Goal: Task Accomplishment & Management: Complete application form

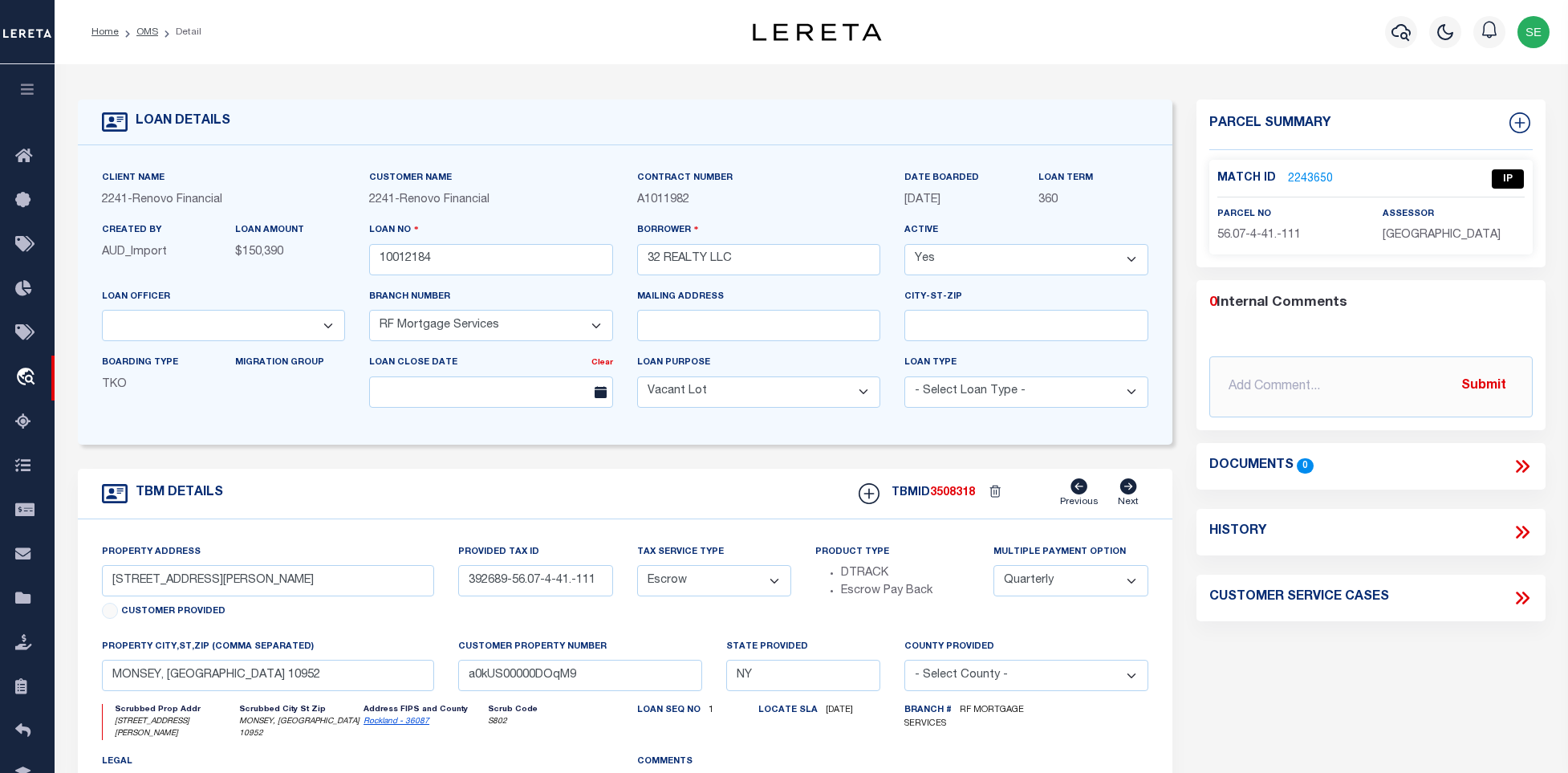
select select "164194"
select select "25067"
select select "400"
select select "Escrow"
select select "4"
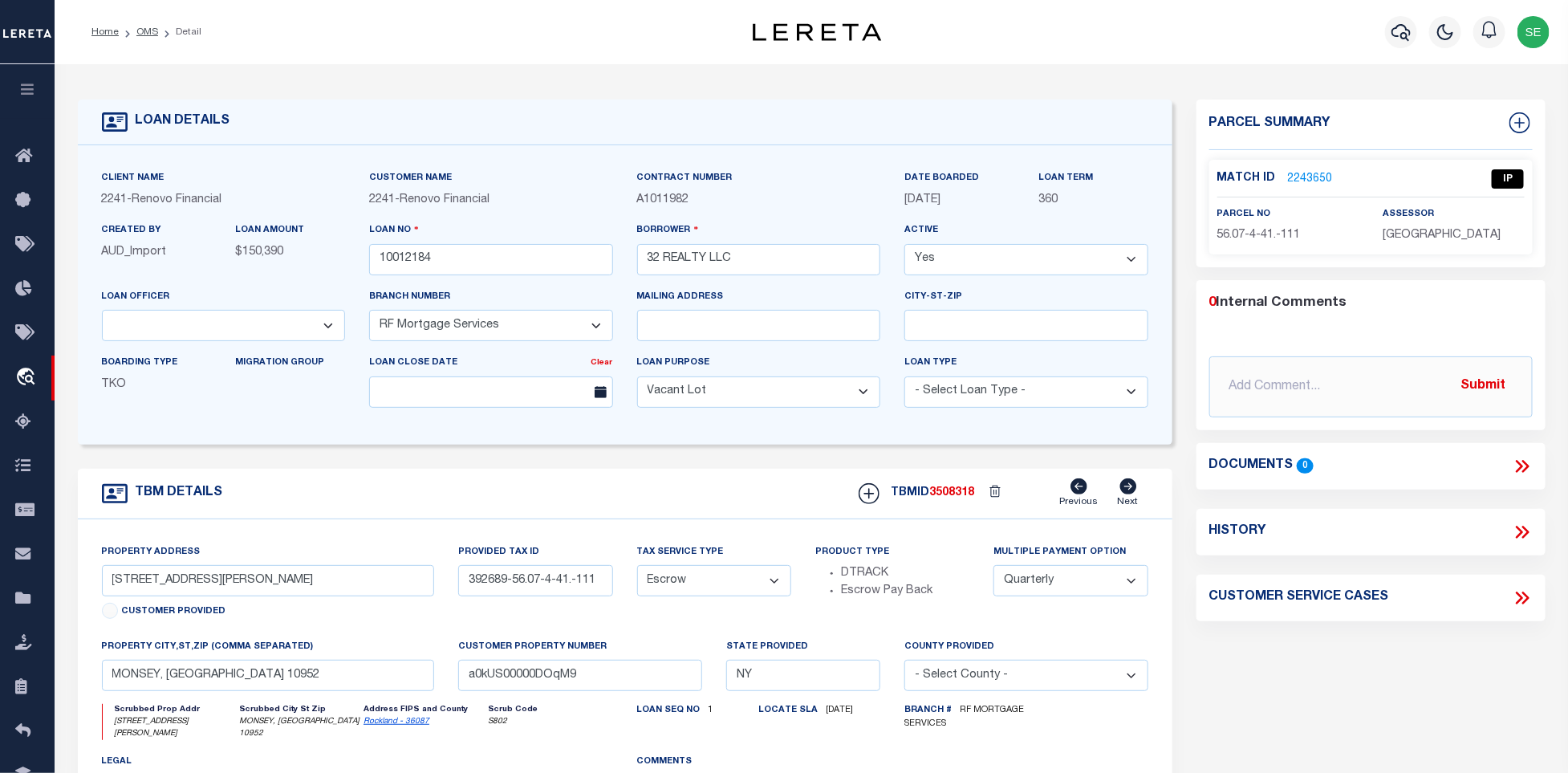
click at [1351, 660] on div "Parcel Summary Match ID 2243650 0" at bounding box center [1371, 544] width 373 height 889
click at [1266, 676] on div "Parcel Summary Match ID 2243650 0" at bounding box center [1371, 544] width 373 height 889
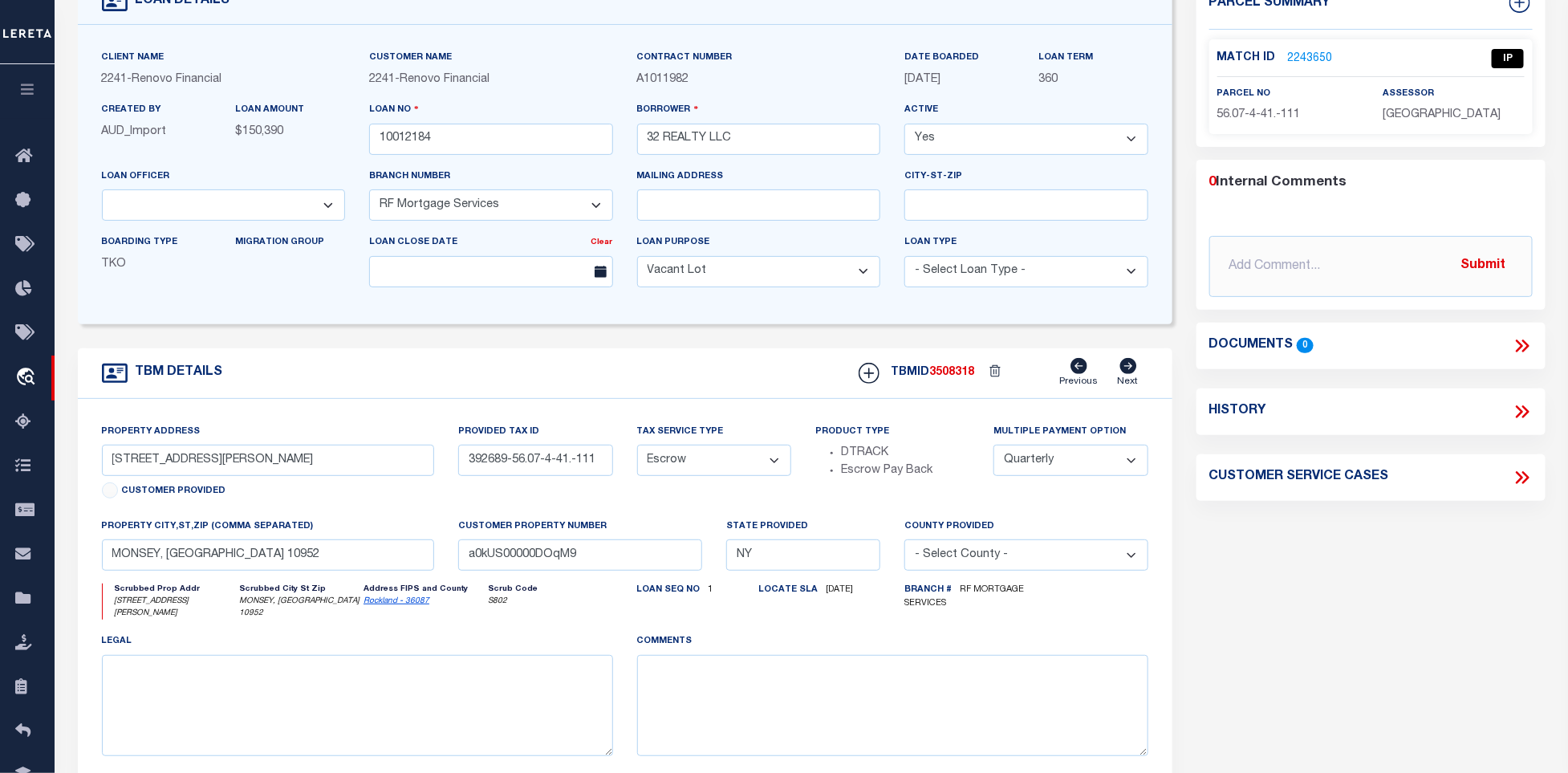
click at [708, 385] on div "TBM DETAILS TBMID 3508318 Previous Next" at bounding box center [625, 373] width 1095 height 50
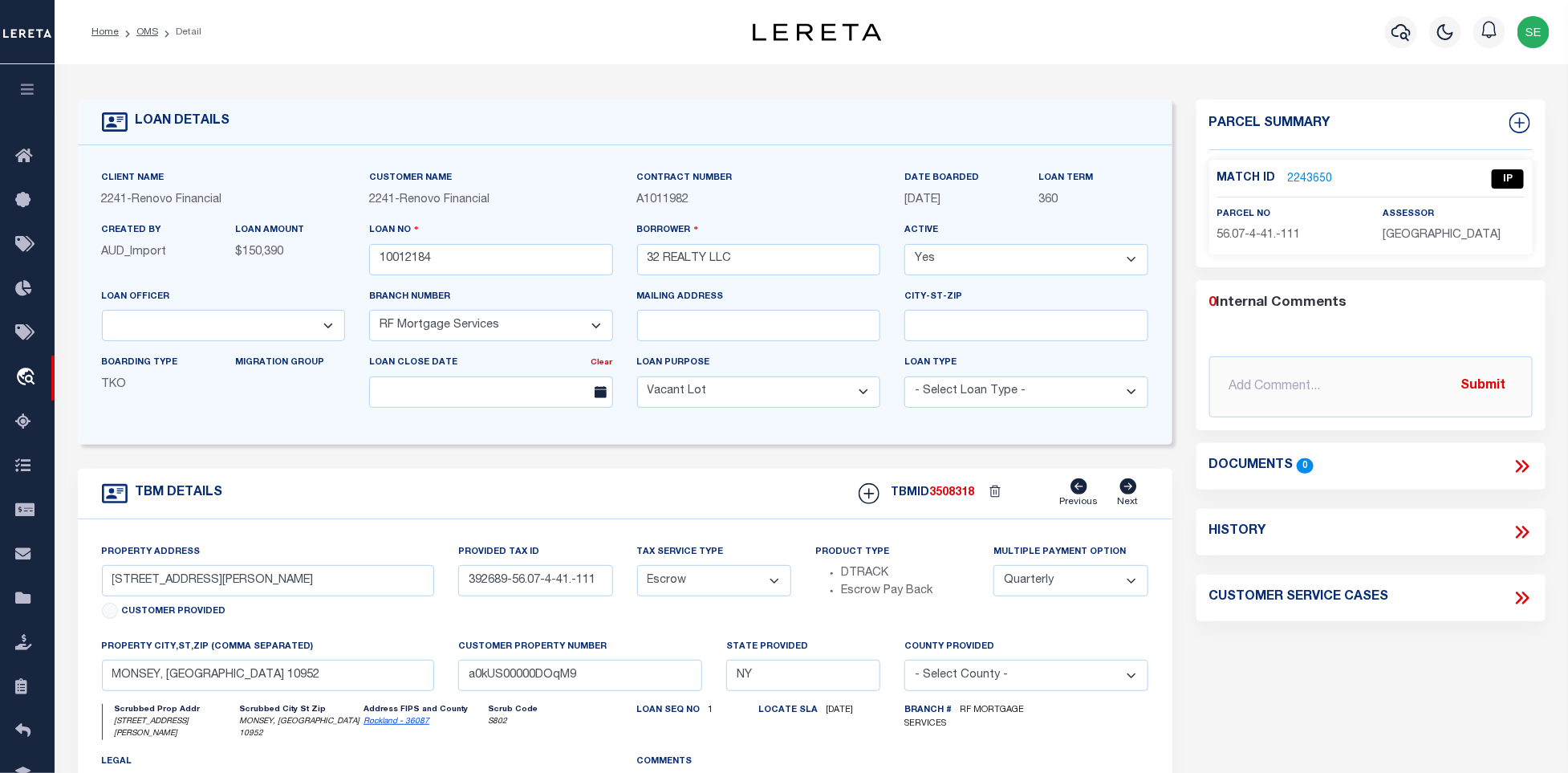
drag, startPoint x: 144, startPoint y: 32, endPoint x: 1124, endPoint y: 373, distance: 1037.6
click at [144, 32] on link "OMS" at bounding box center [147, 32] width 22 height 10
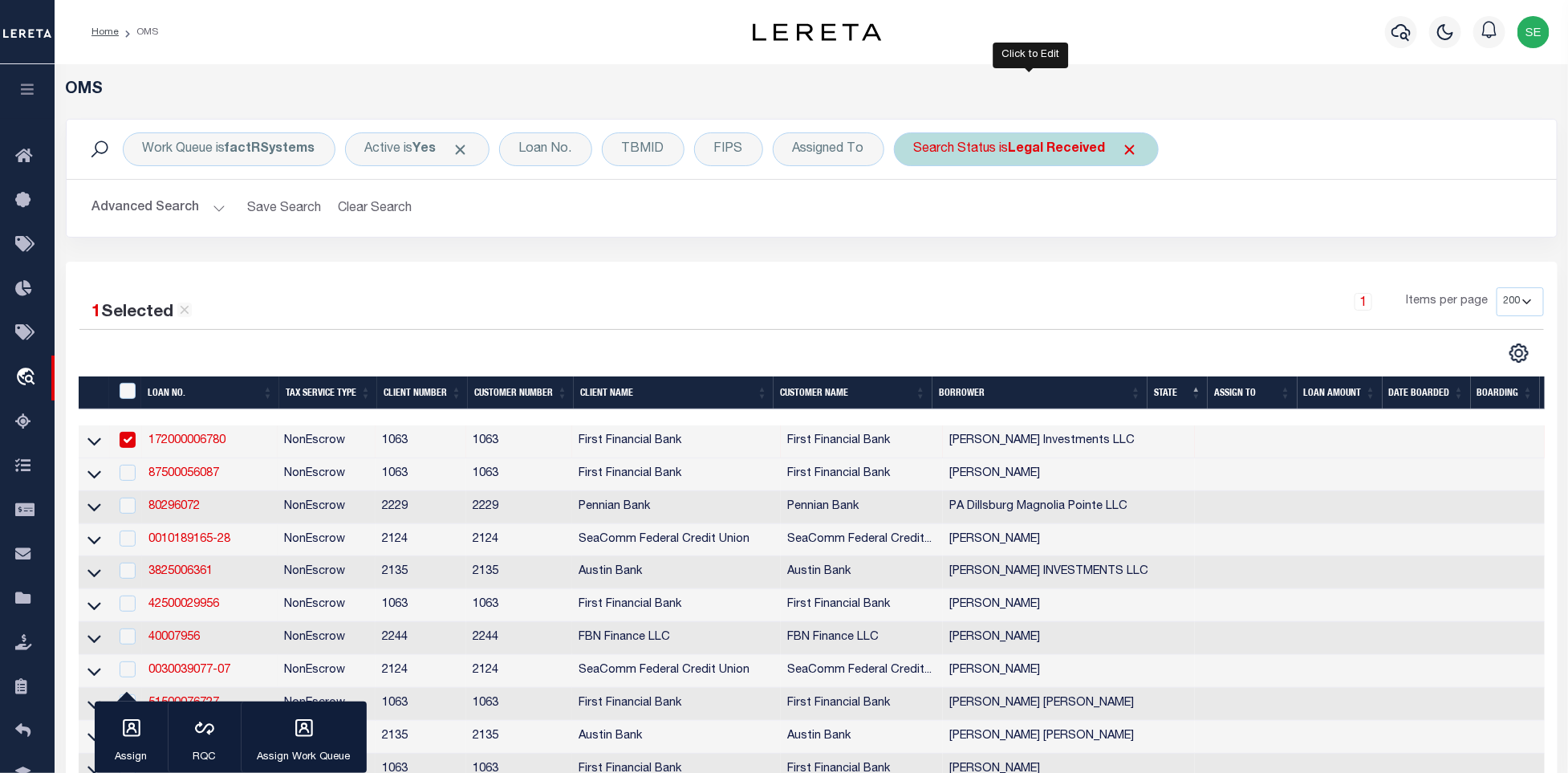
click at [1102, 162] on div "Search Status is Legal Received" at bounding box center [1026, 149] width 265 height 34
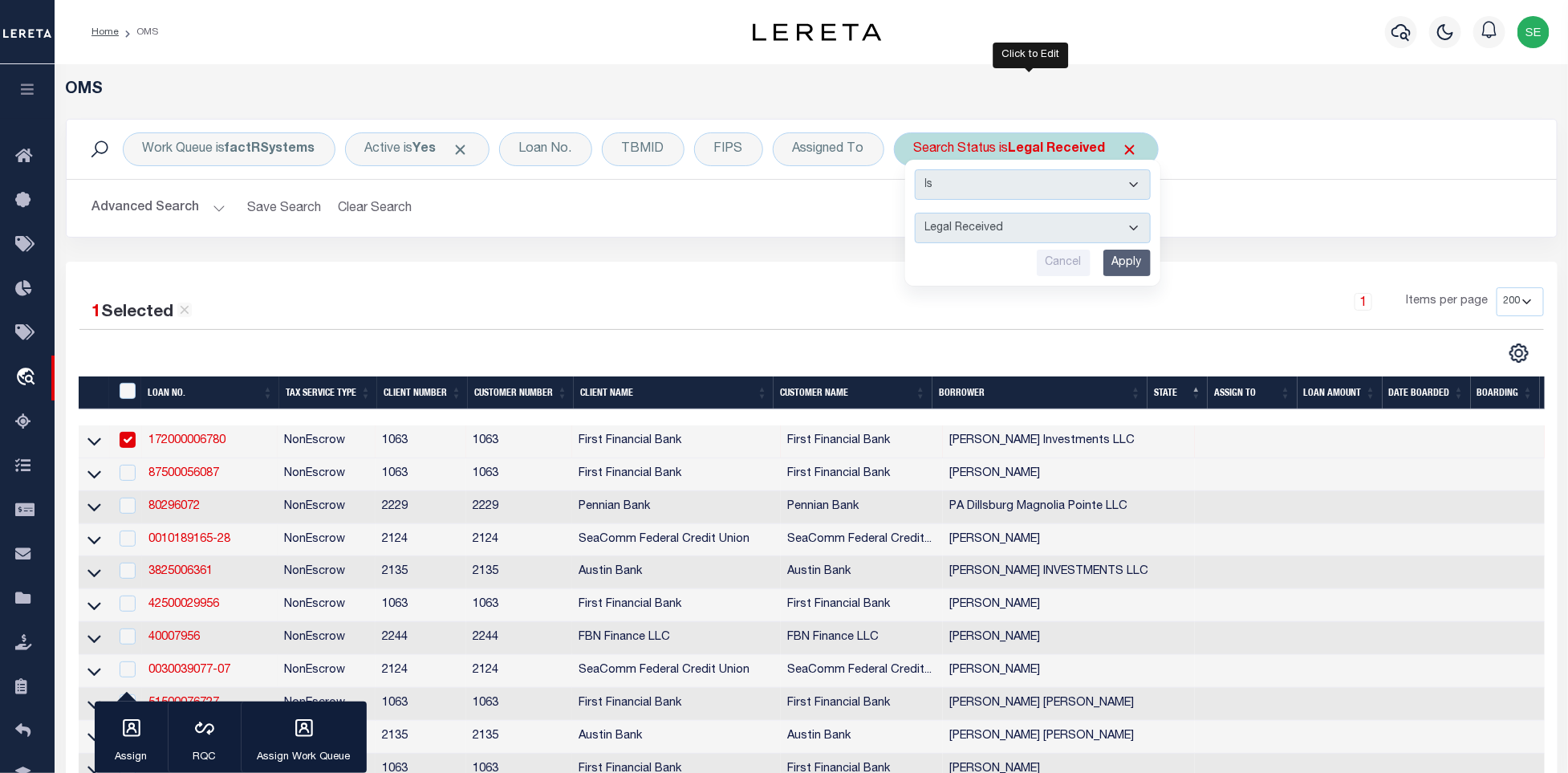
click at [1076, 234] on select "Automated Search Bad Parcel Complete Duplicate Parcel High Dollar Reporting In …" at bounding box center [1033, 228] width 236 height 31
select select "QC"
click at [919, 214] on select "Automated Search Bad Parcel Complete Duplicate Parcel High Dollar Reporting In …" at bounding box center [1033, 228] width 236 height 31
click at [1123, 268] on input "Apply" at bounding box center [1128, 263] width 47 height 27
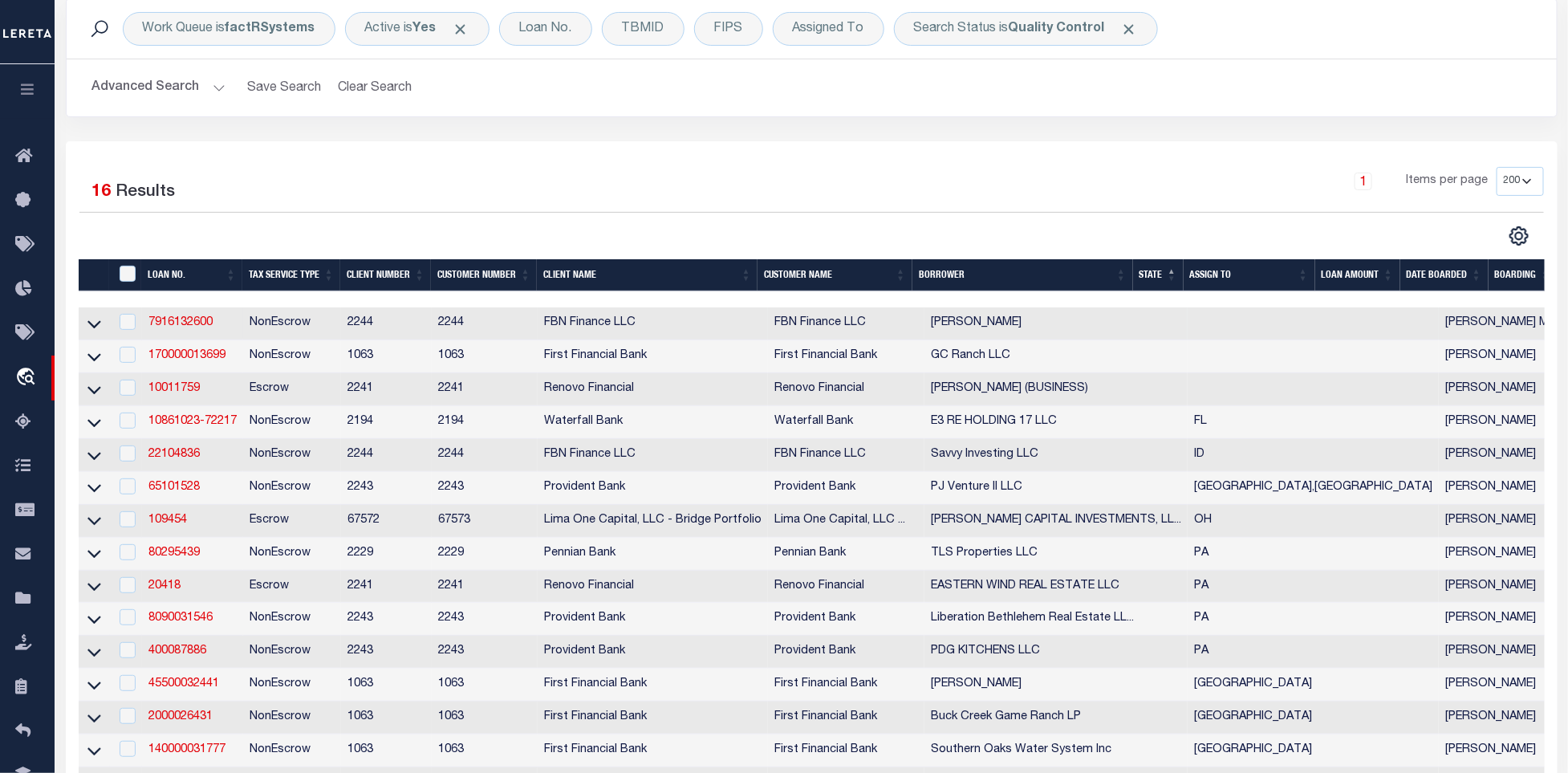
scroll to position [241, 0]
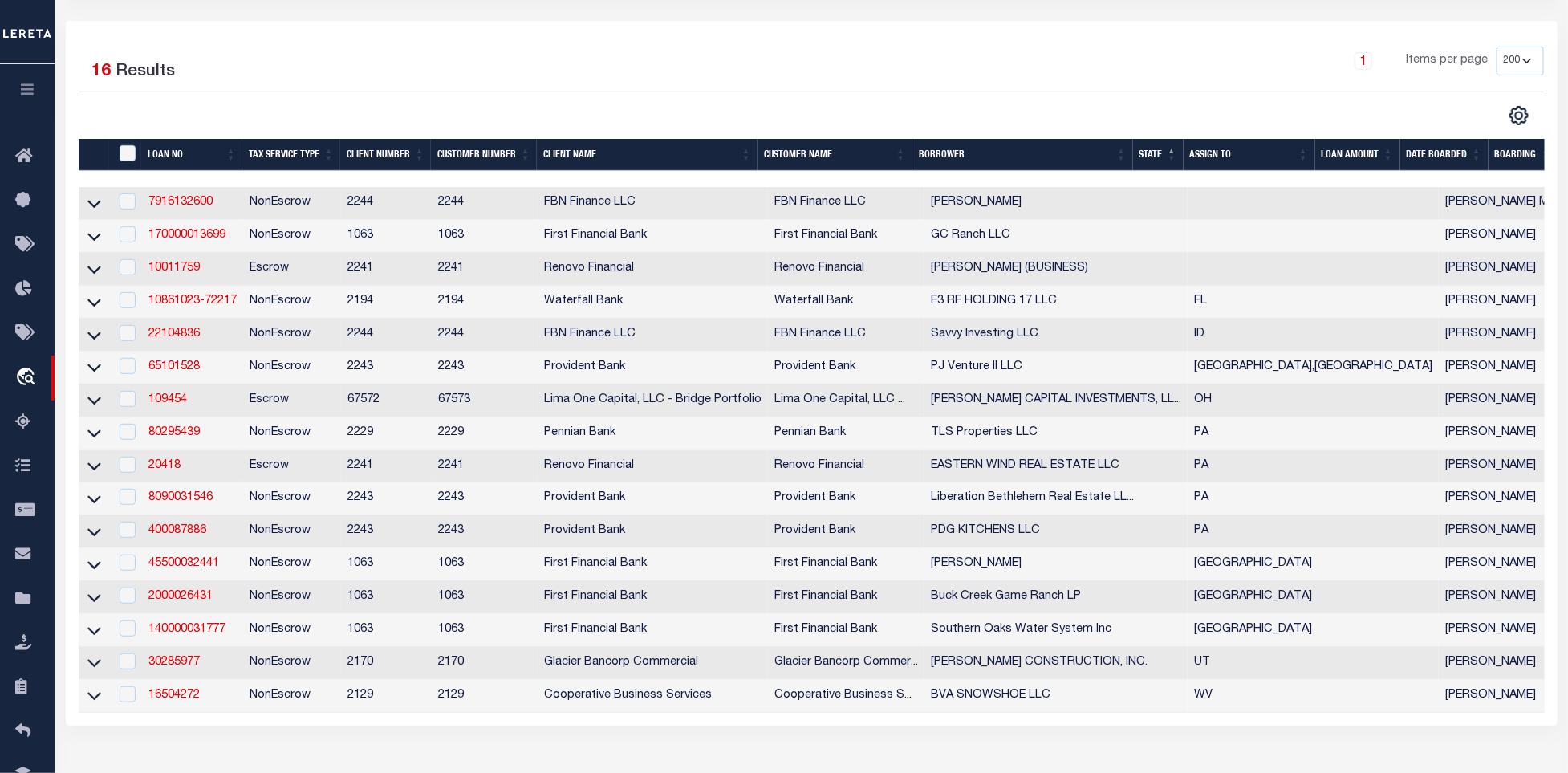
click at [1026, 75] on div "1 Items per page 10 25 50 100 200" at bounding box center [997, 67] width 1093 height 41
click at [1115, 61] on div "1 Items per page 10 25 50 100 200" at bounding box center [997, 67] width 1093 height 41
click at [1156, 71] on div "1 Items per page 10 25 50 100 200" at bounding box center [997, 67] width 1093 height 41
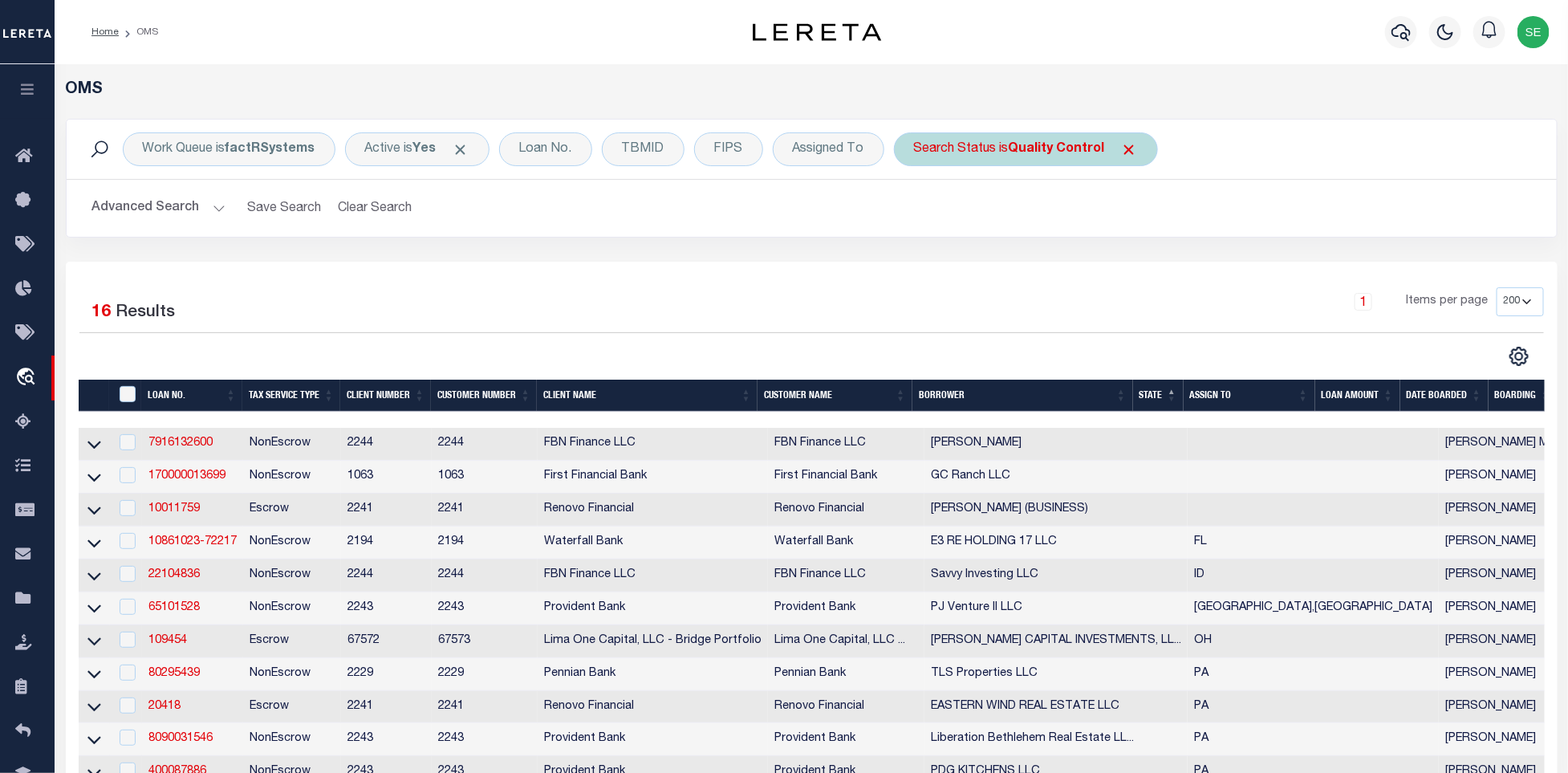
click at [1025, 154] on b "Quality Control" at bounding box center [1057, 149] width 97 height 13
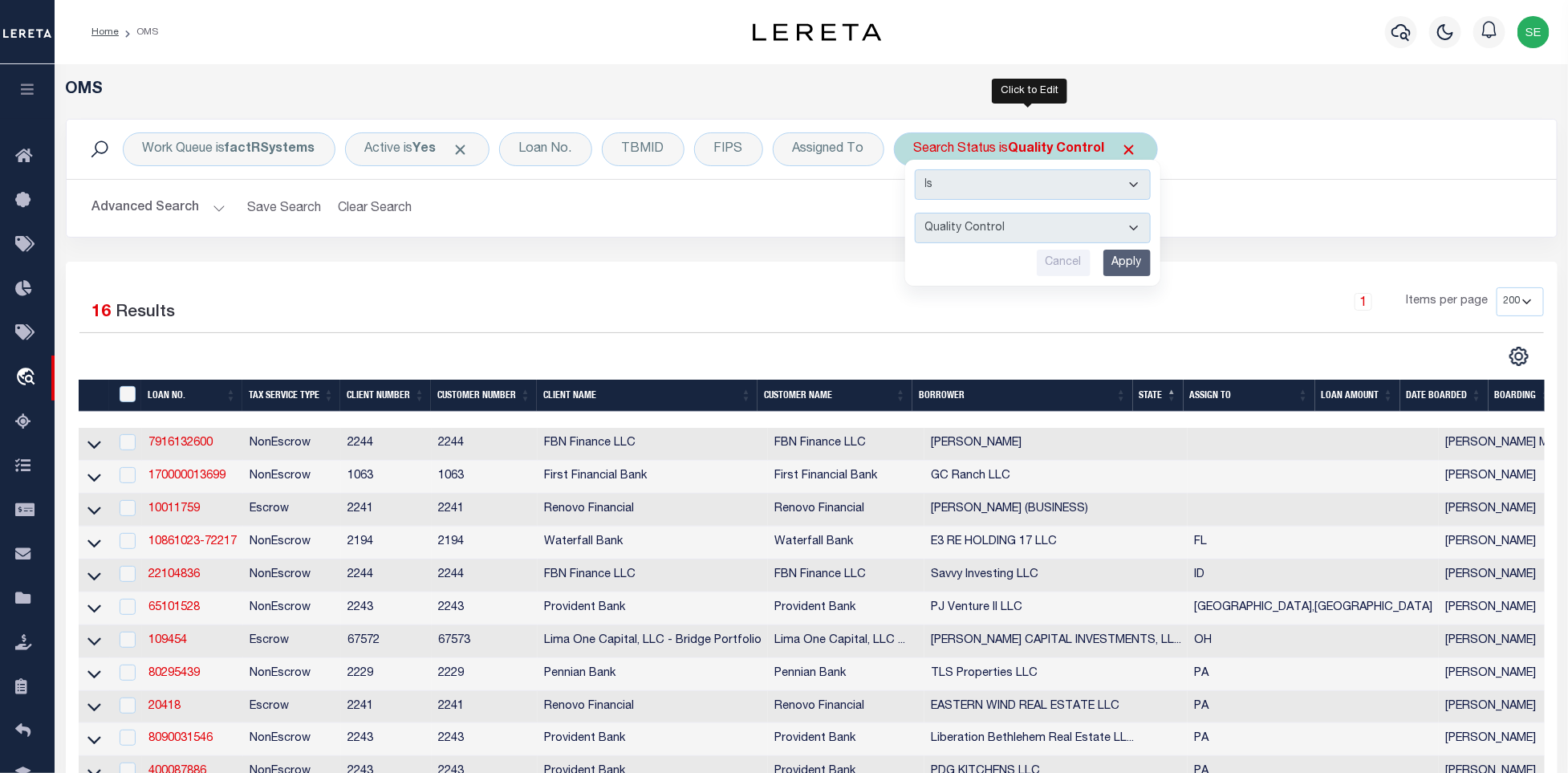
click at [1093, 217] on select "Automated Search Bad Parcel Complete Duplicate Parcel High Dollar Reporting In …" at bounding box center [1033, 228] width 236 height 31
select select "IP"
click at [919, 214] on select "Automated Search Bad Parcel Complete Duplicate Parcel High Dollar Reporting In …" at bounding box center [1033, 228] width 236 height 31
click at [1149, 261] on input "Apply" at bounding box center [1128, 263] width 47 height 27
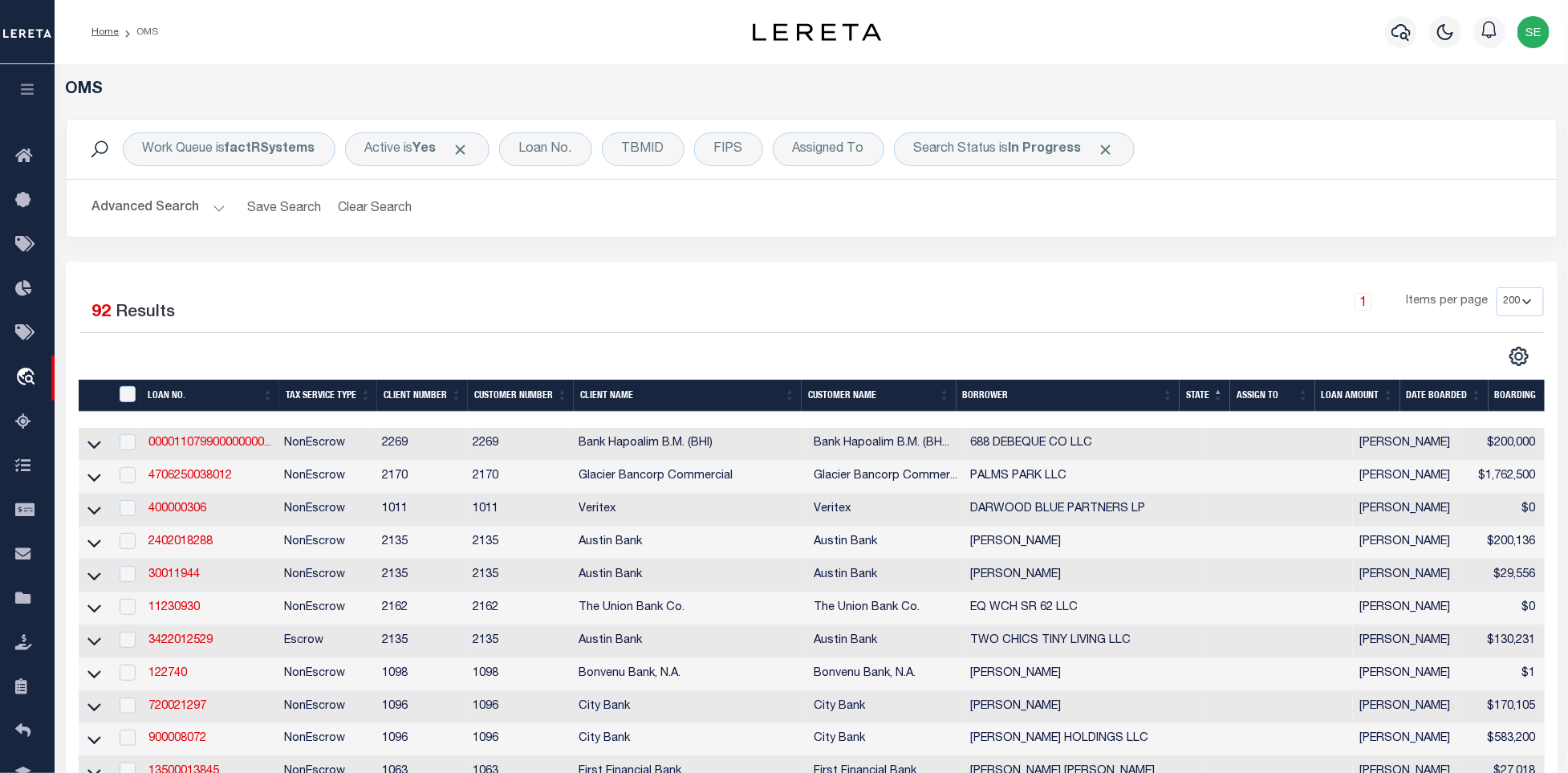
click at [1269, 297] on div "1 Items per page 10 25 50 100 200" at bounding box center [997, 307] width 1093 height 41
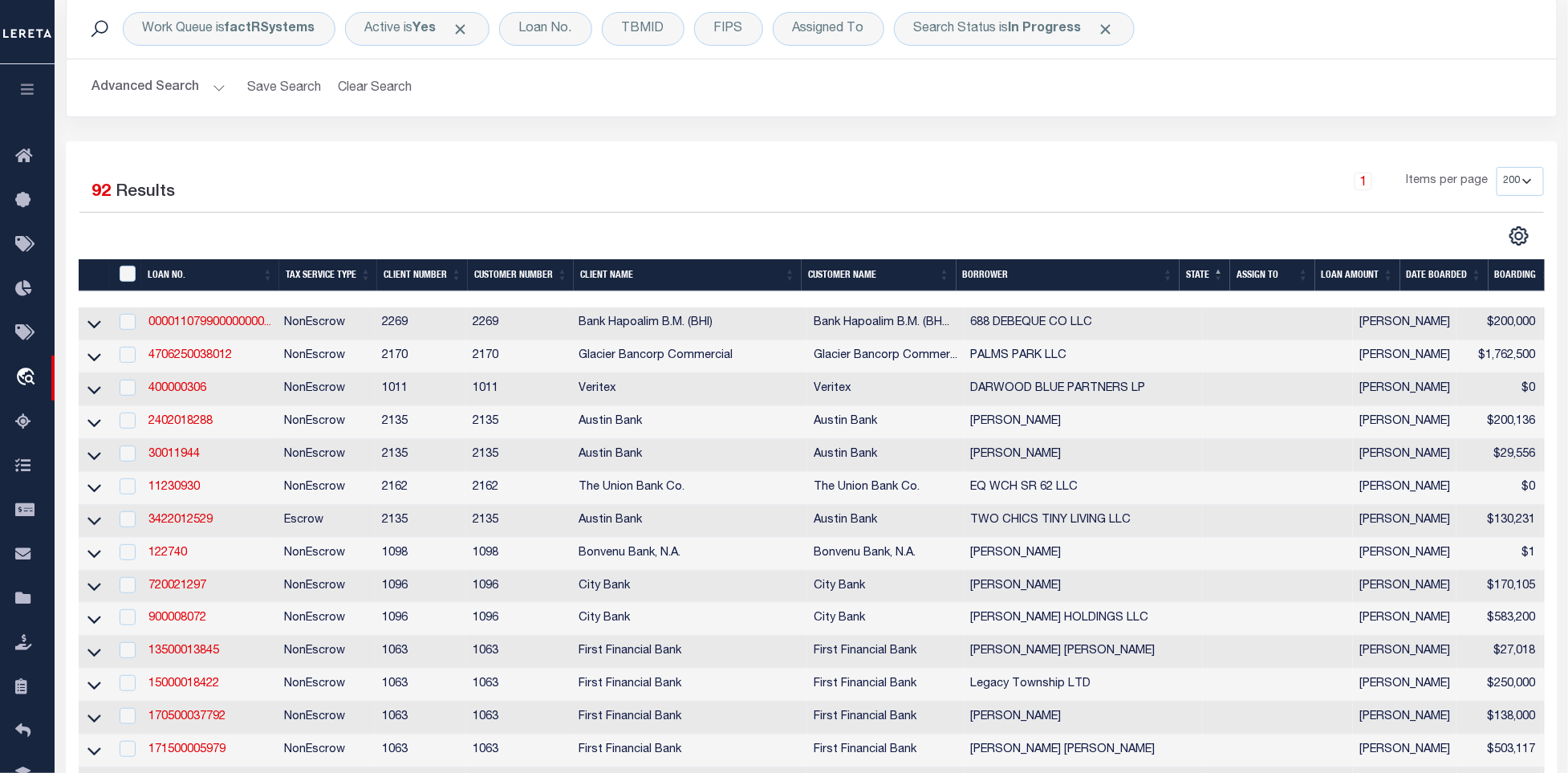
click at [1274, 130] on div "Work Queue is factRSystems Active is Yes Loan No. TBMID FIPS Assigned To Search…" at bounding box center [811, 70] width 1516 height 143
click at [219, 320] on link "000011079900000000..." at bounding box center [209, 323] width 122 height 11
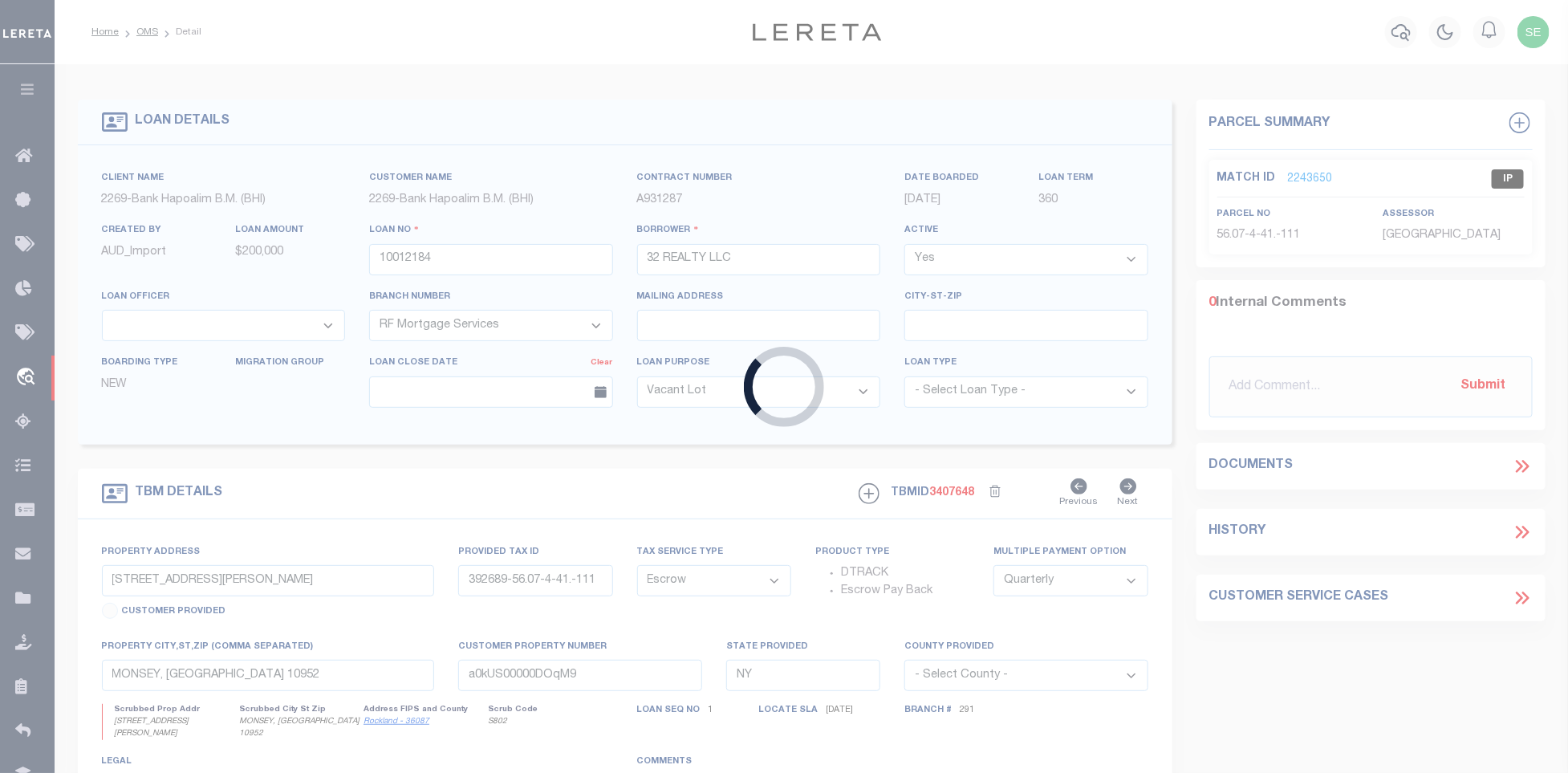
type input "000011079900000000000"
type input "688 DEBEQUE CO LLC"
select select
type input "688 DEBEQUE CO LLC [STREET_ADDRESS]"
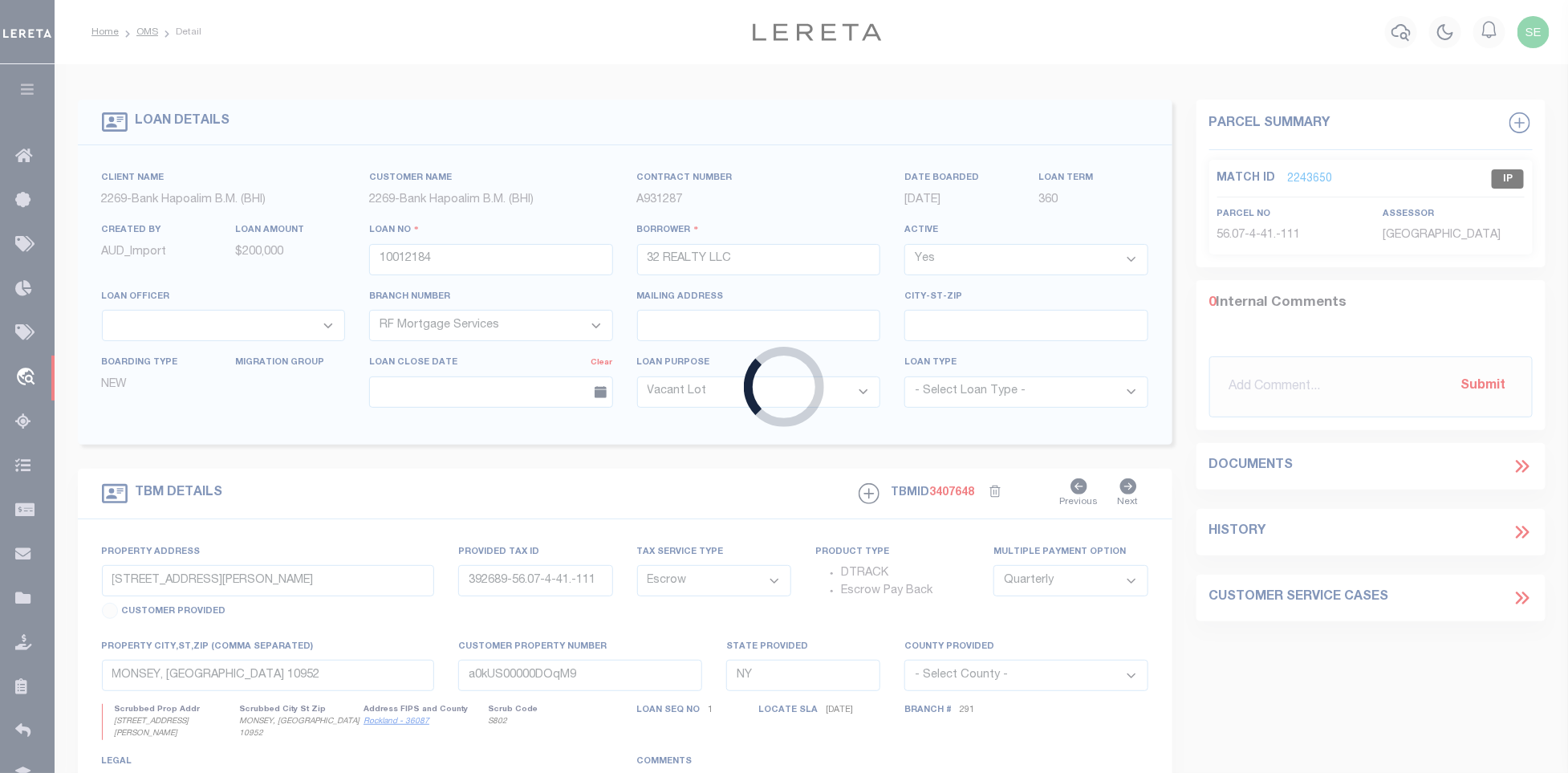
type input "[GEOGRAPHIC_DATA] 81504"
select select
select select "NonEscrow"
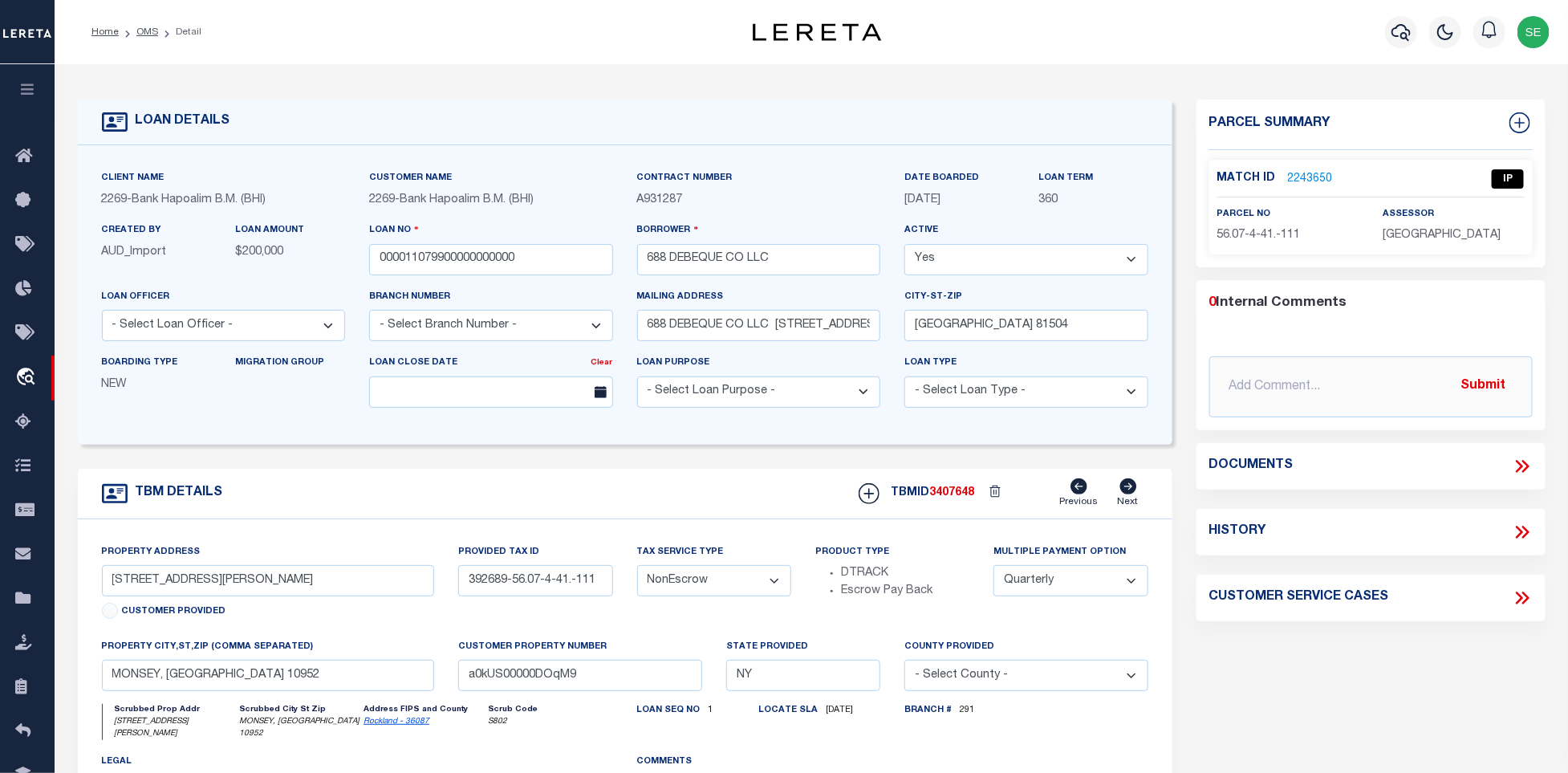
type input "blk 4/lot 7"
select select
type input "REAL ESTATE IMPROVED"
select select
select select "139017"
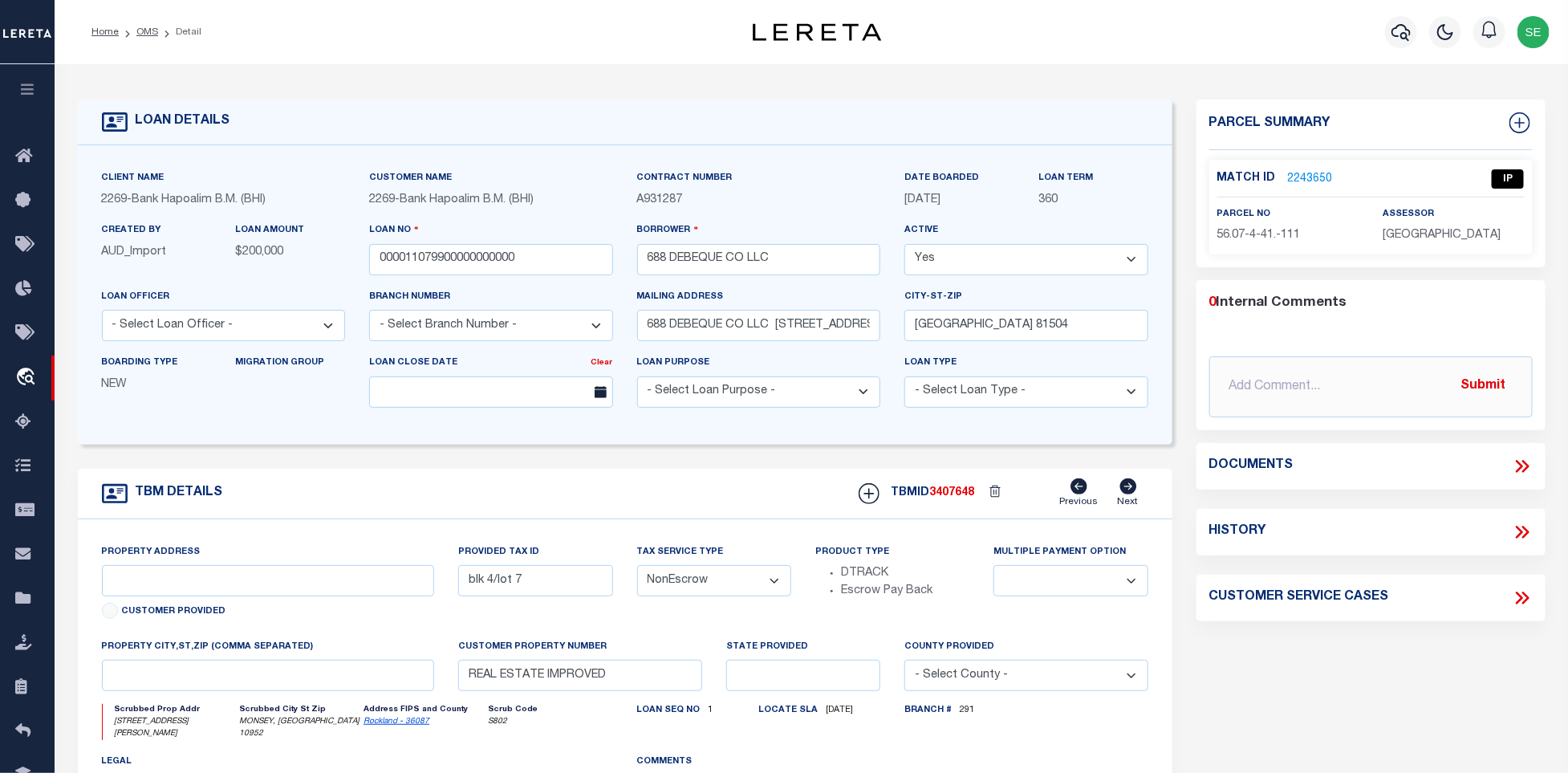
select select "14751"
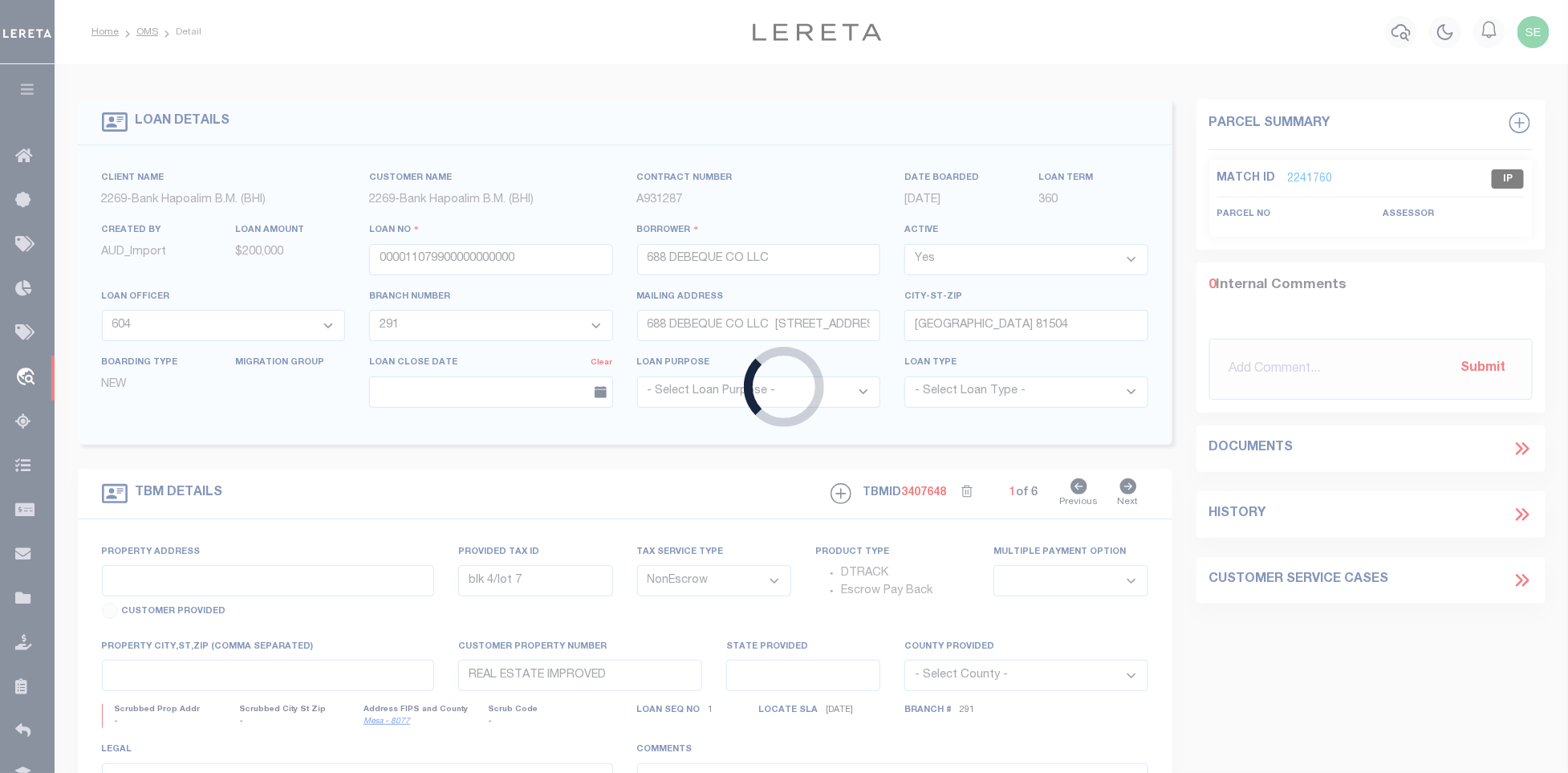
type input "10012049"
type input "SJL PA LLC"
select select
select select "400"
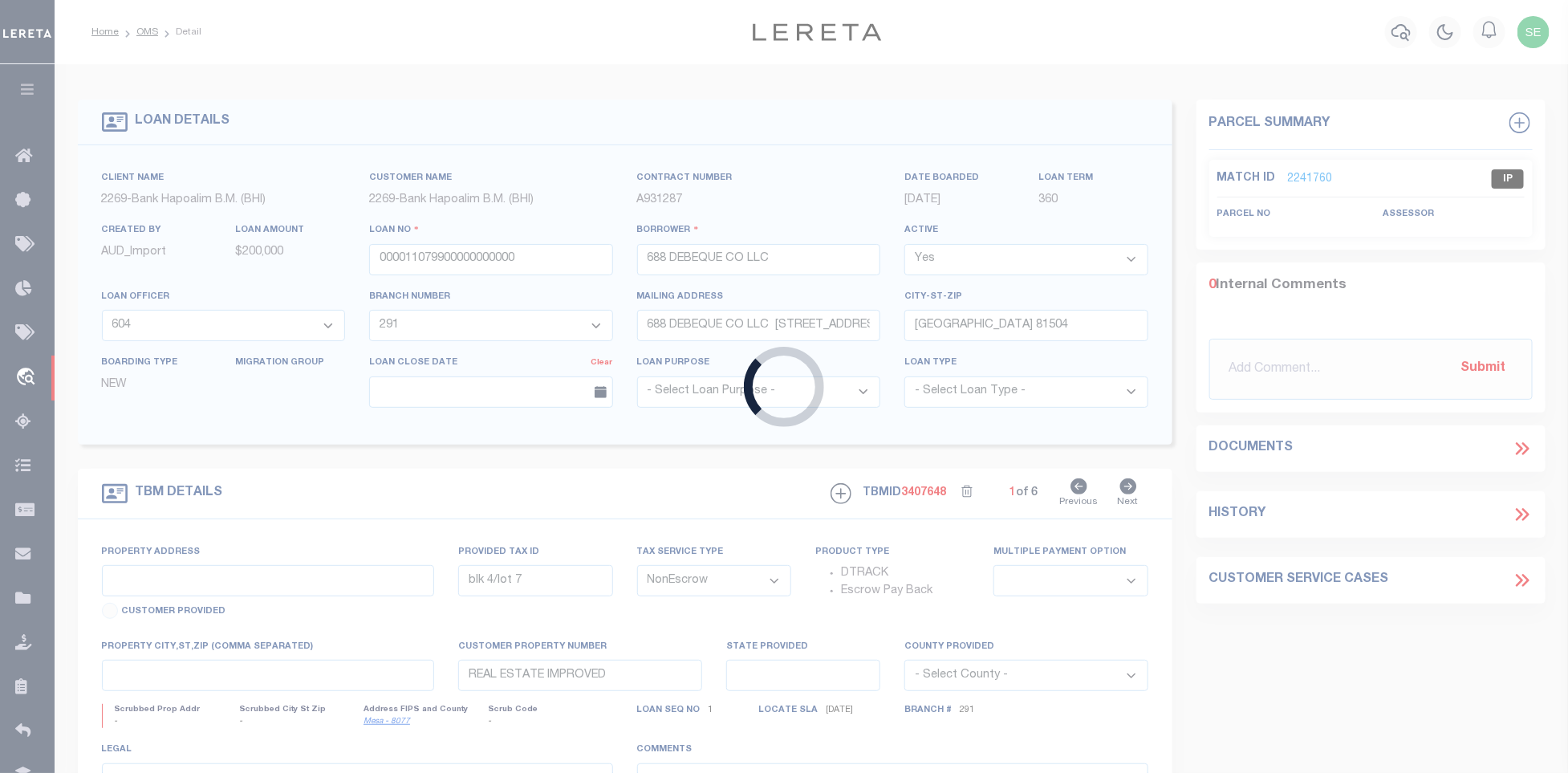
select select "Escrow"
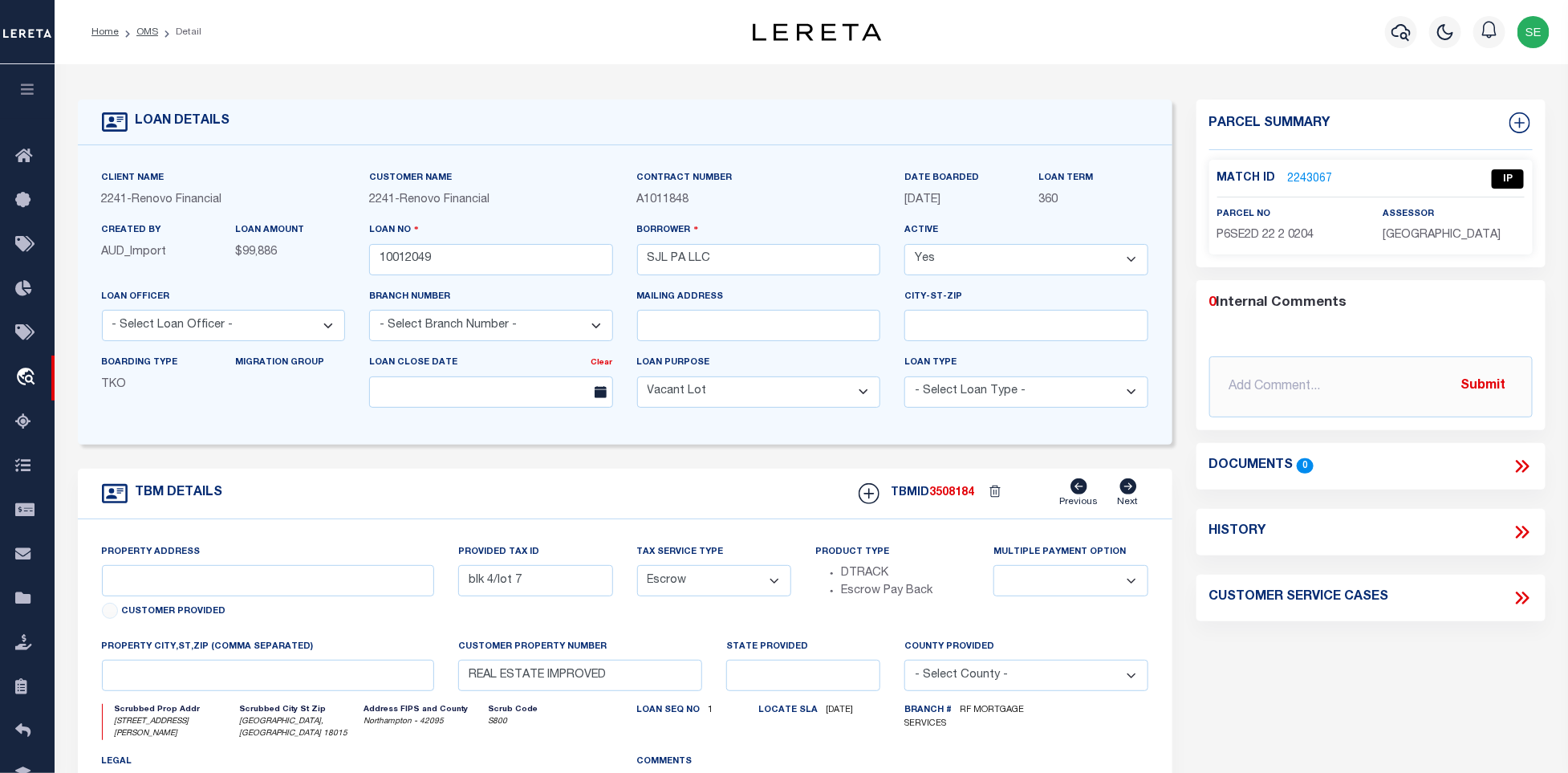
select select "164194"
select select "25067"
type input "[STREET_ADDRESS][PERSON_NAME]"
type input "205-003065"
select select
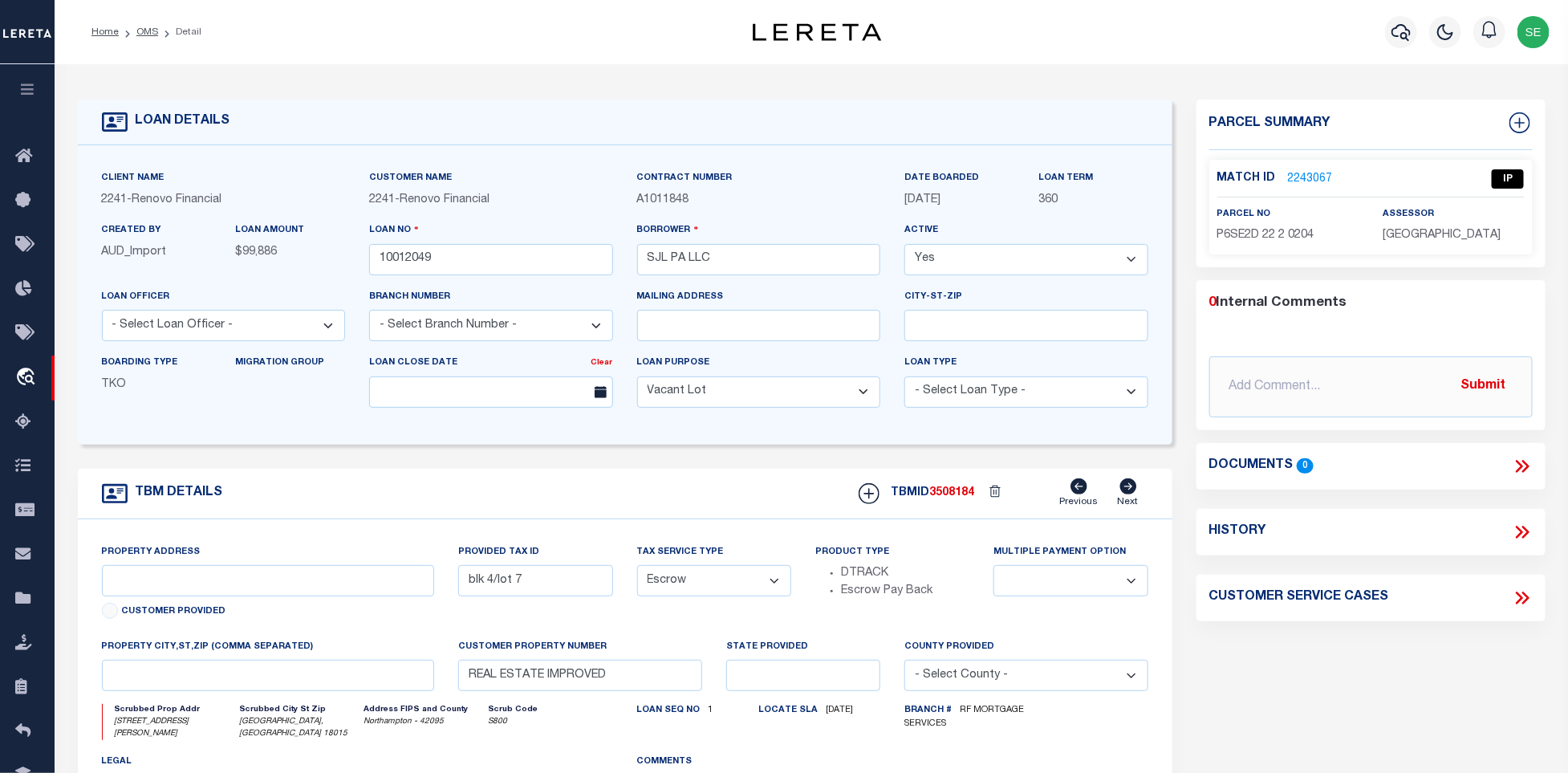
type input "[GEOGRAPHIC_DATA], [GEOGRAPHIC_DATA] 18015"
type input "a0kUS00000DOnZZ"
type input "PA"
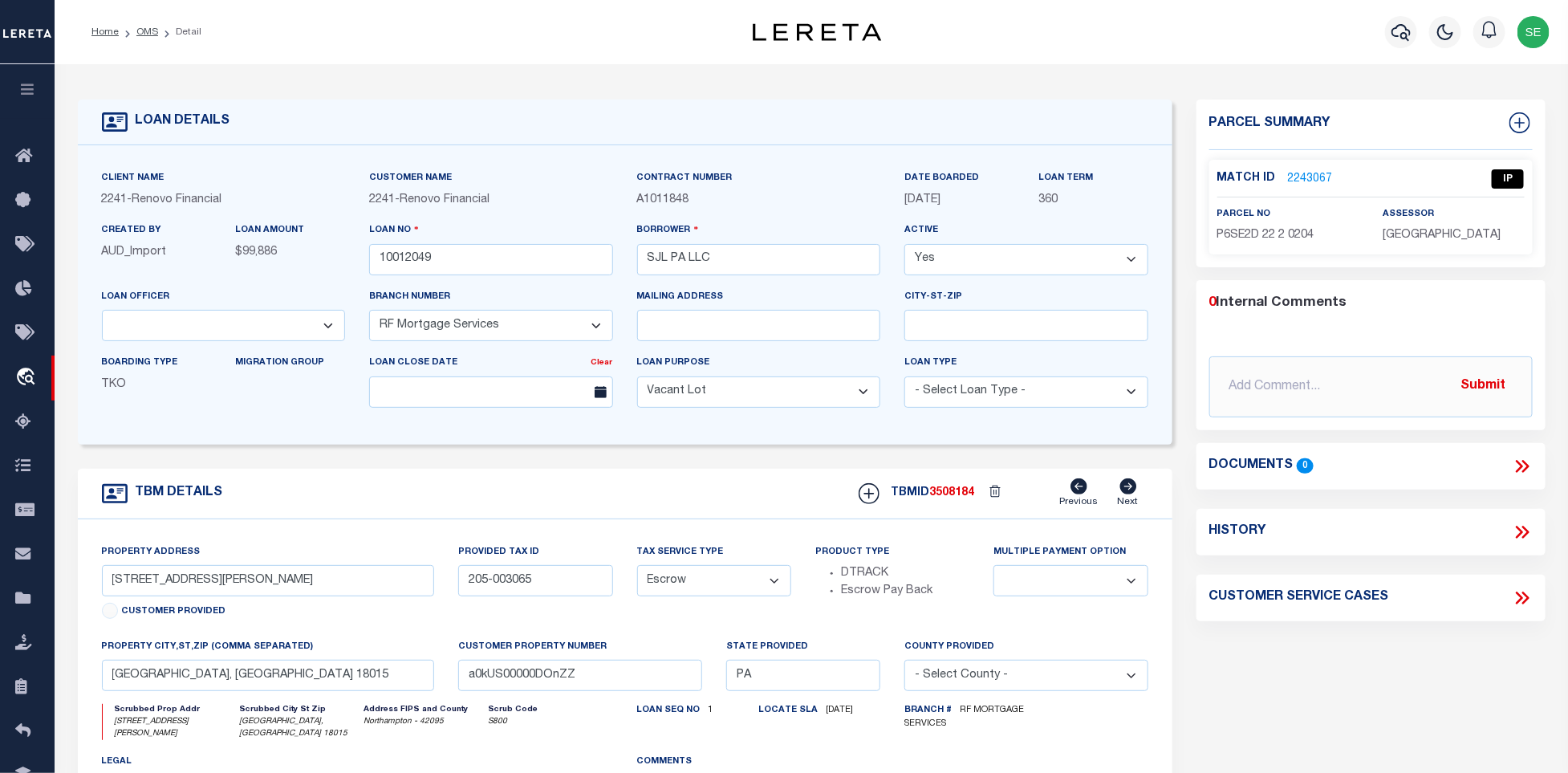
select select
click at [1317, 178] on link "2243067" at bounding box center [1310, 179] width 45 height 17
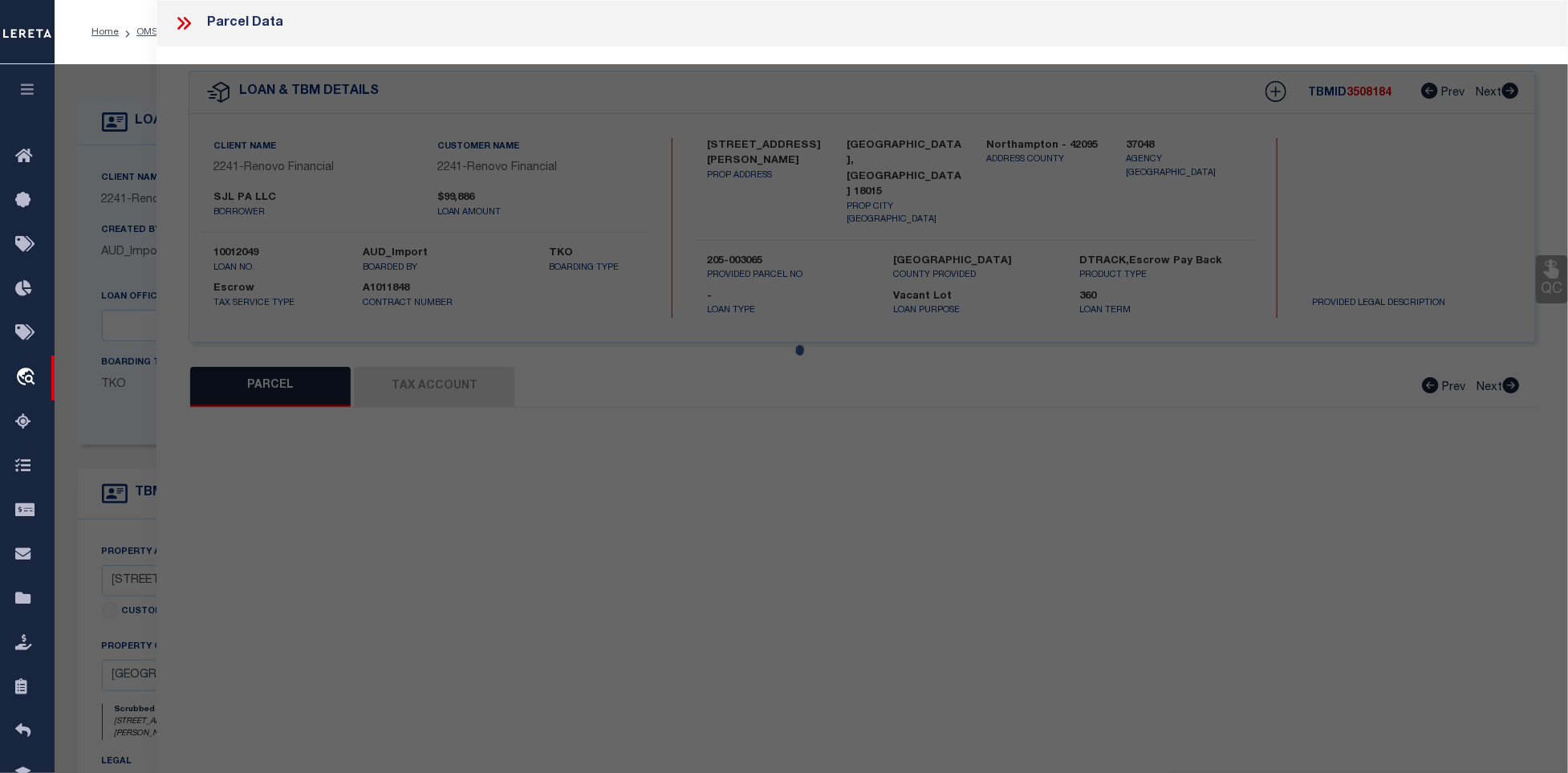
select select "AS"
select select
checkbox input "false"
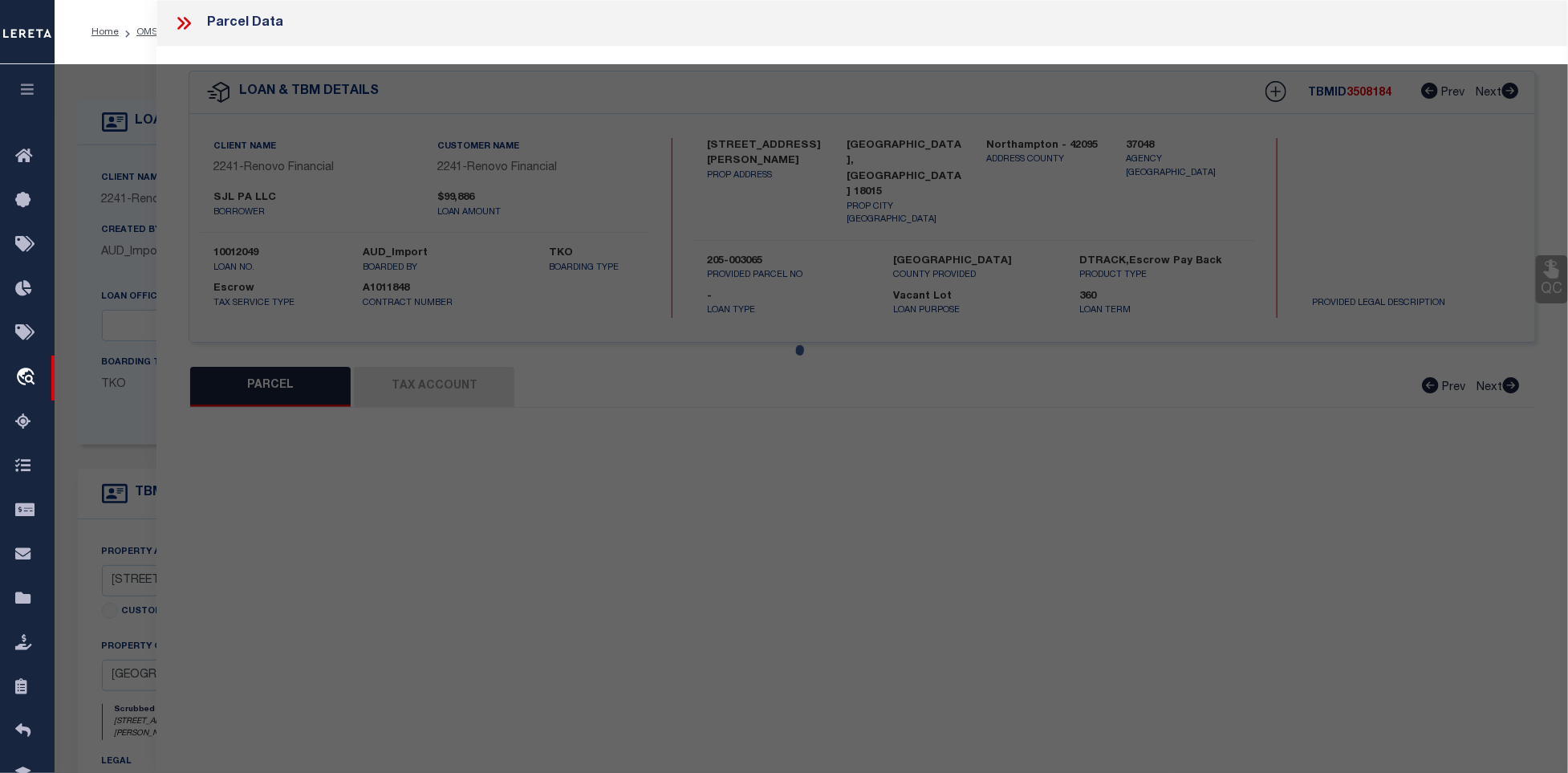
select select "IP"
type input "SJL PROPERTIES PA LLC,"
select select "AGW"
select select "ADD"
type input "[STREET_ADDRESS][PERSON_NAME]"
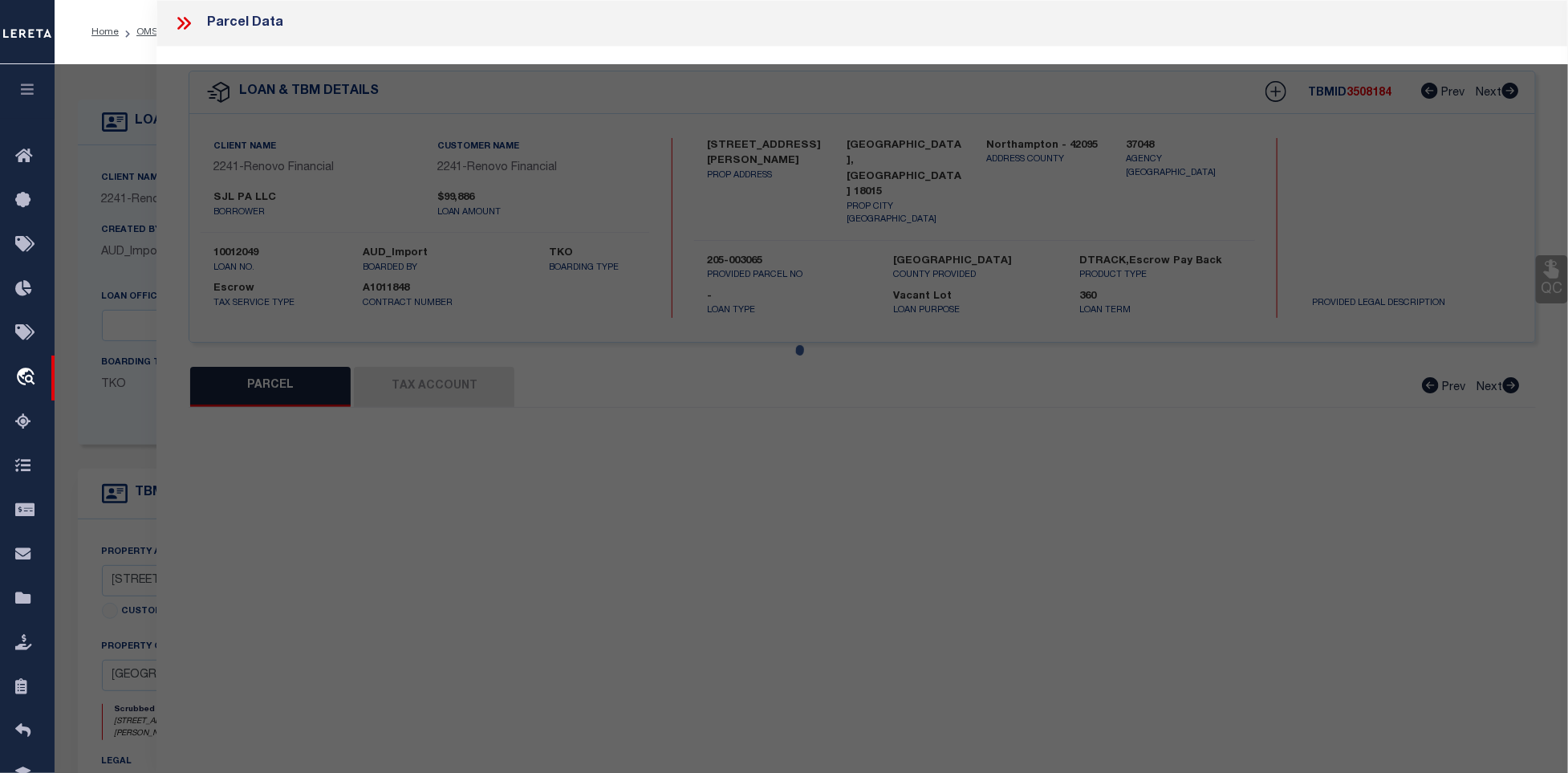
type input "[GEOGRAPHIC_DATA], [GEOGRAPHIC_DATA] 18015"
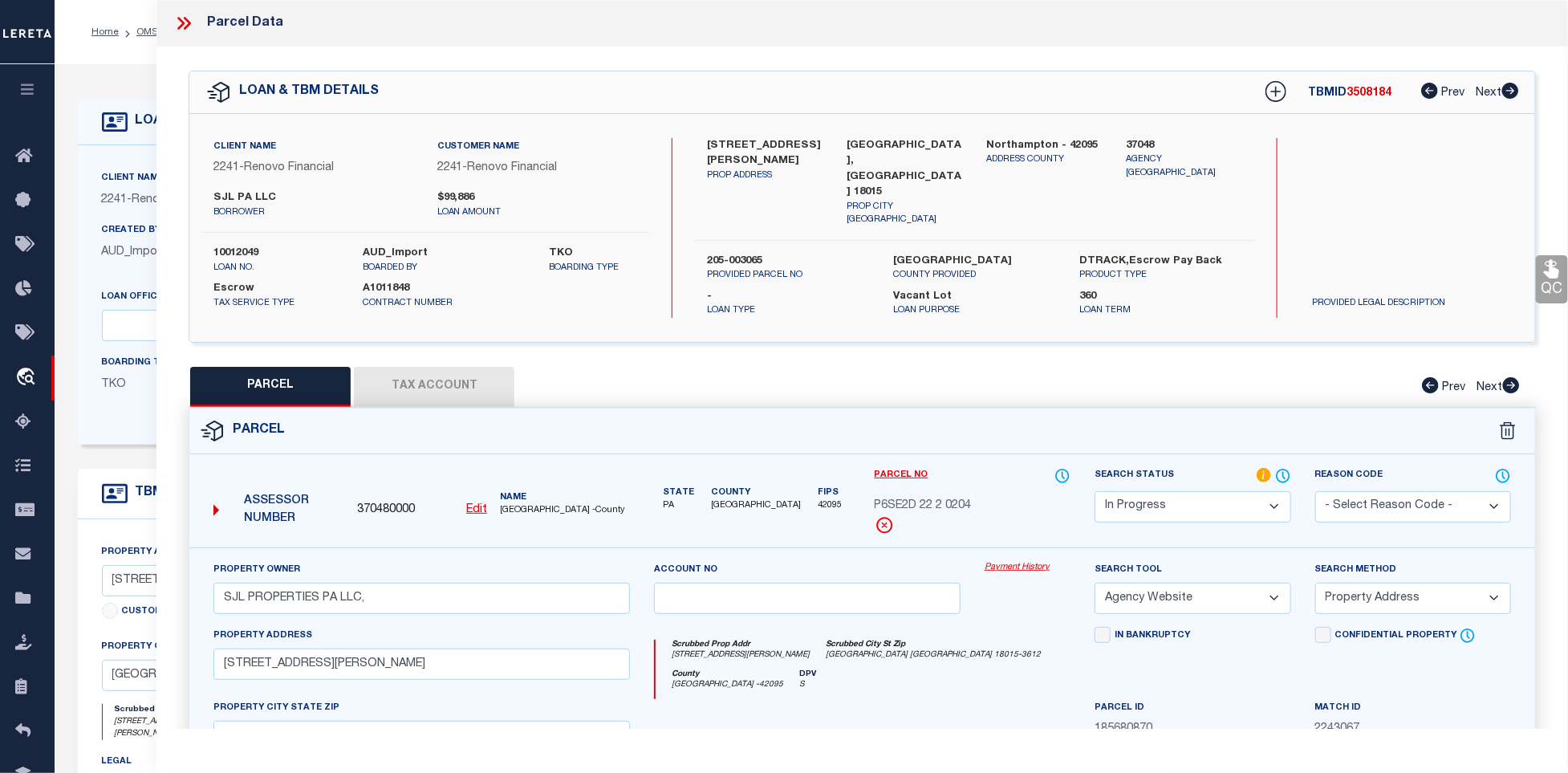
click at [396, 378] on button "Tax Account" at bounding box center [434, 386] width 161 height 40
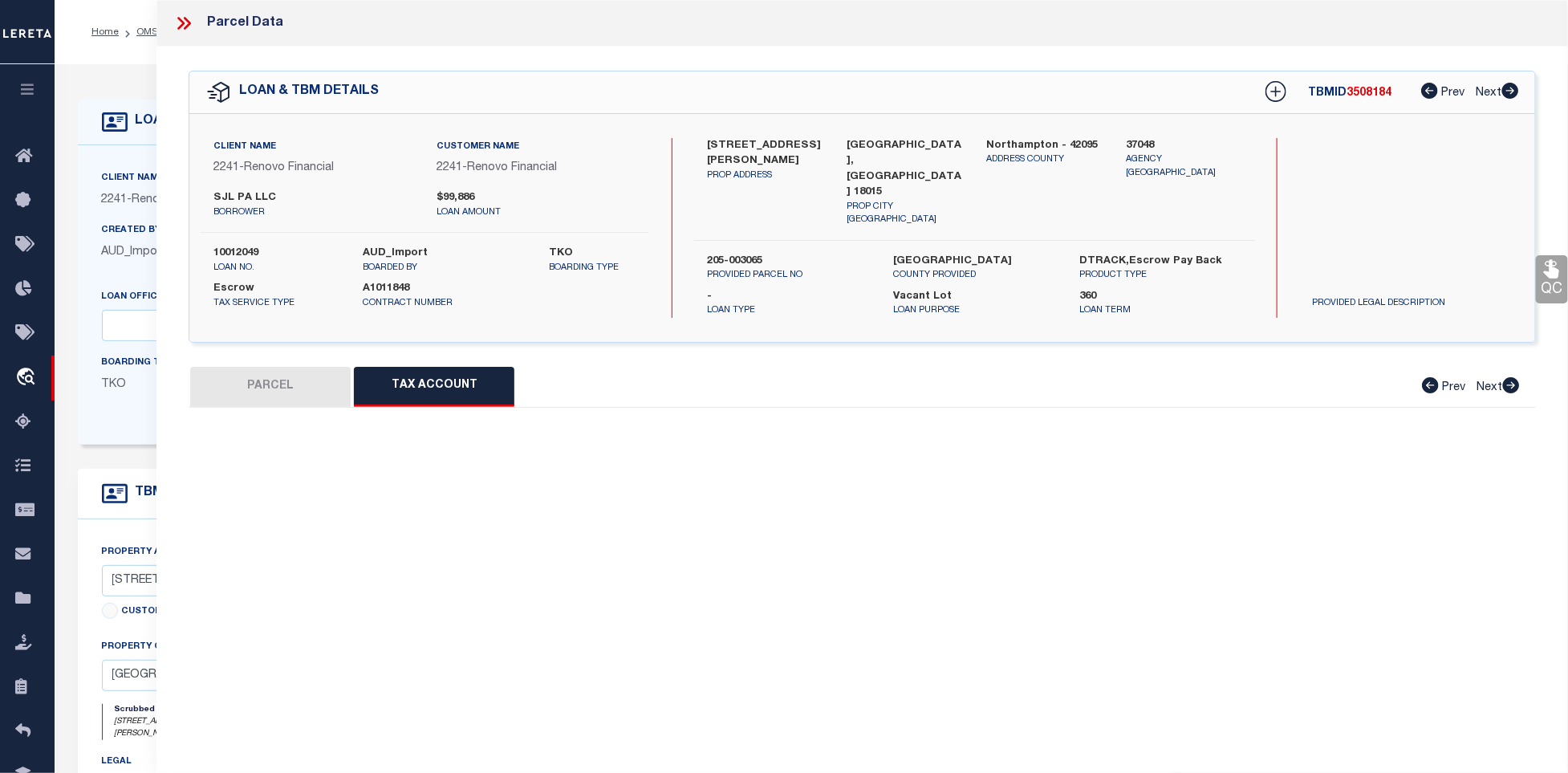
select select "100"
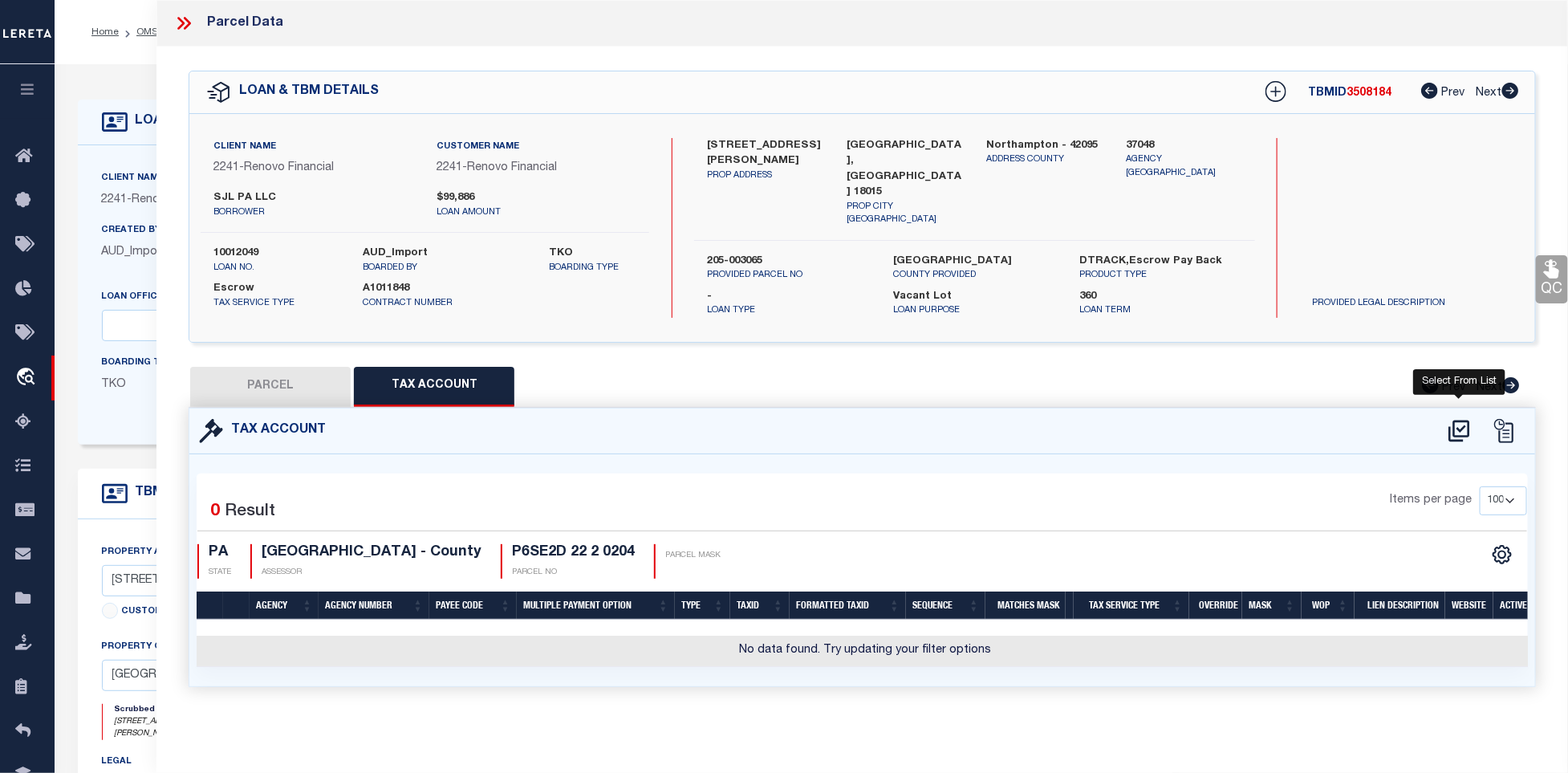
click at [1455, 423] on icon at bounding box center [1459, 432] width 27 height 26
select select "100"
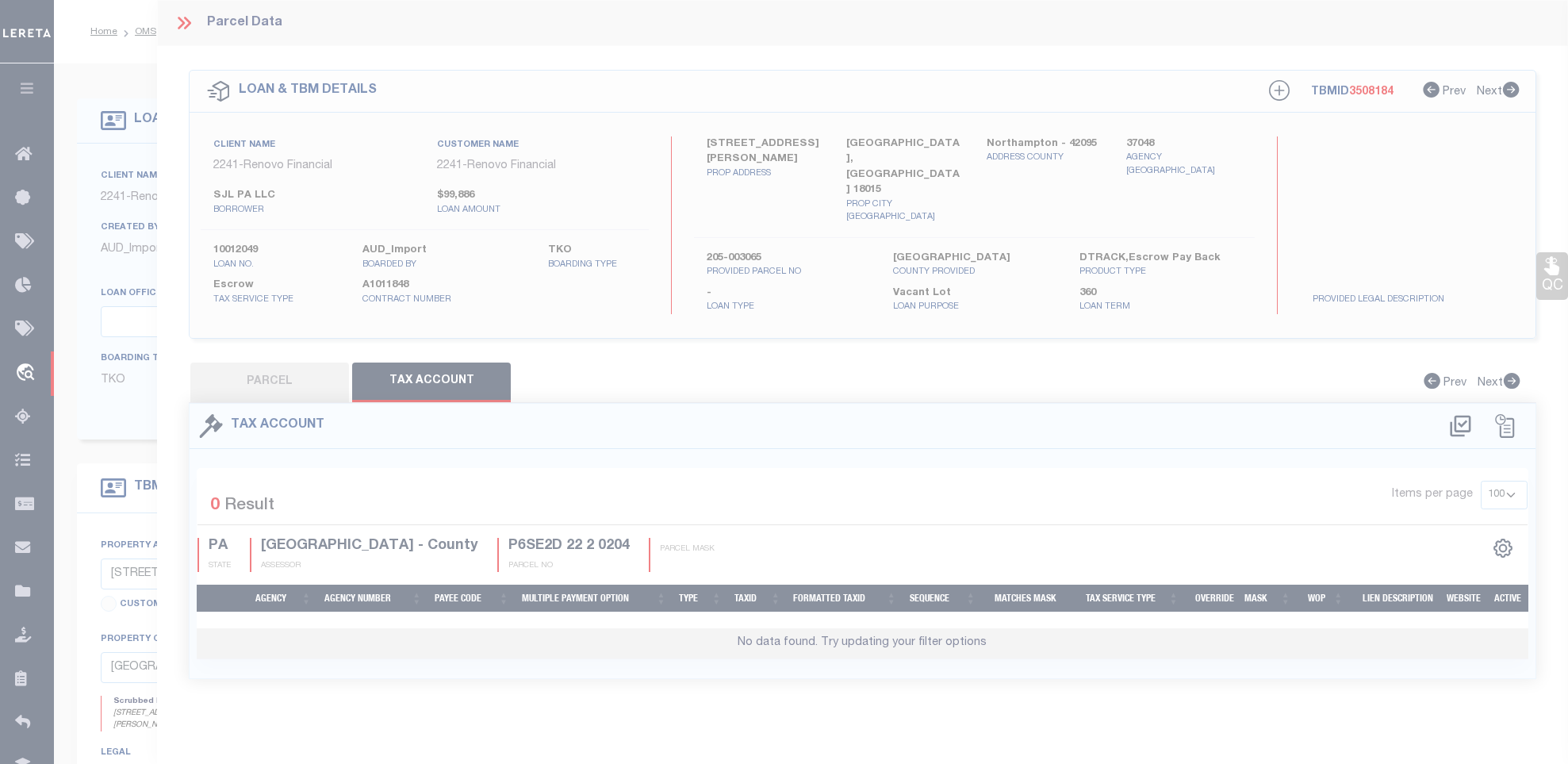
scroll to position [3, 0]
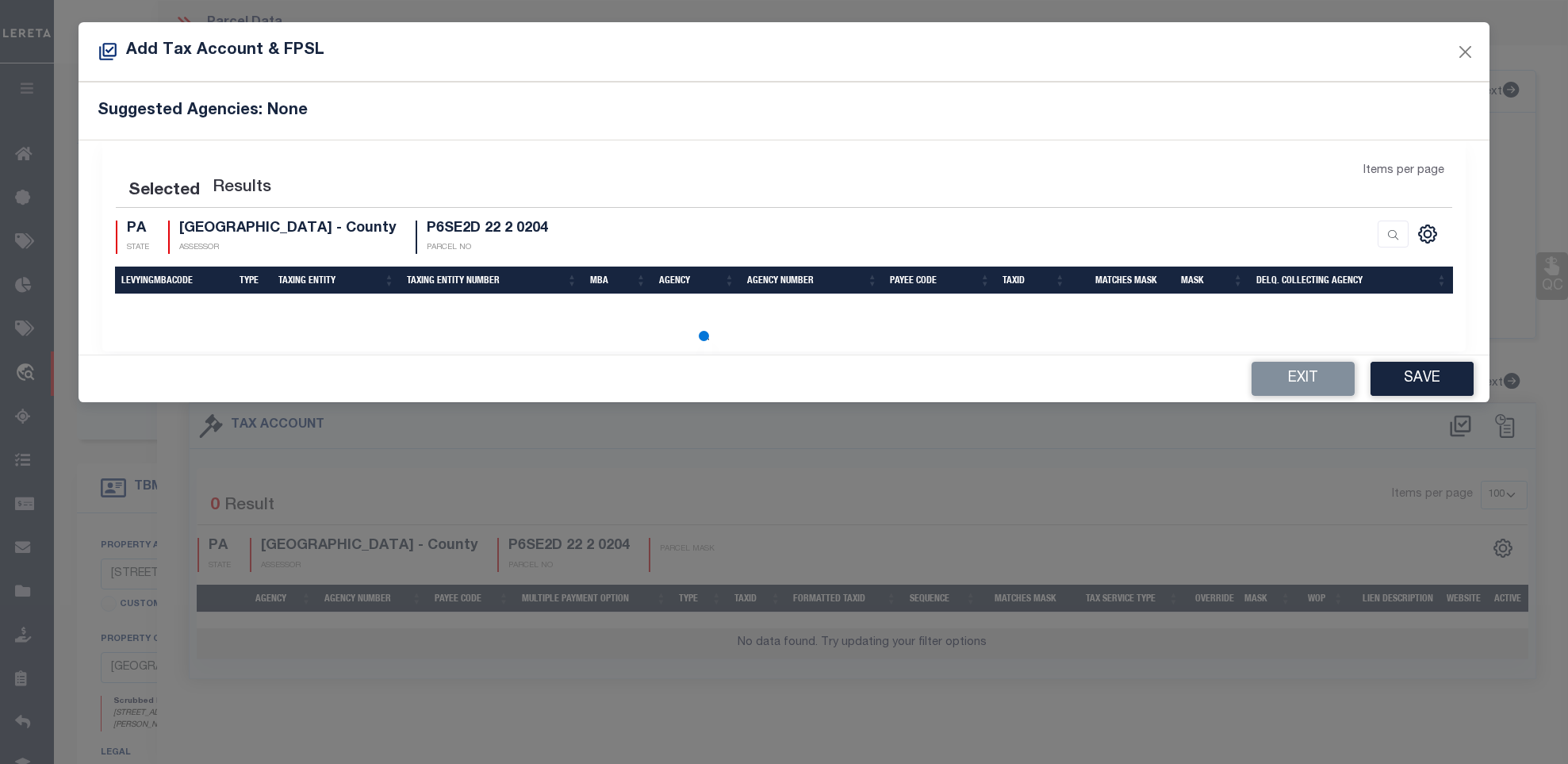
select select "100"
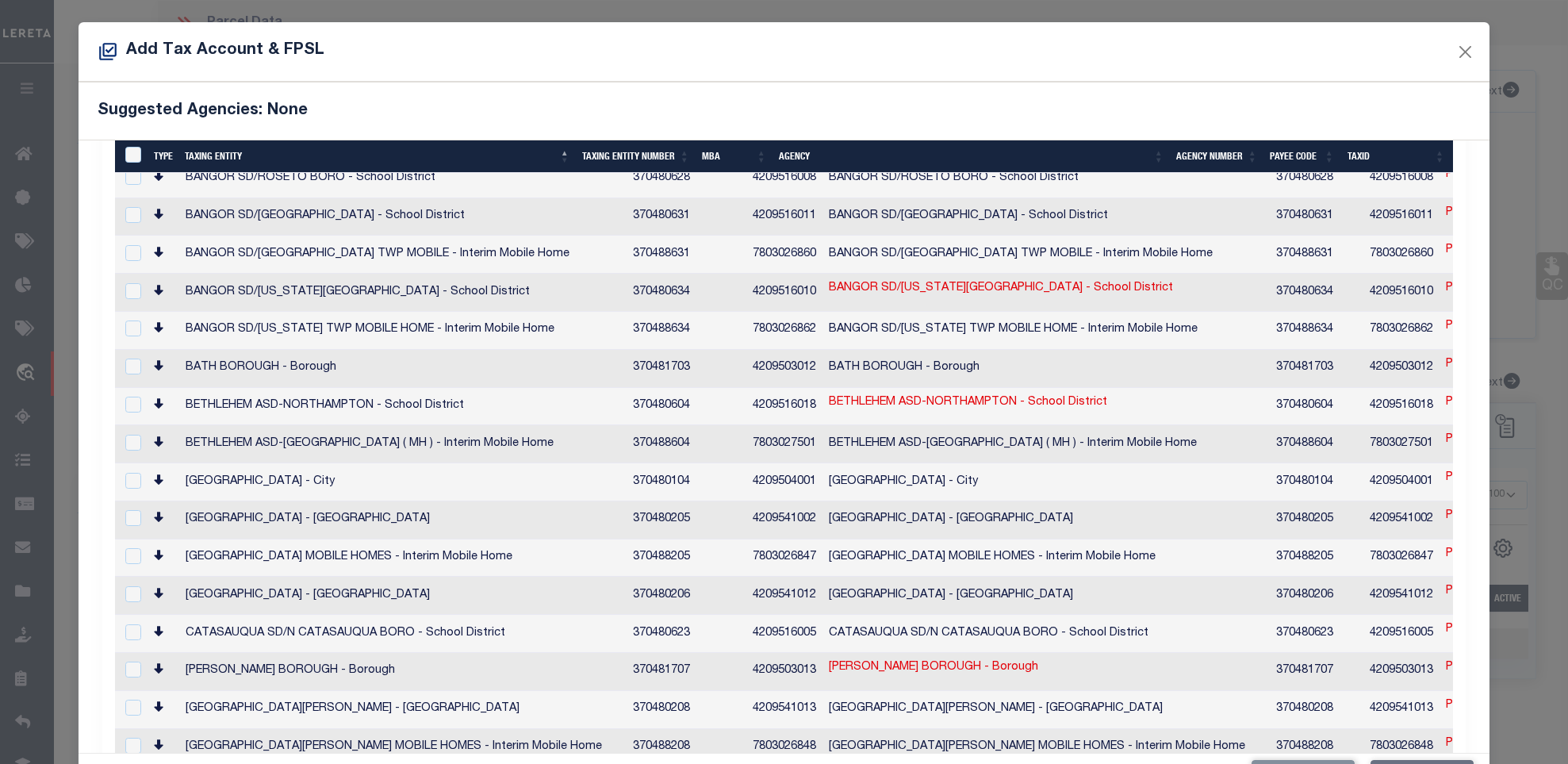
scroll to position [479, 0]
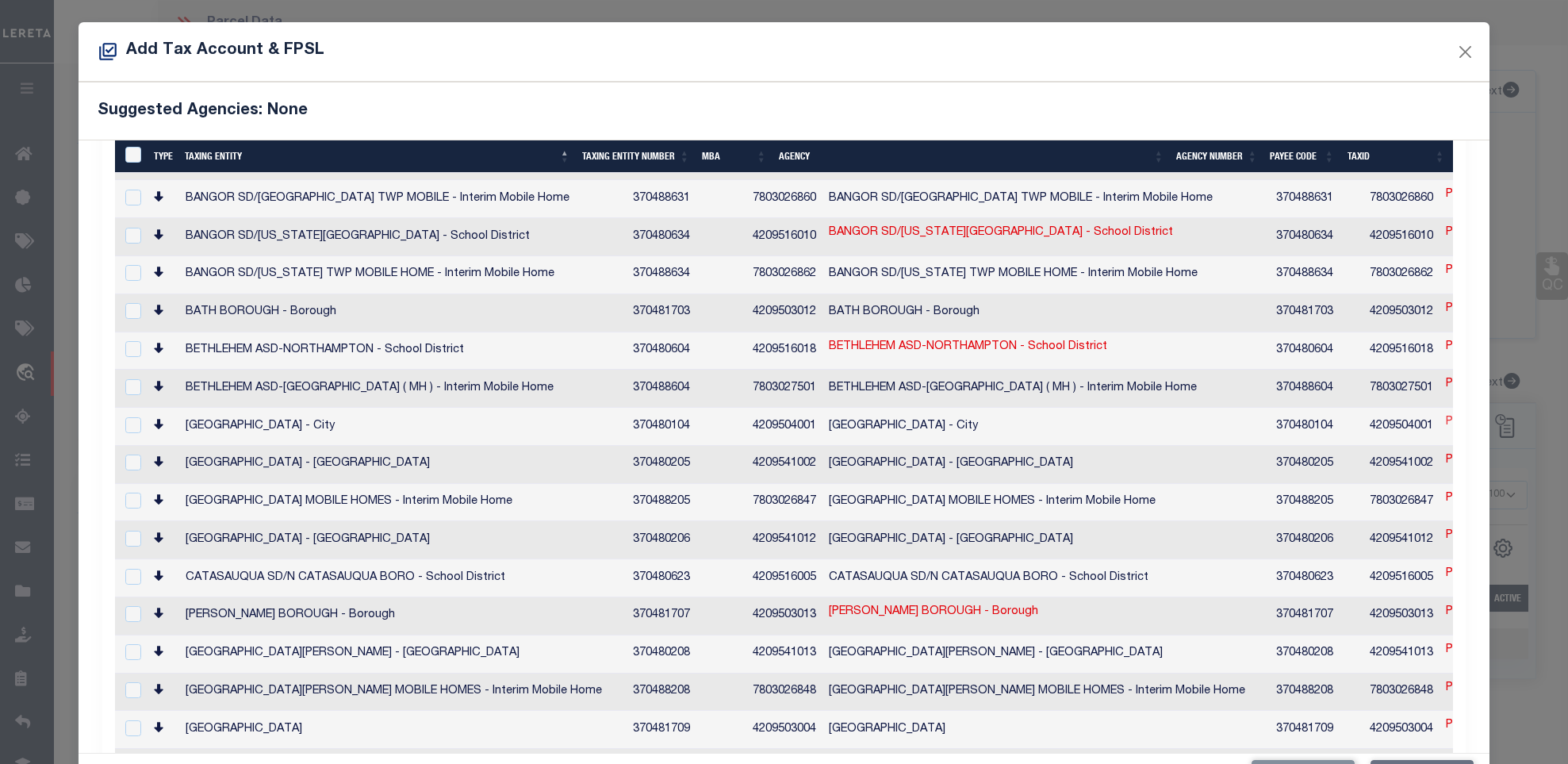
click at [1446, 414] on link "P6SE2D 22 2 0204" at bounding box center [1494, 423] width 96 height 18
type input "P6SE2D 22 2 0204"
type textarea "2$$-$$$$$$"
checkbox input "true"
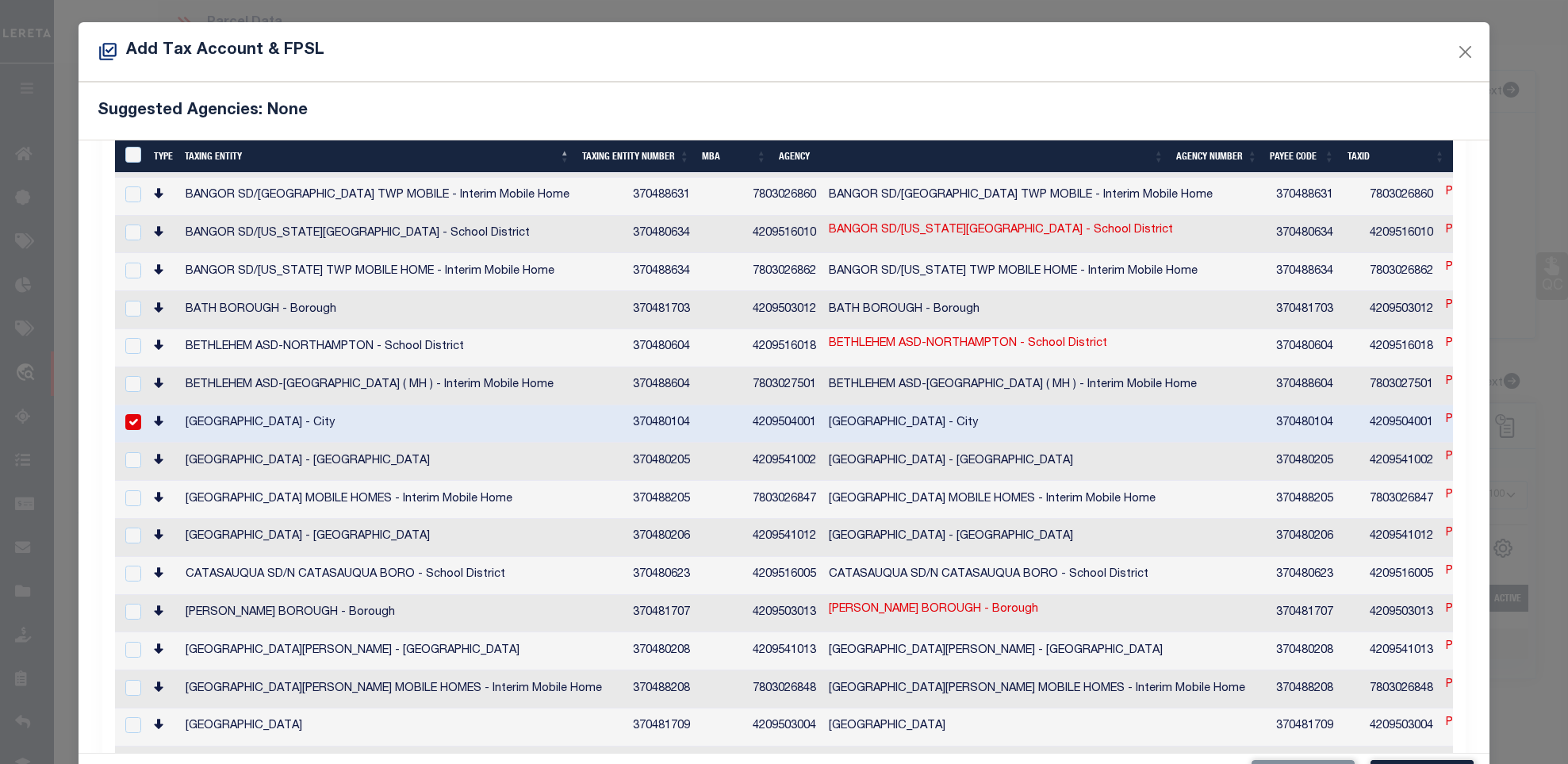
scroll to position [476, 0]
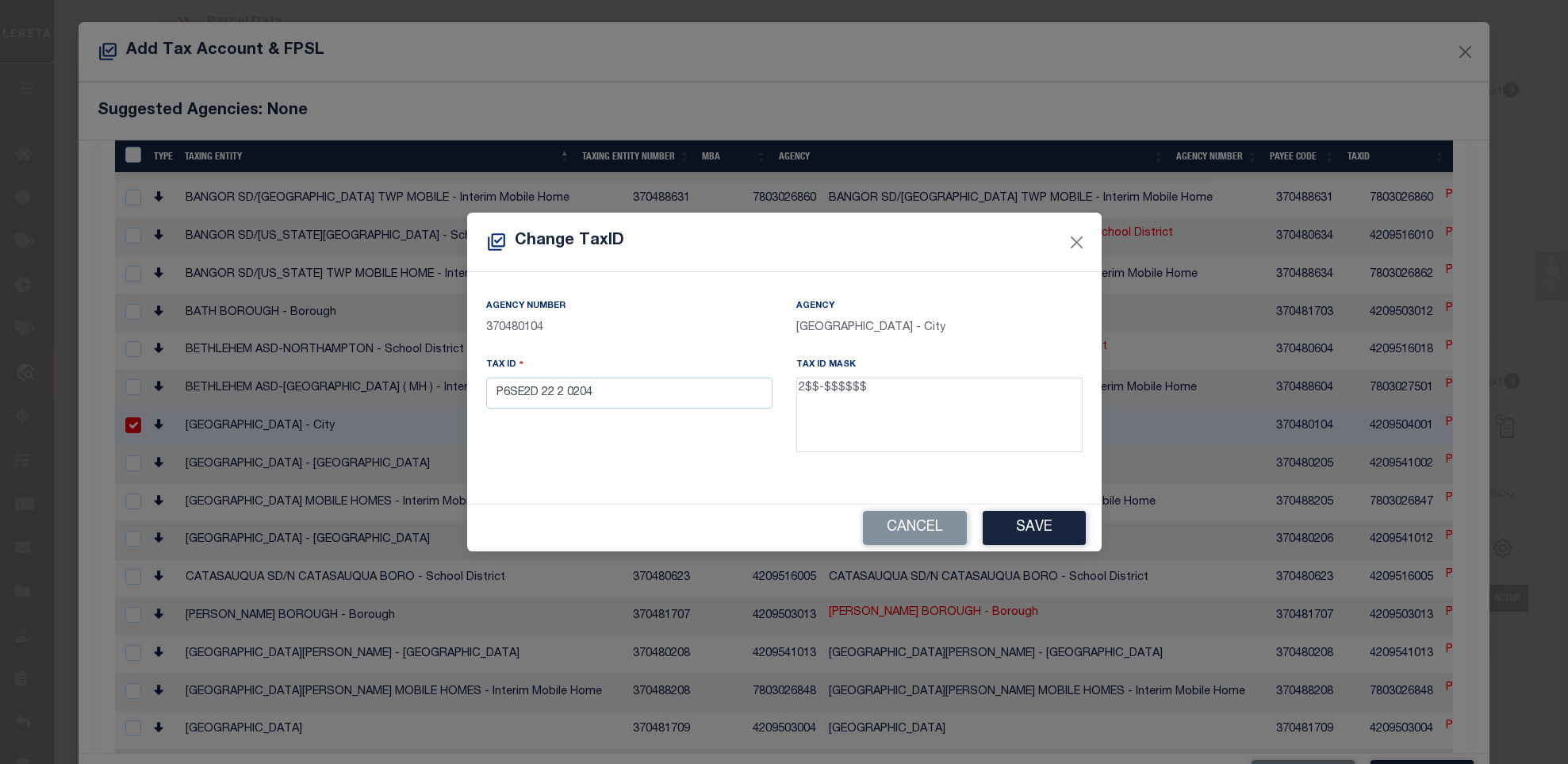
drag, startPoint x: 798, startPoint y: 386, endPoint x: 869, endPoint y: 386, distance: 71.0
click at [869, 386] on textarea "2$$-$$$$$$" at bounding box center [939, 414] width 286 height 75
drag, startPoint x: 914, startPoint y: 510, endPoint x: 919, endPoint y: 539, distance: 29.4
click at [919, 539] on div "Cancel Save" at bounding box center [785, 528] width 635 height 46
click at [919, 532] on button "Cancel" at bounding box center [915, 528] width 104 height 34
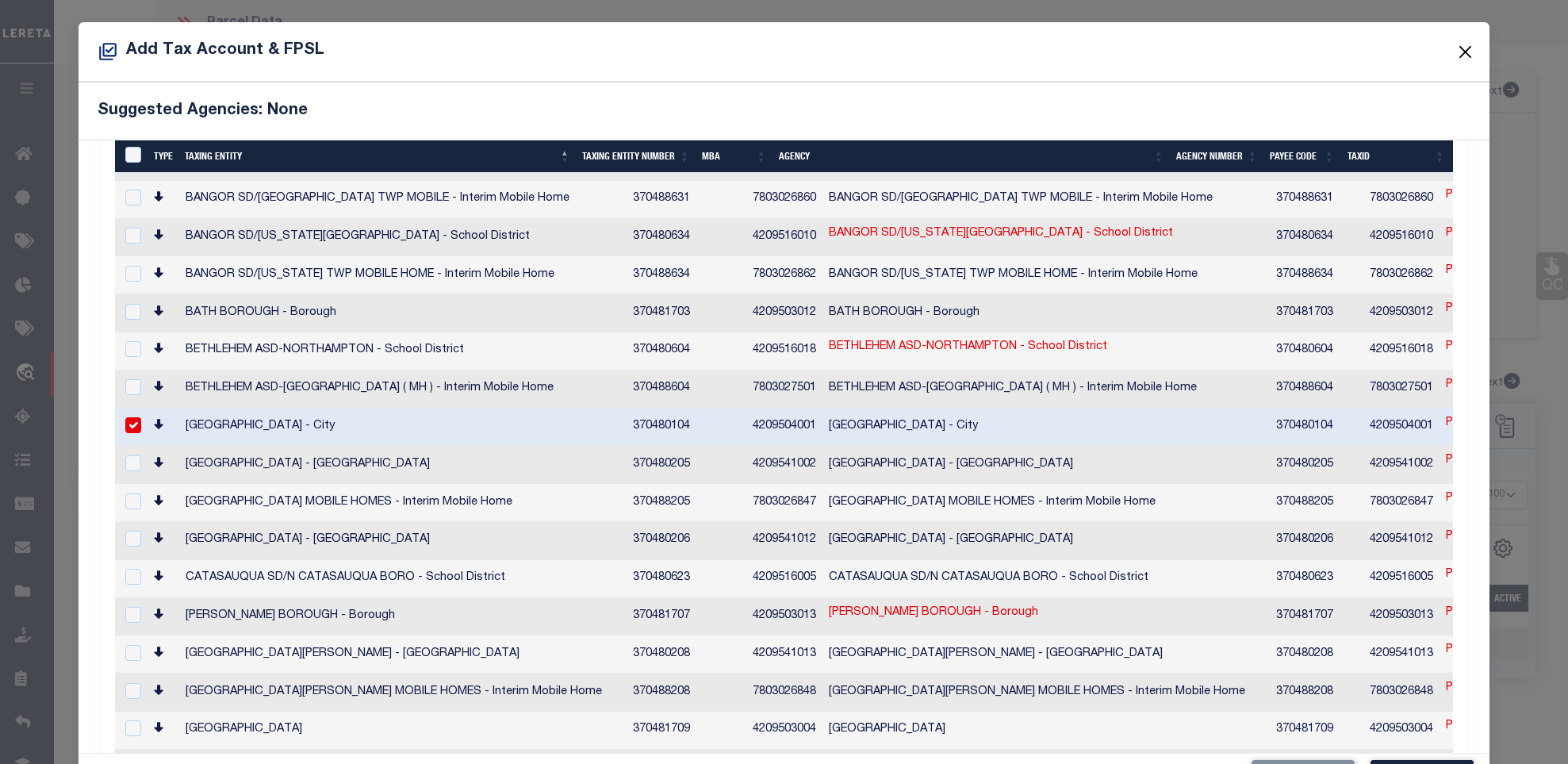
click at [1455, 45] on button "Close" at bounding box center [1465, 51] width 21 height 21
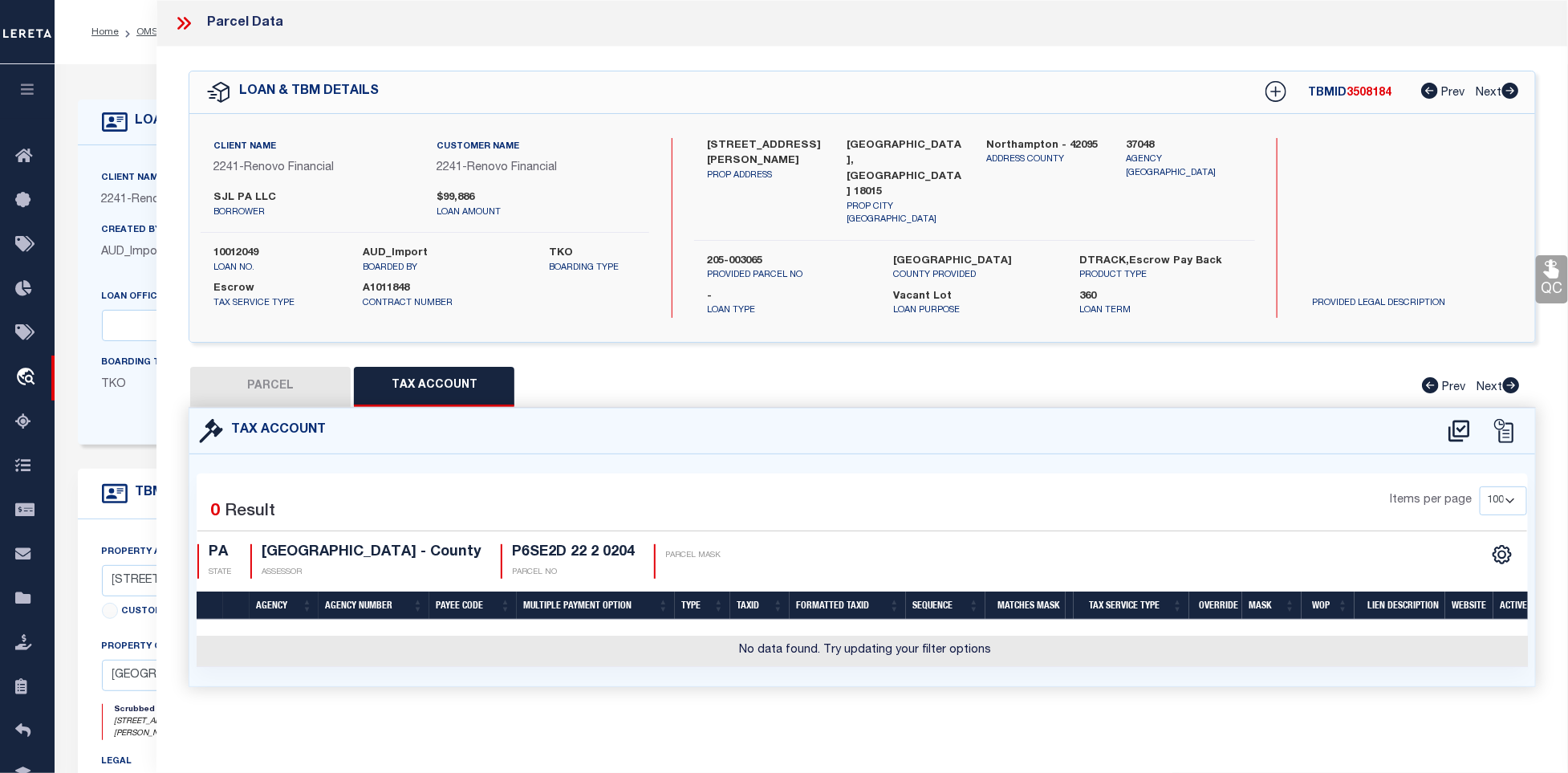
click at [178, 17] on icon at bounding box center [184, 24] width 21 height 21
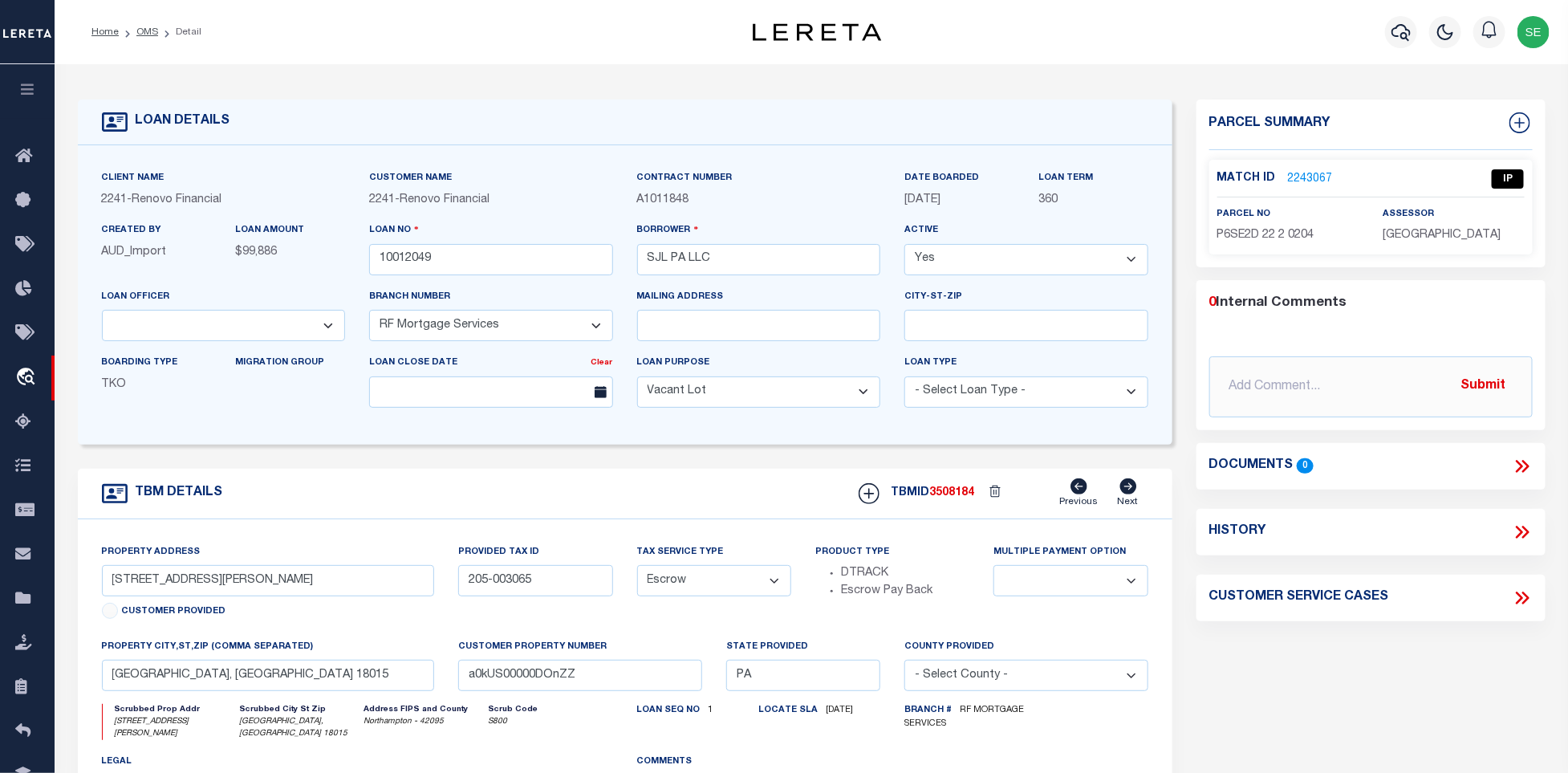
click at [1373, 675] on div "Parcel Summary Match ID 2243067 0" at bounding box center [1371, 544] width 373 height 889
click at [1316, 177] on link "2243067" at bounding box center [1310, 179] width 45 height 17
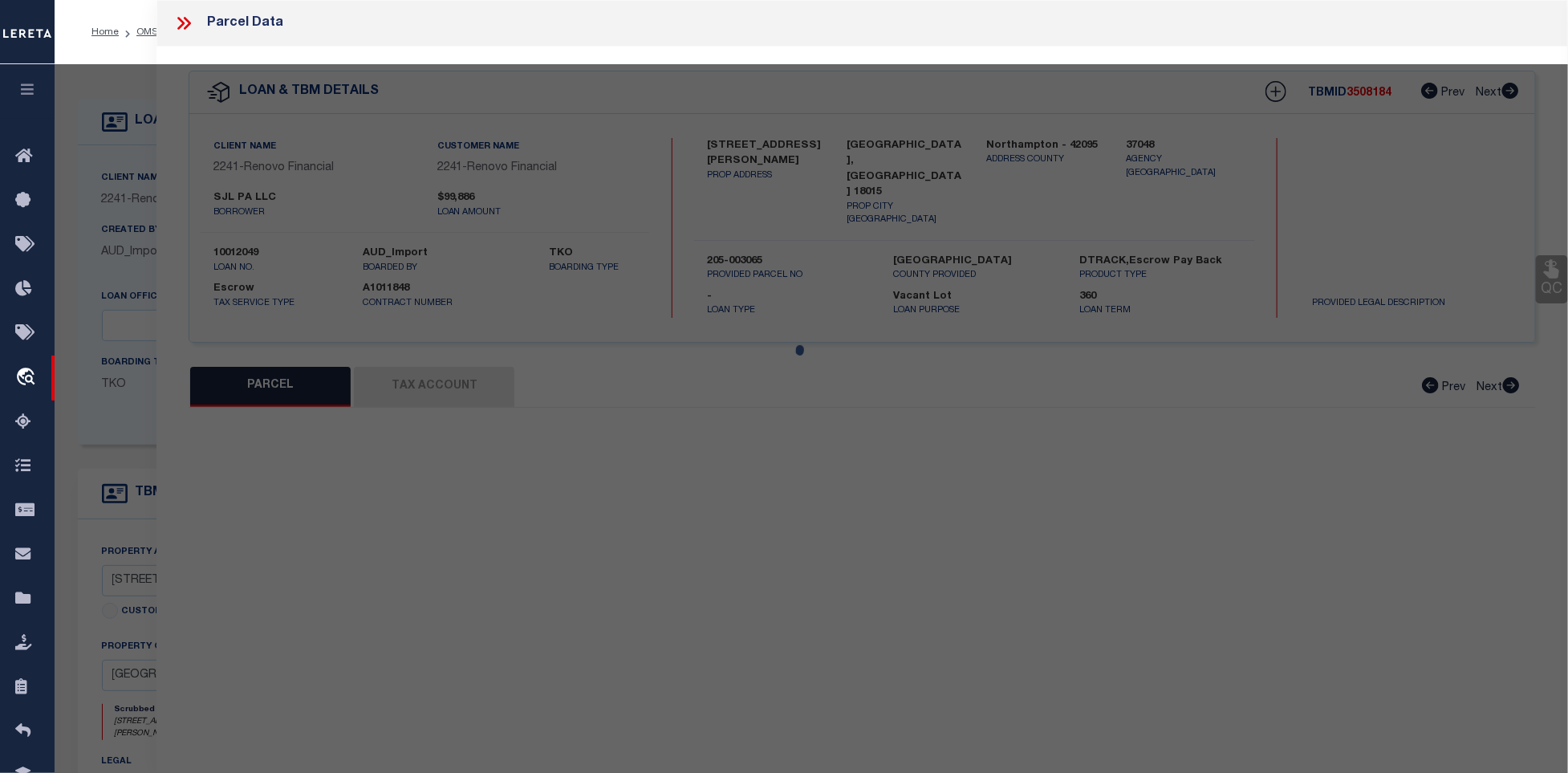
select select "AS"
select select
checkbox input "false"
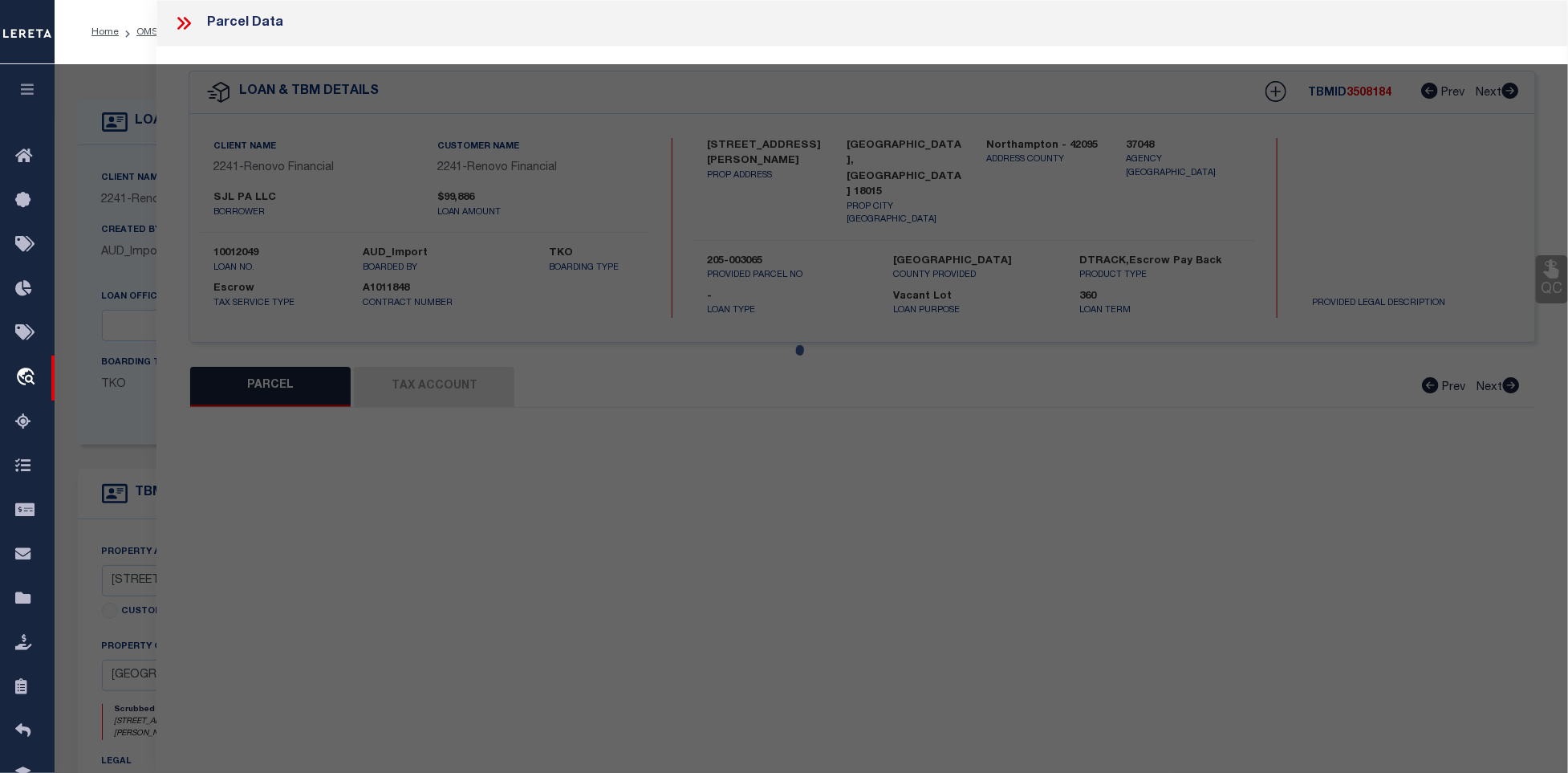
select select "IP"
type input "SJL PROPERTIES PA LLC,"
select select "AGW"
select select "ADD"
type input "[STREET_ADDRESS][PERSON_NAME]"
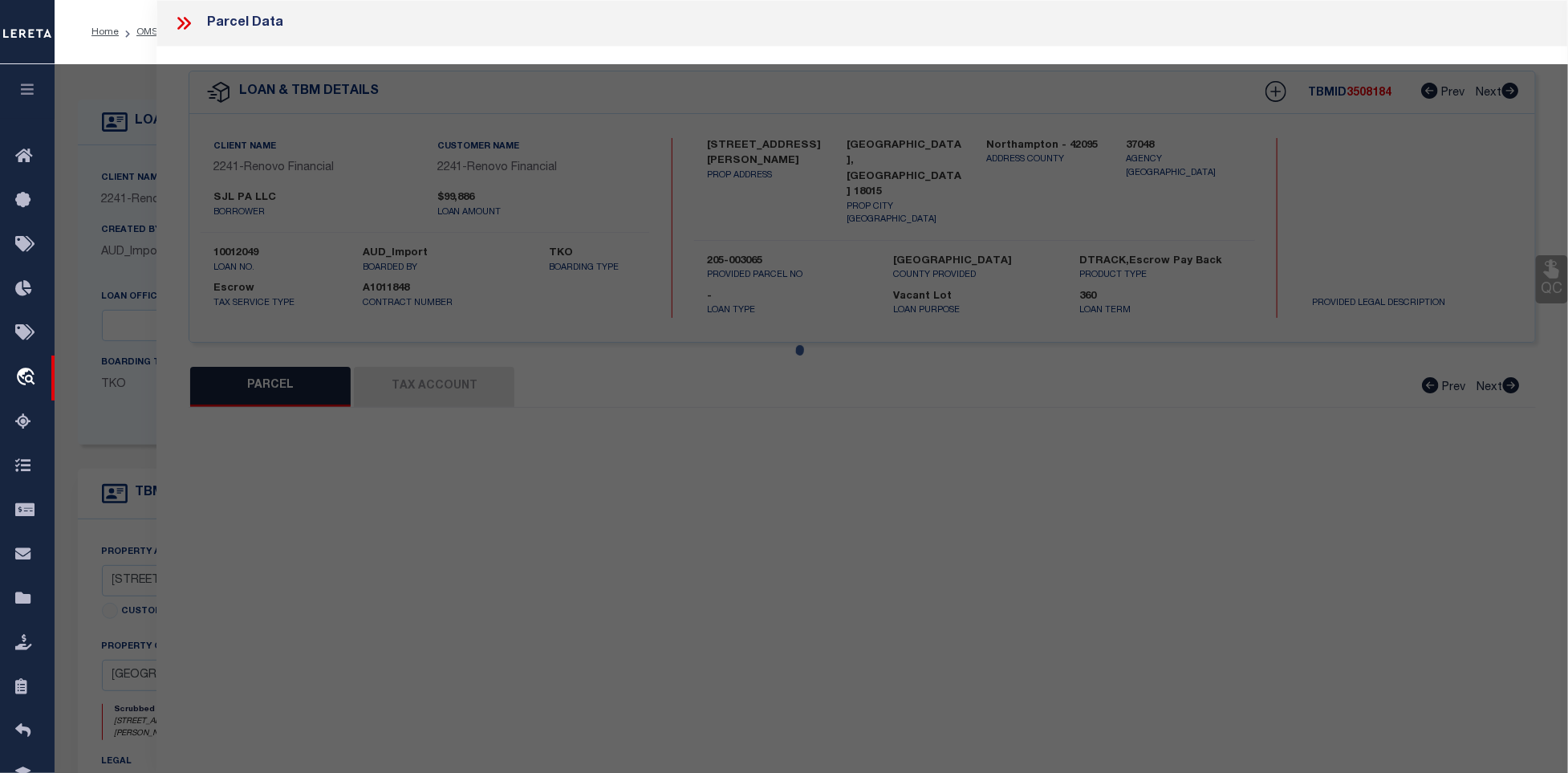
type input "[GEOGRAPHIC_DATA], [GEOGRAPHIC_DATA] 18015"
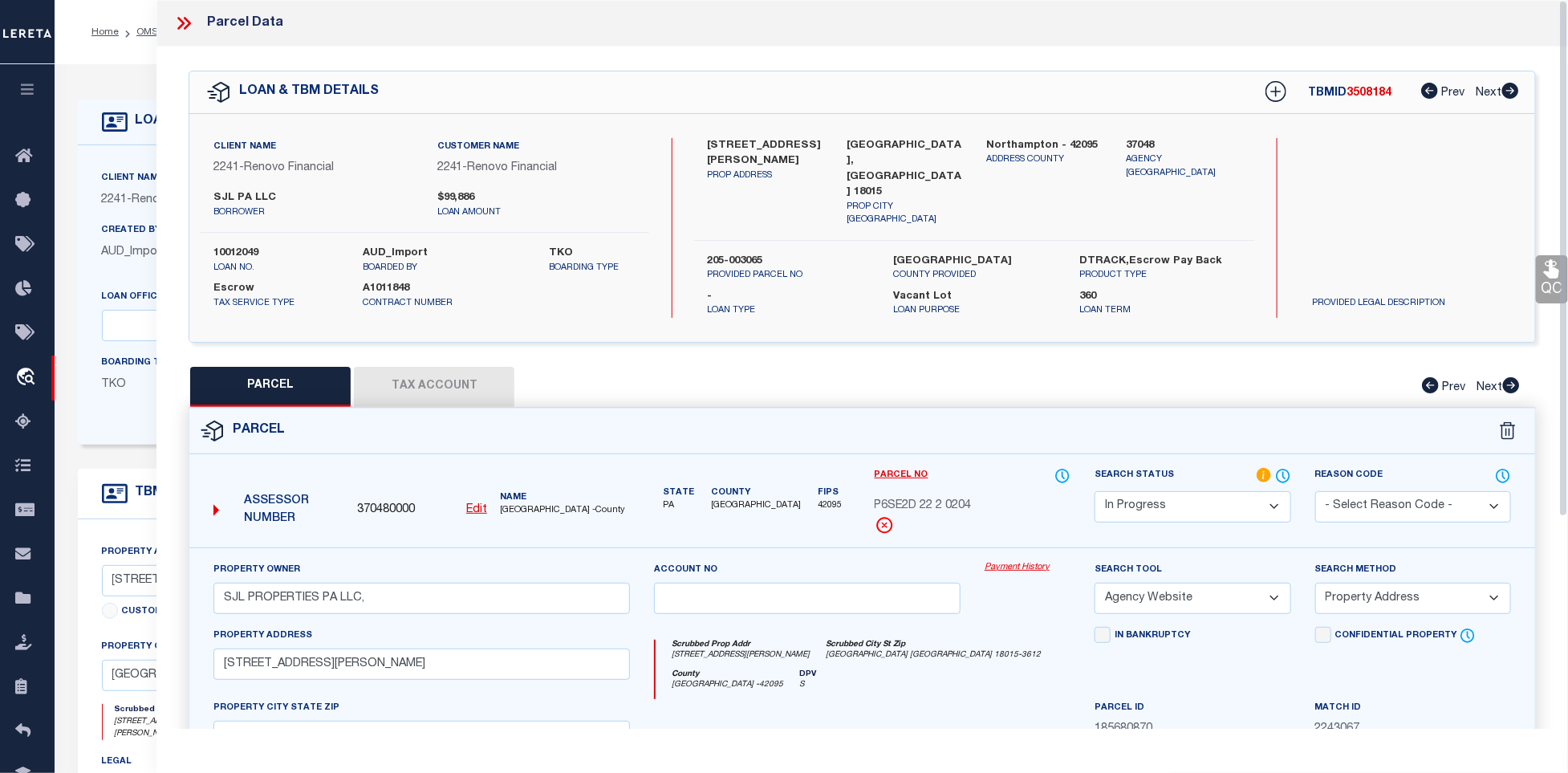
click at [448, 383] on button "Tax Account" at bounding box center [434, 386] width 161 height 40
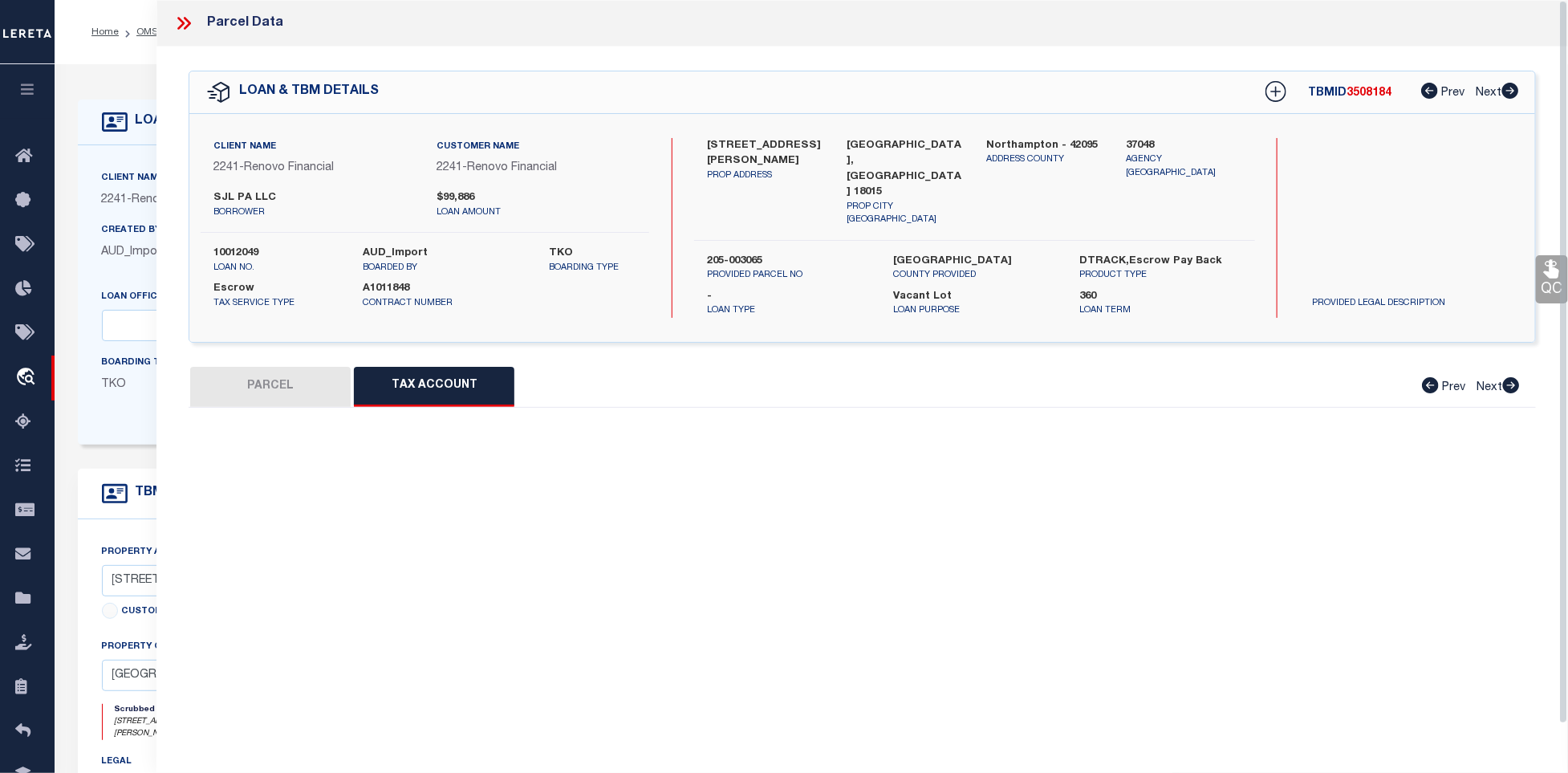
select select "100"
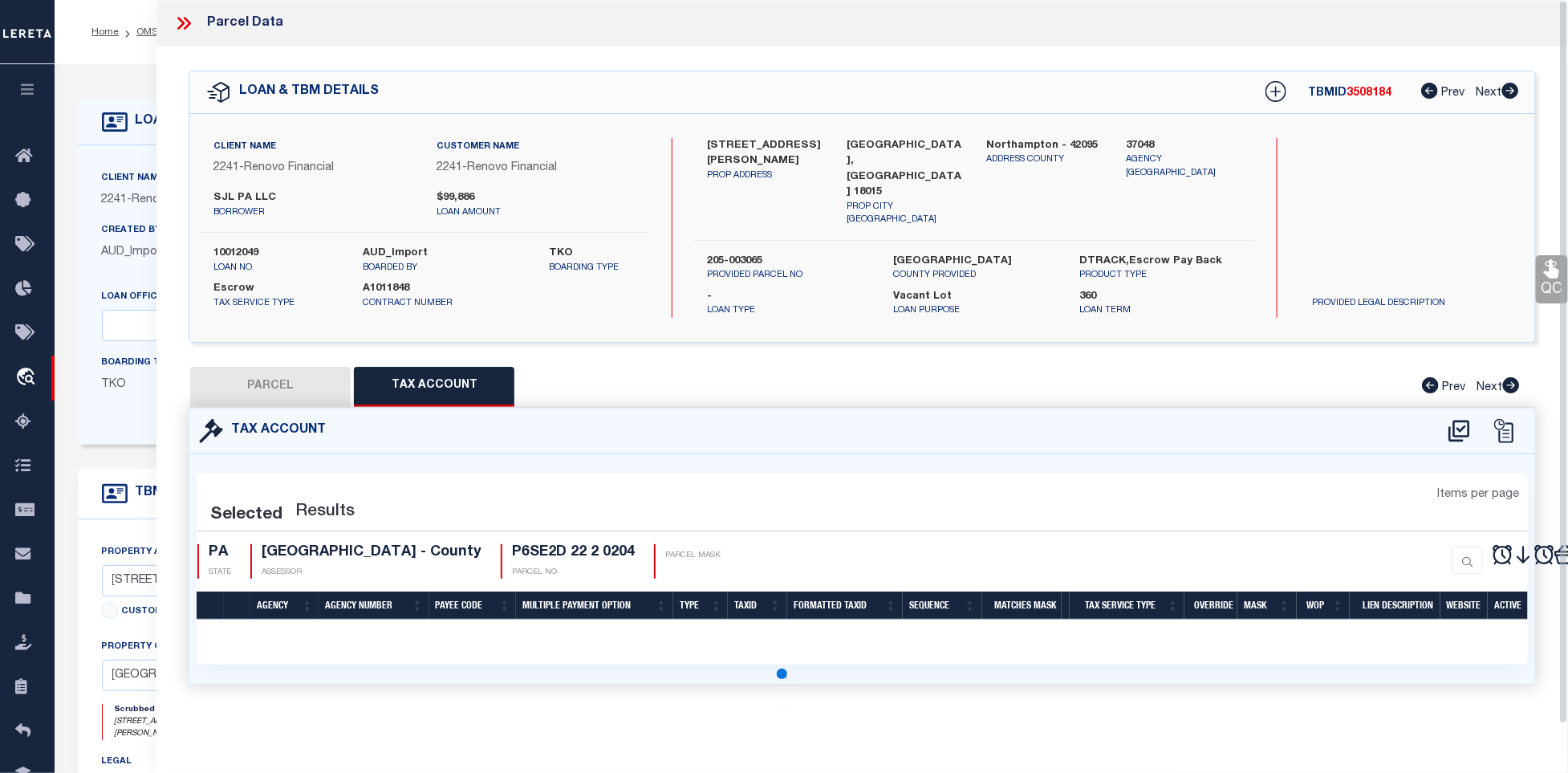
select select "100"
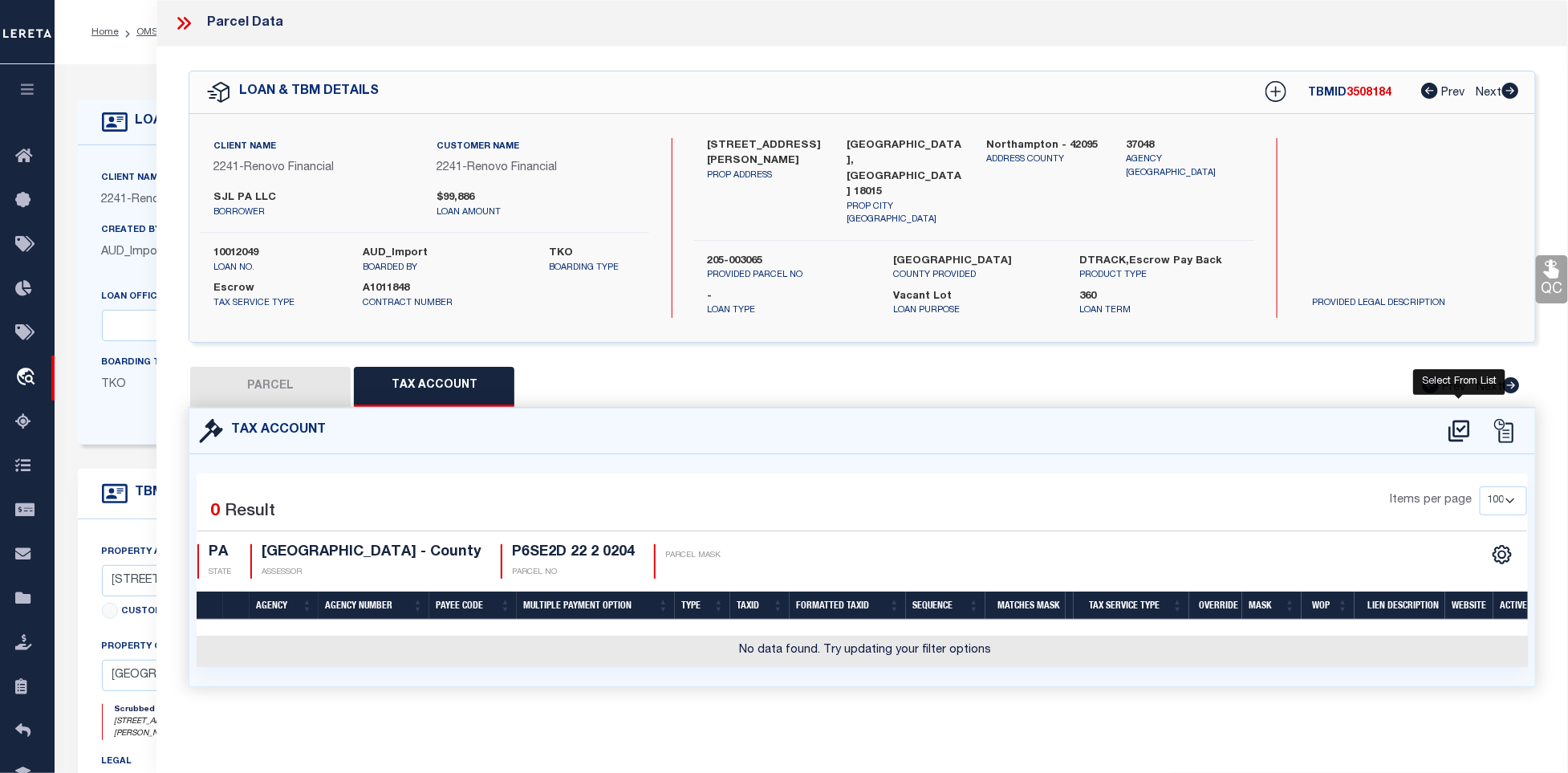
click at [1465, 424] on icon at bounding box center [1459, 432] width 27 height 26
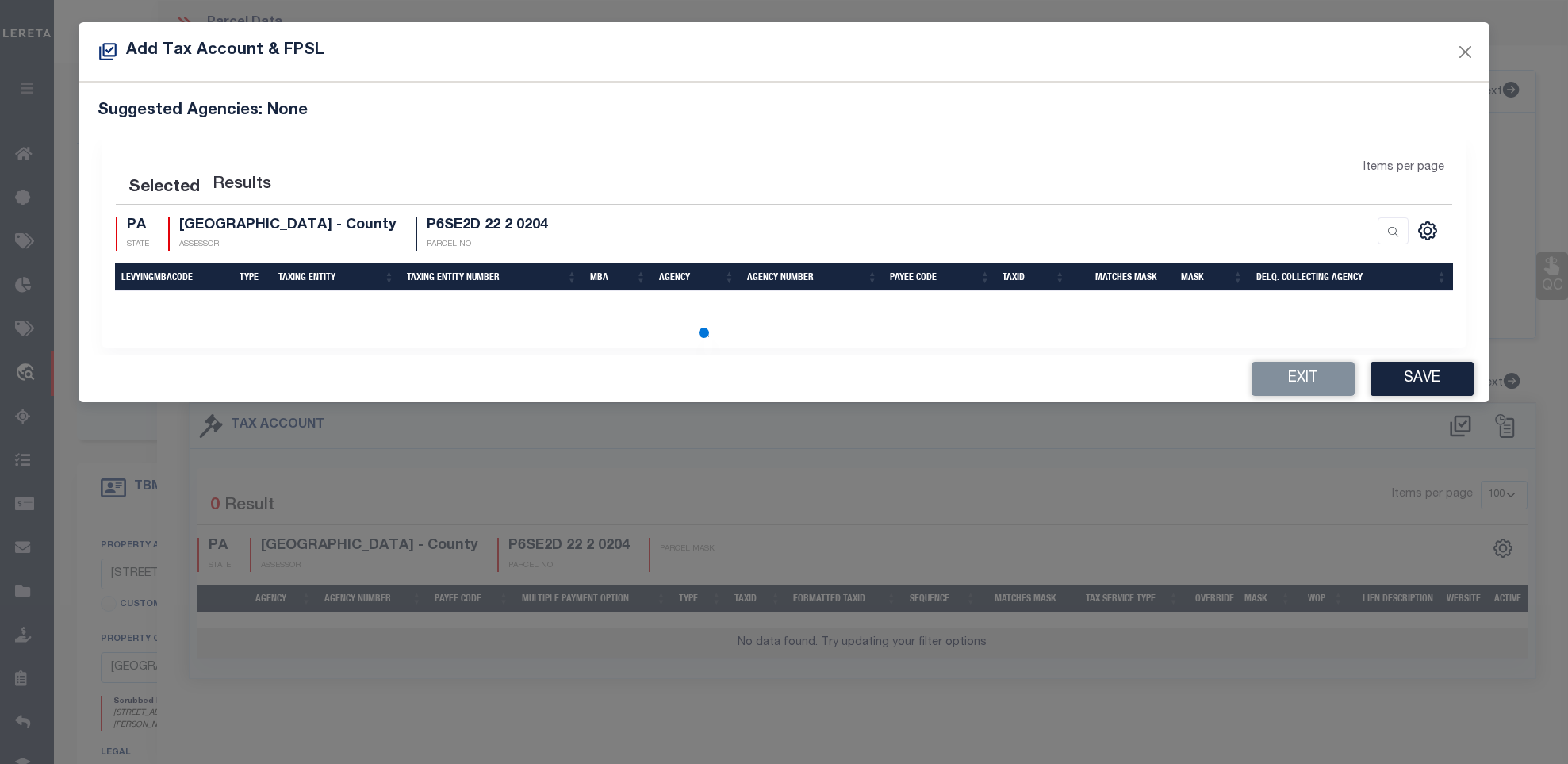
scroll to position [3, 0]
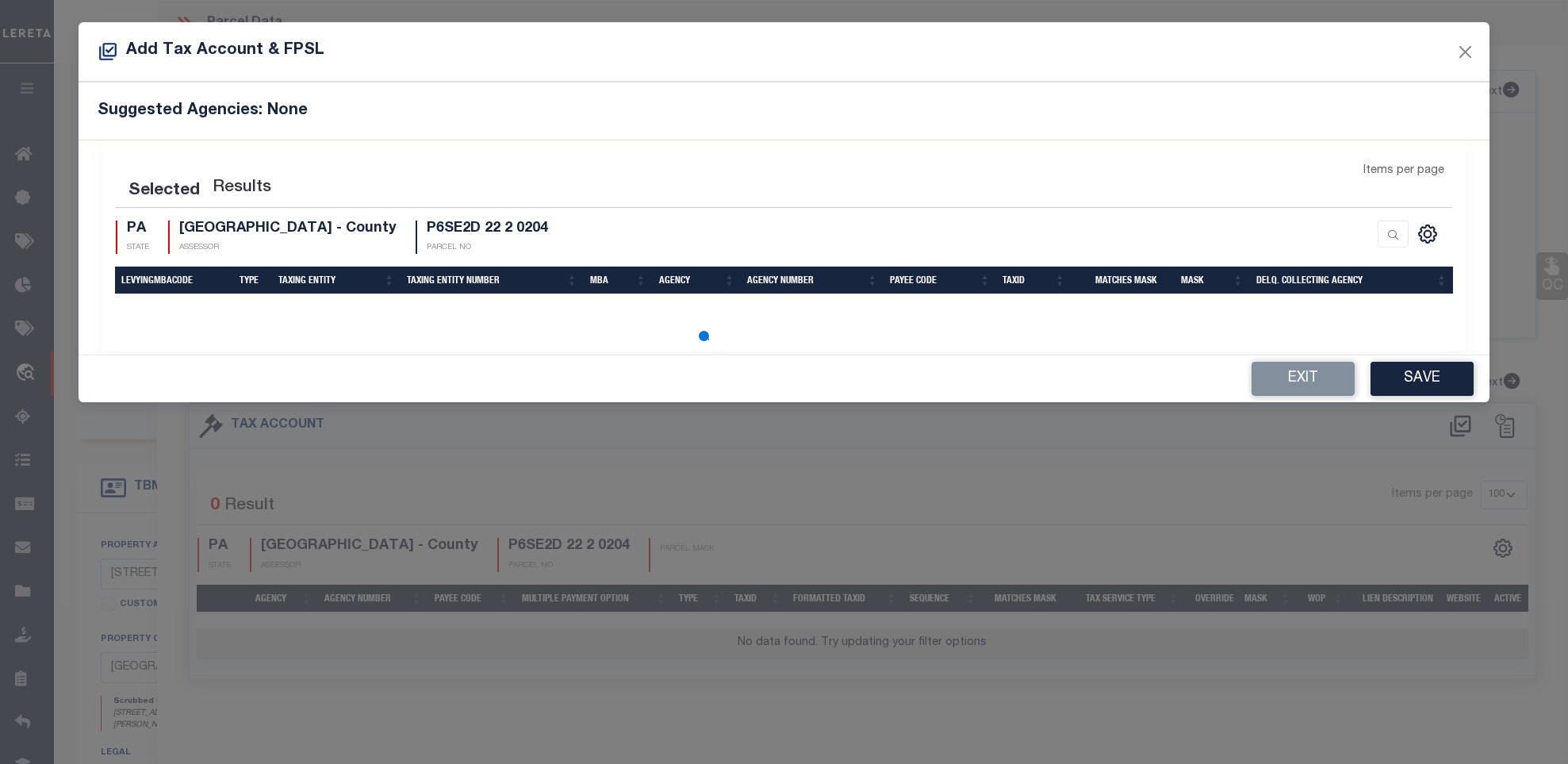
select select "100"
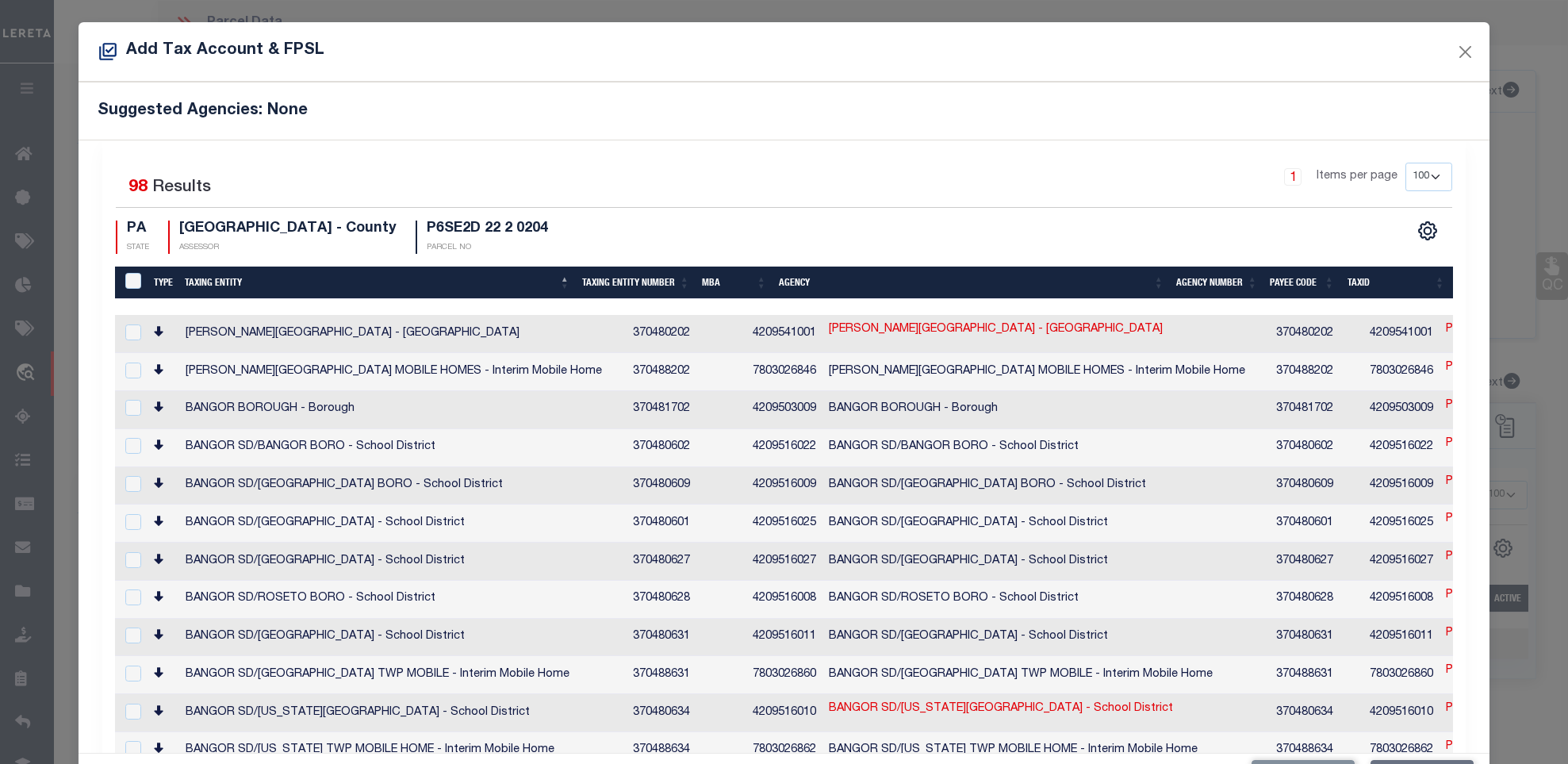
click at [921, 184] on div "1 Items per page 10 25 50 100 200" at bounding box center [954, 183] width 996 height 41
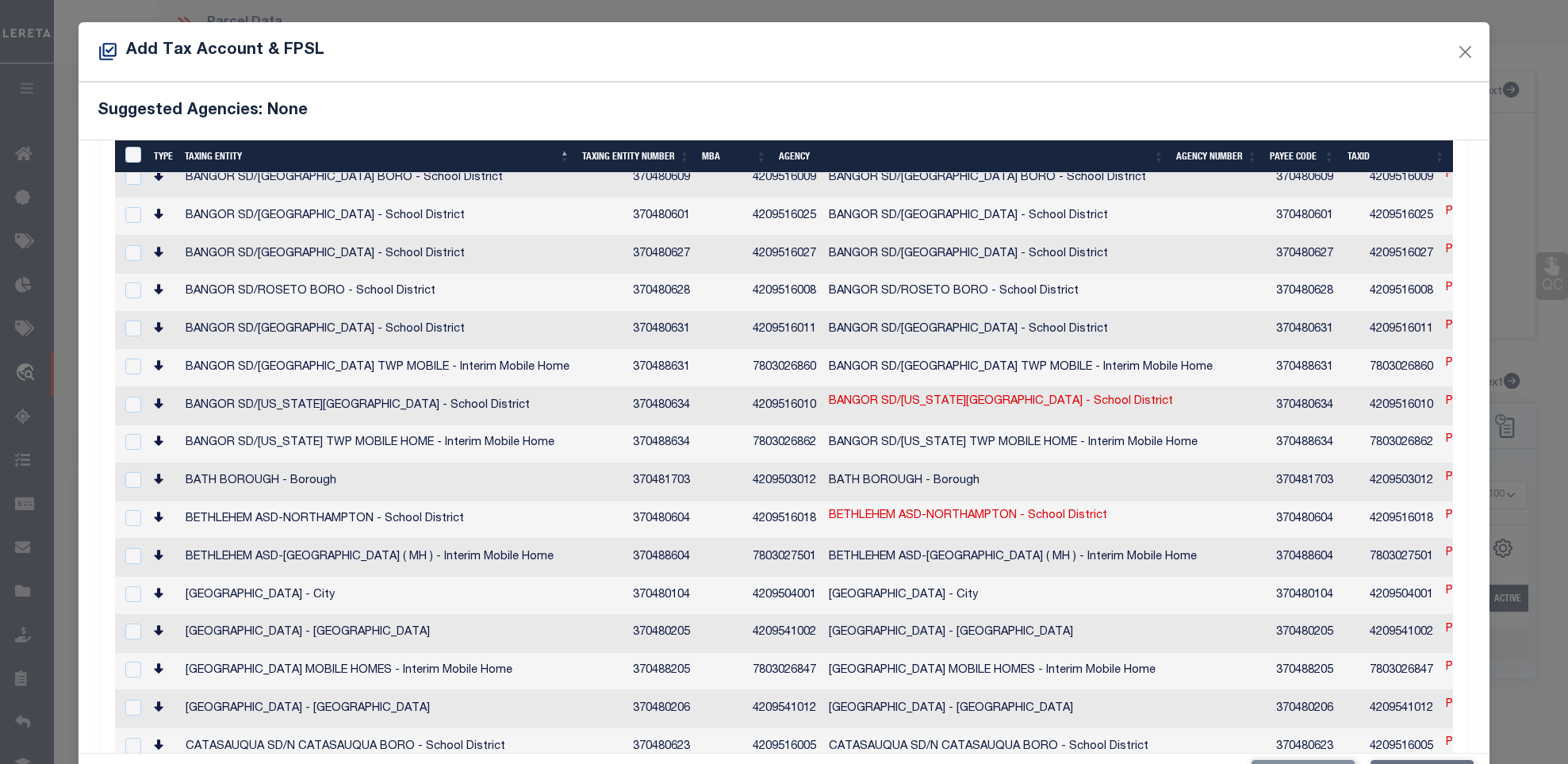
scroll to position [360, 0]
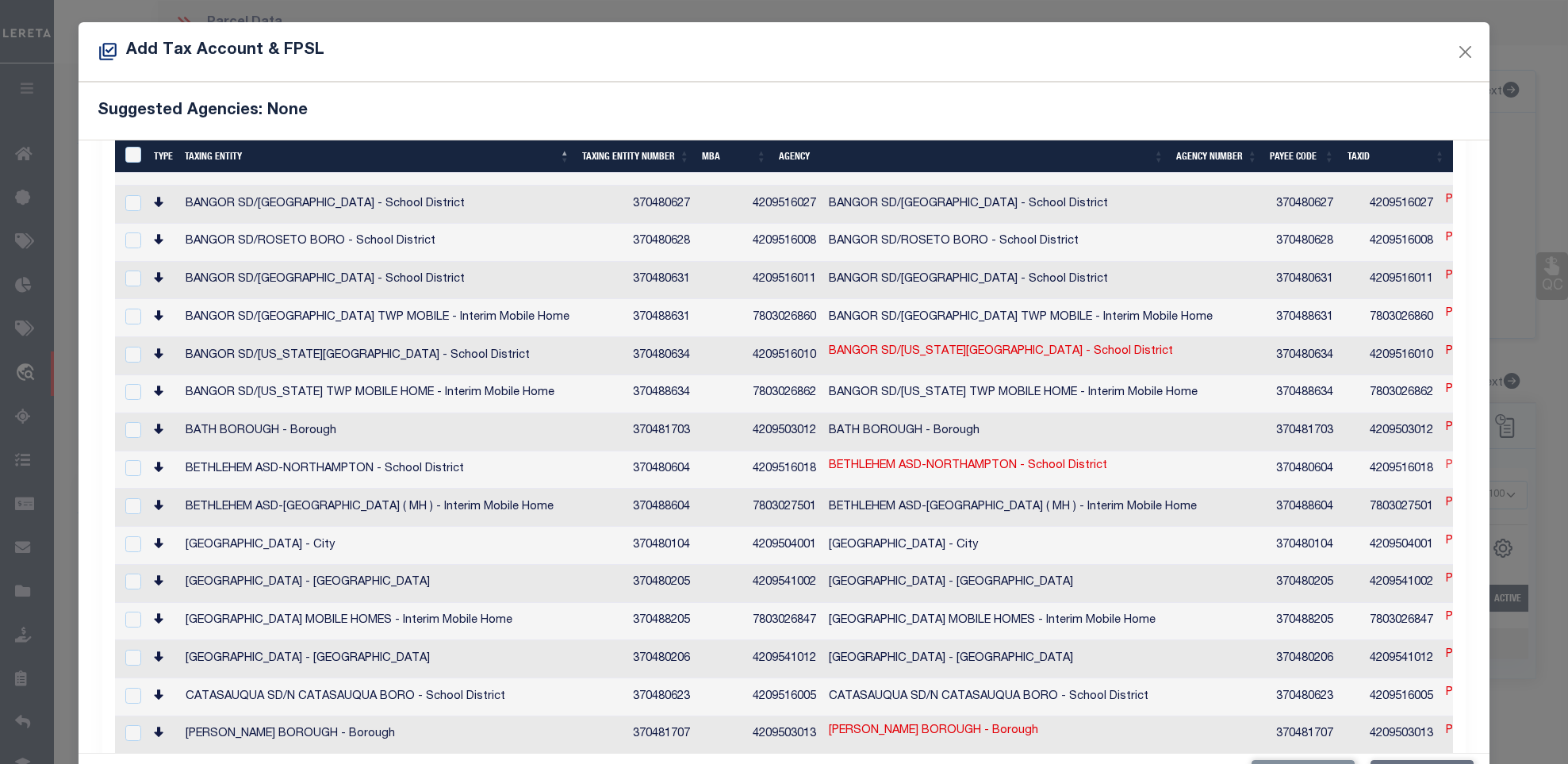
click at [1446, 458] on link "P6SE2D 22 2 0204" at bounding box center [1494, 467] width 96 height 18
type textarea "$$%$X*XX*$XX&XXXXXXX"
checkbox input "true"
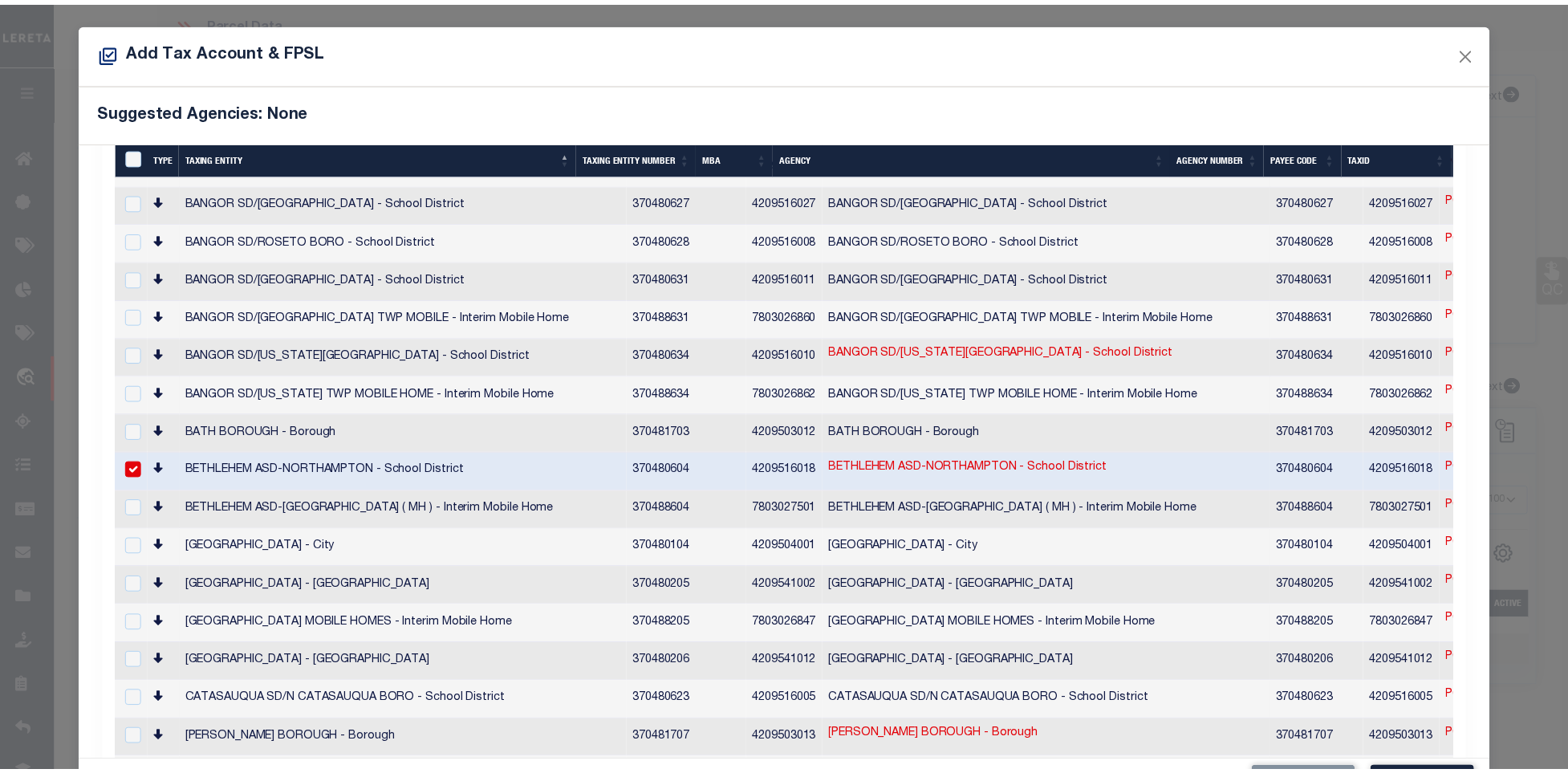
scroll to position [359, 0]
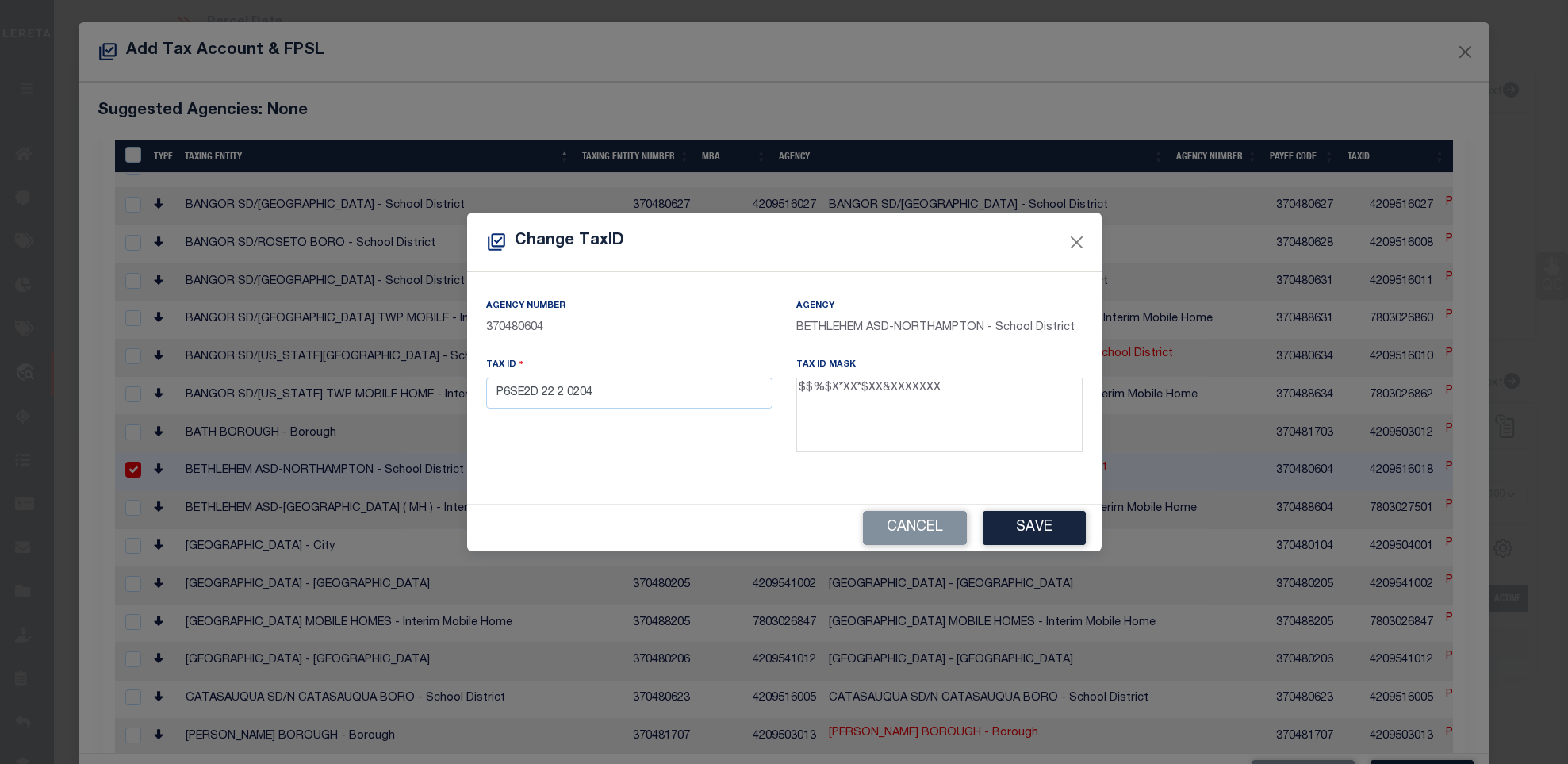
drag, startPoint x: 799, startPoint y: 391, endPoint x: 938, endPoint y: 396, distance: 139.1
click at [938, 396] on textarea "$$%$X*XX*$XX&XXXXXXX" at bounding box center [939, 414] width 286 height 75
drag, startPoint x: 904, startPoint y: 523, endPoint x: 1416, endPoint y: 138, distance: 640.6
click at [904, 523] on button "Cancel" at bounding box center [915, 528] width 104 height 34
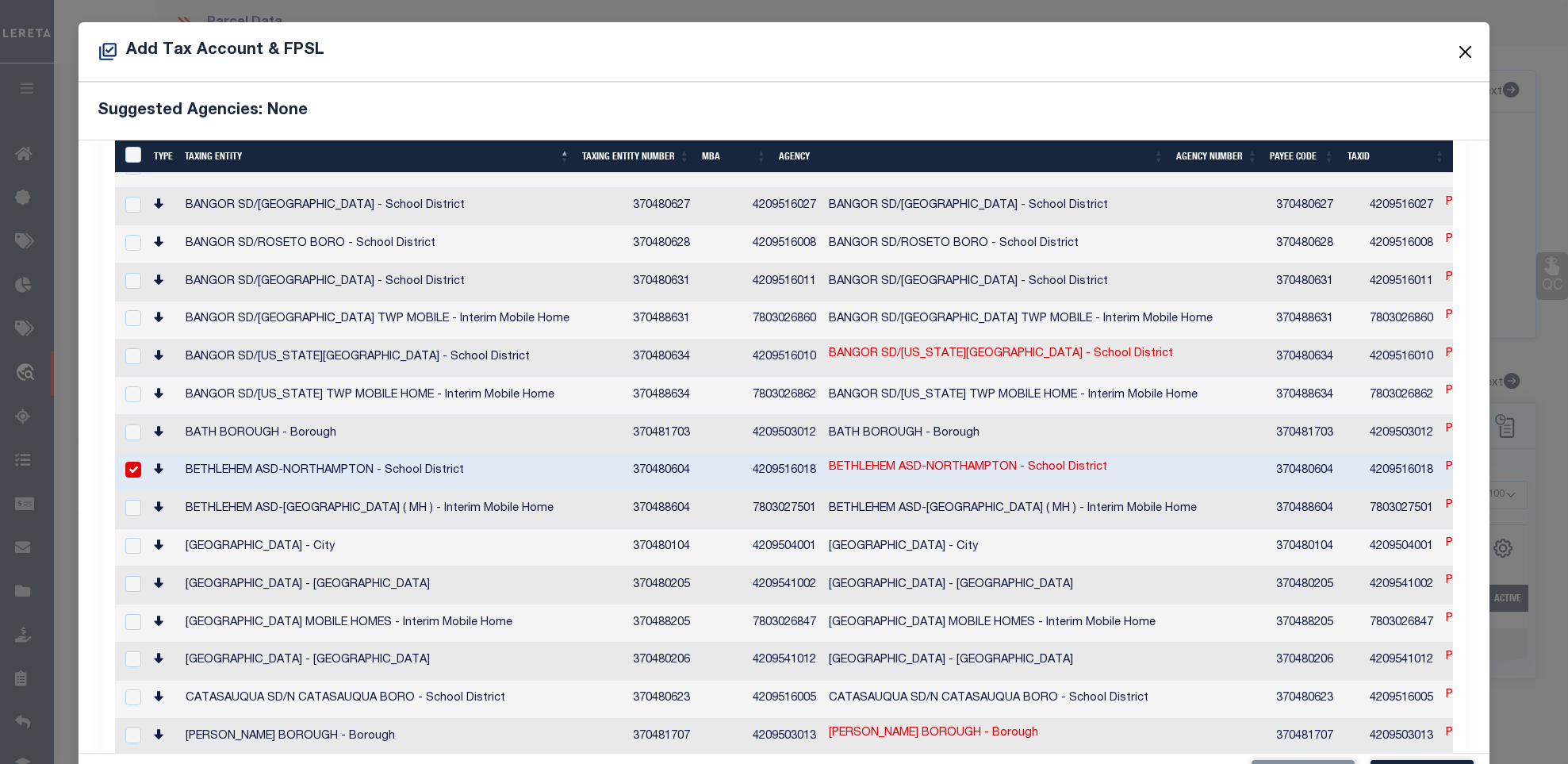
click at [1455, 51] on button "Close" at bounding box center [1465, 51] width 21 height 21
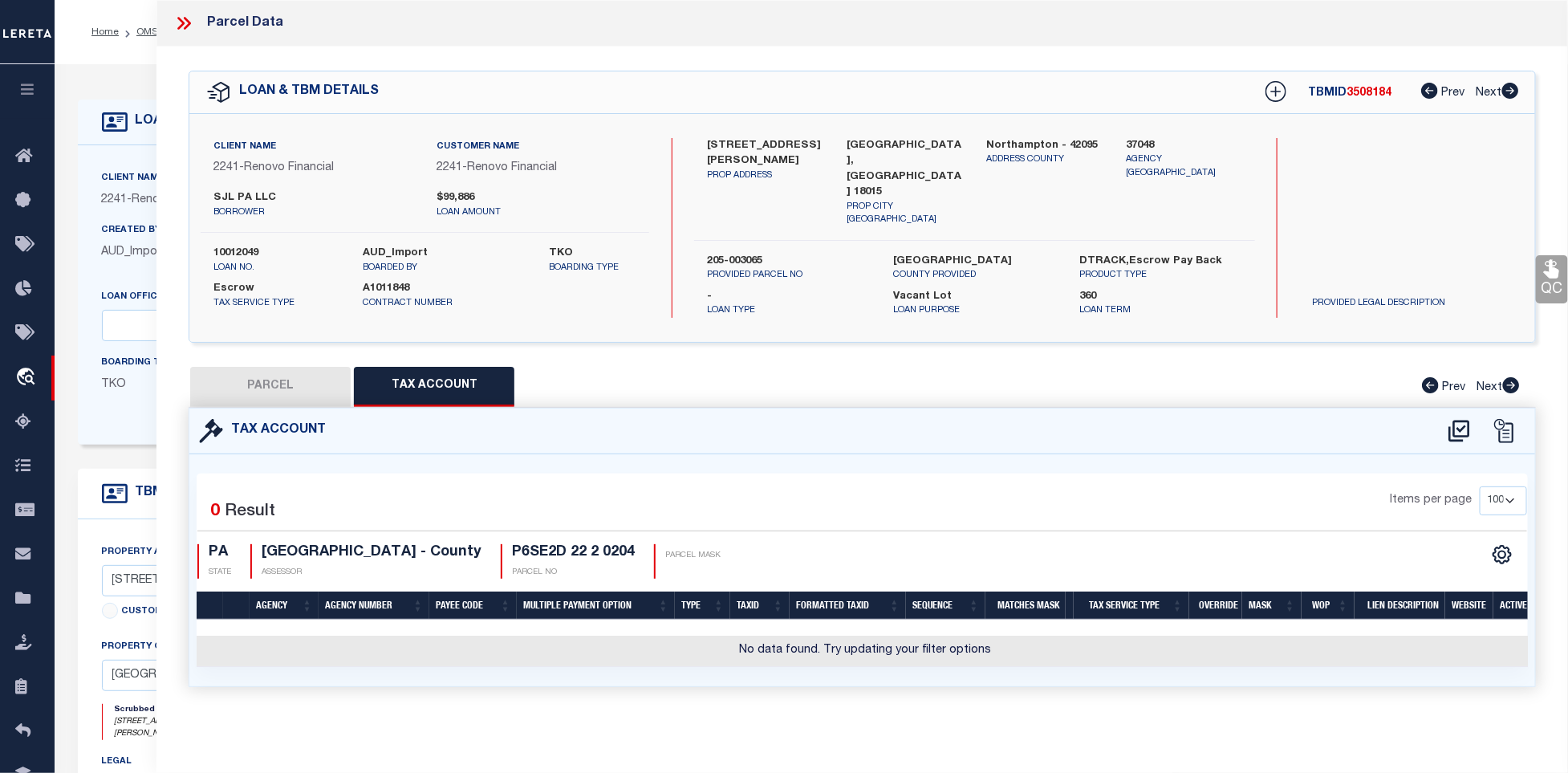
click at [191, 19] on icon at bounding box center [184, 24] width 21 height 21
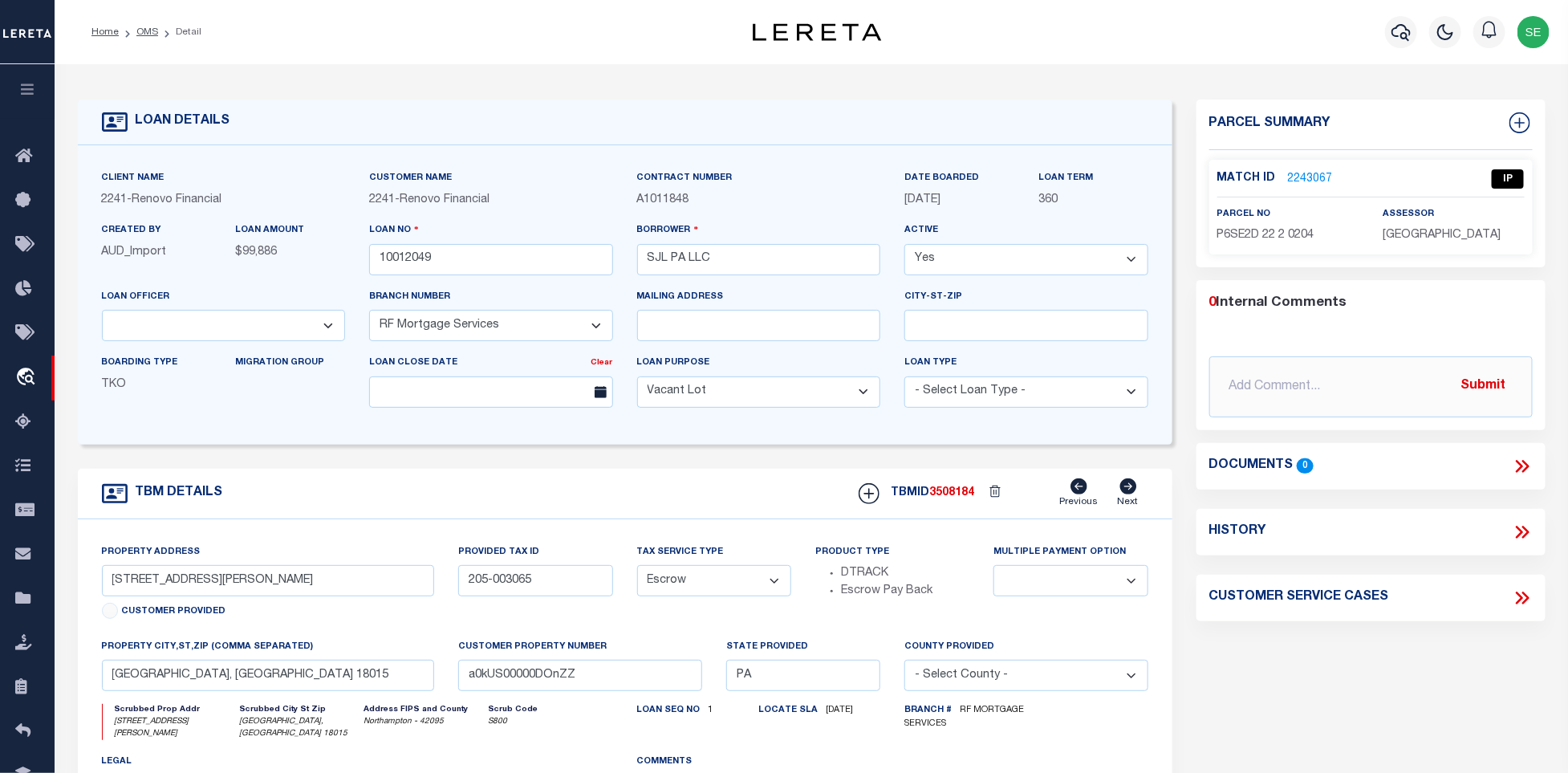
click at [659, 496] on div "TBM DETAILS TBMID 3508184 Previous Next" at bounding box center [625, 494] width 1095 height 50
click at [597, 515] on div "TBM DETAILS TBMID 3508184 Previous Next" at bounding box center [625, 494] width 1095 height 50
click at [149, 32] on link "OMS" at bounding box center [147, 32] width 22 height 10
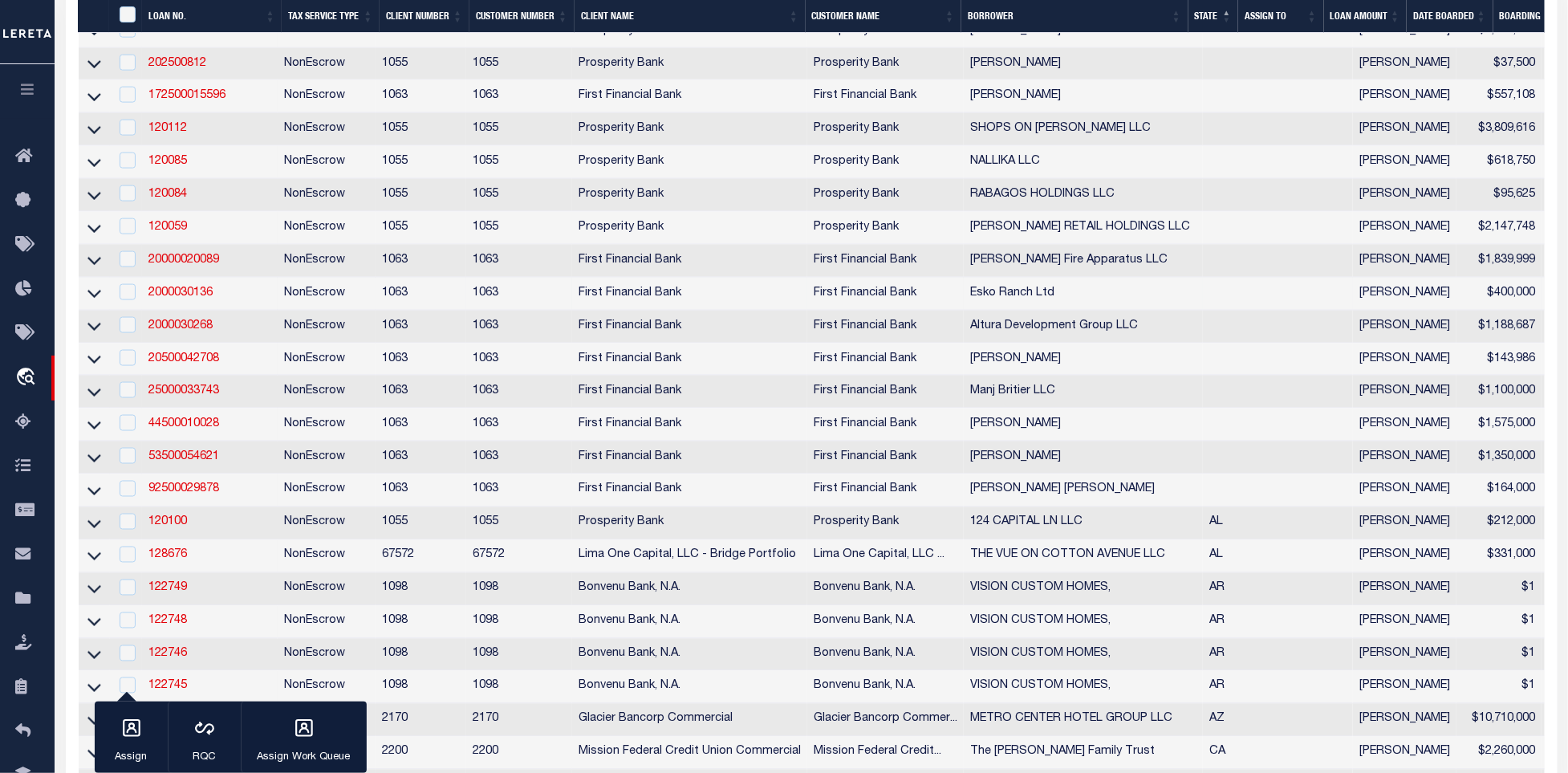
scroll to position [1204, 0]
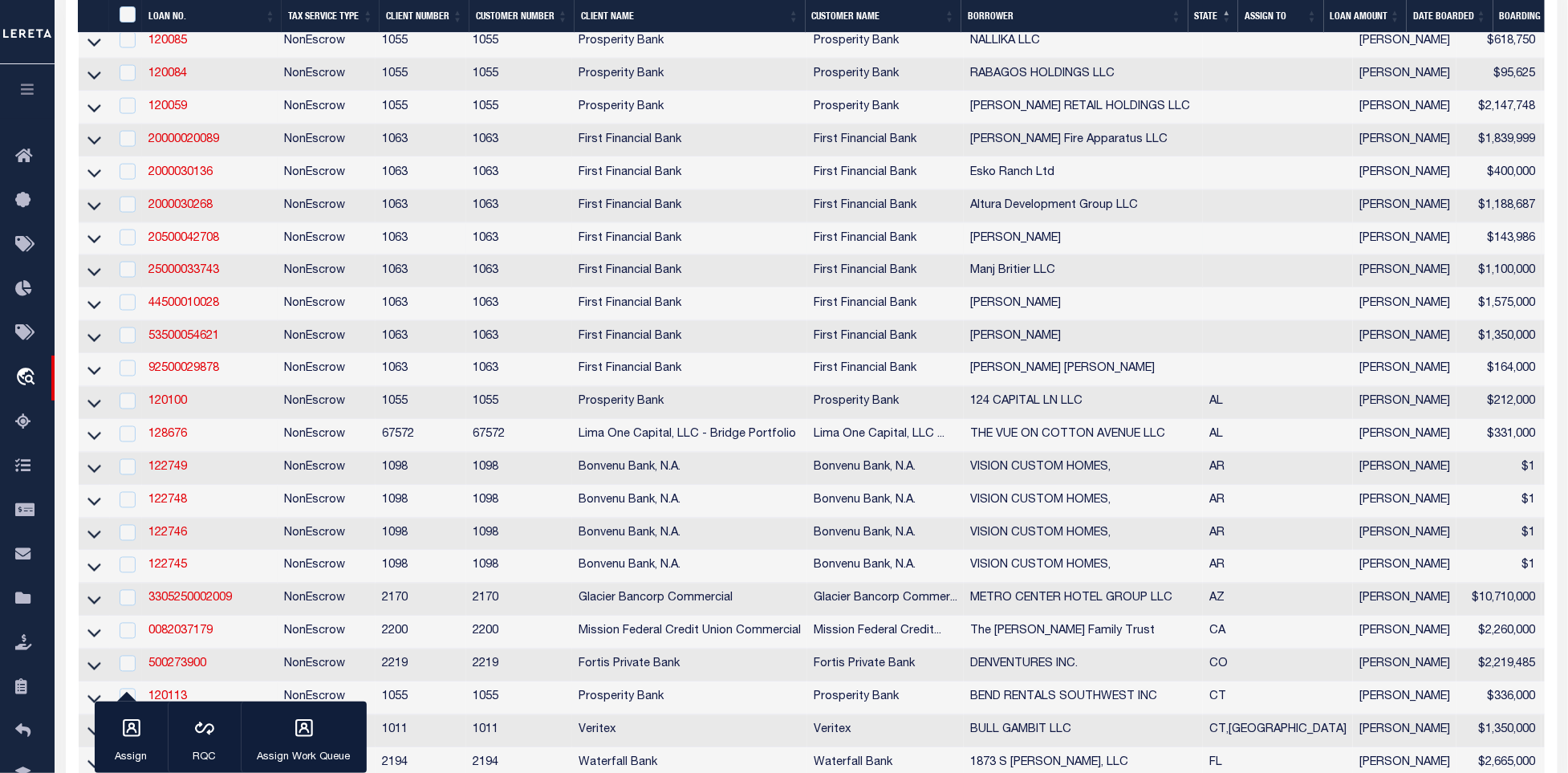
drag, startPoint x: 191, startPoint y: 251, endPoint x: 408, endPoint y: 251, distance: 217.0
click at [191, 244] on link "20500042708" at bounding box center [183, 238] width 71 height 11
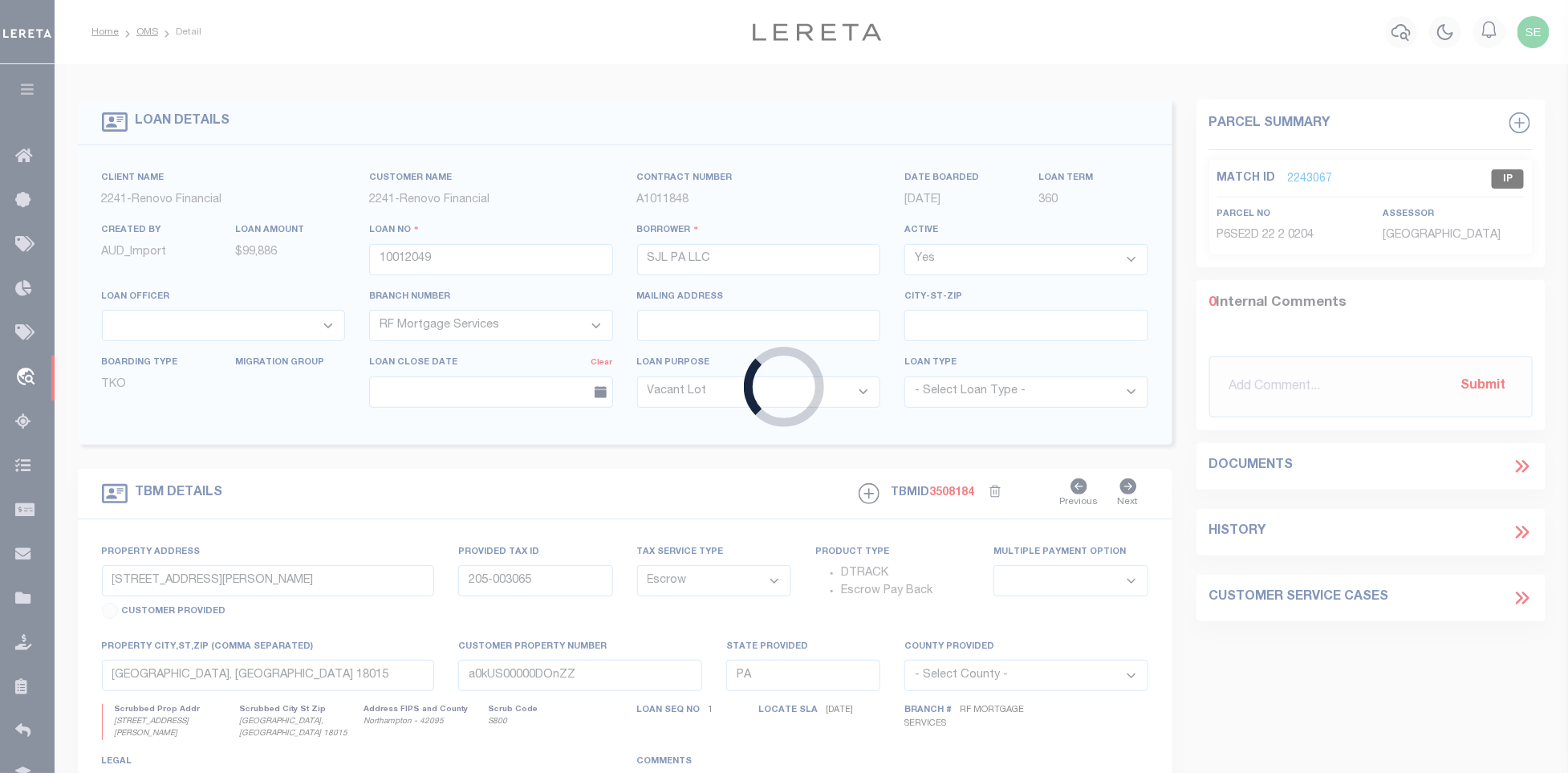
type input "20500042708"
type input "[PERSON_NAME]"
select select
select select "100"
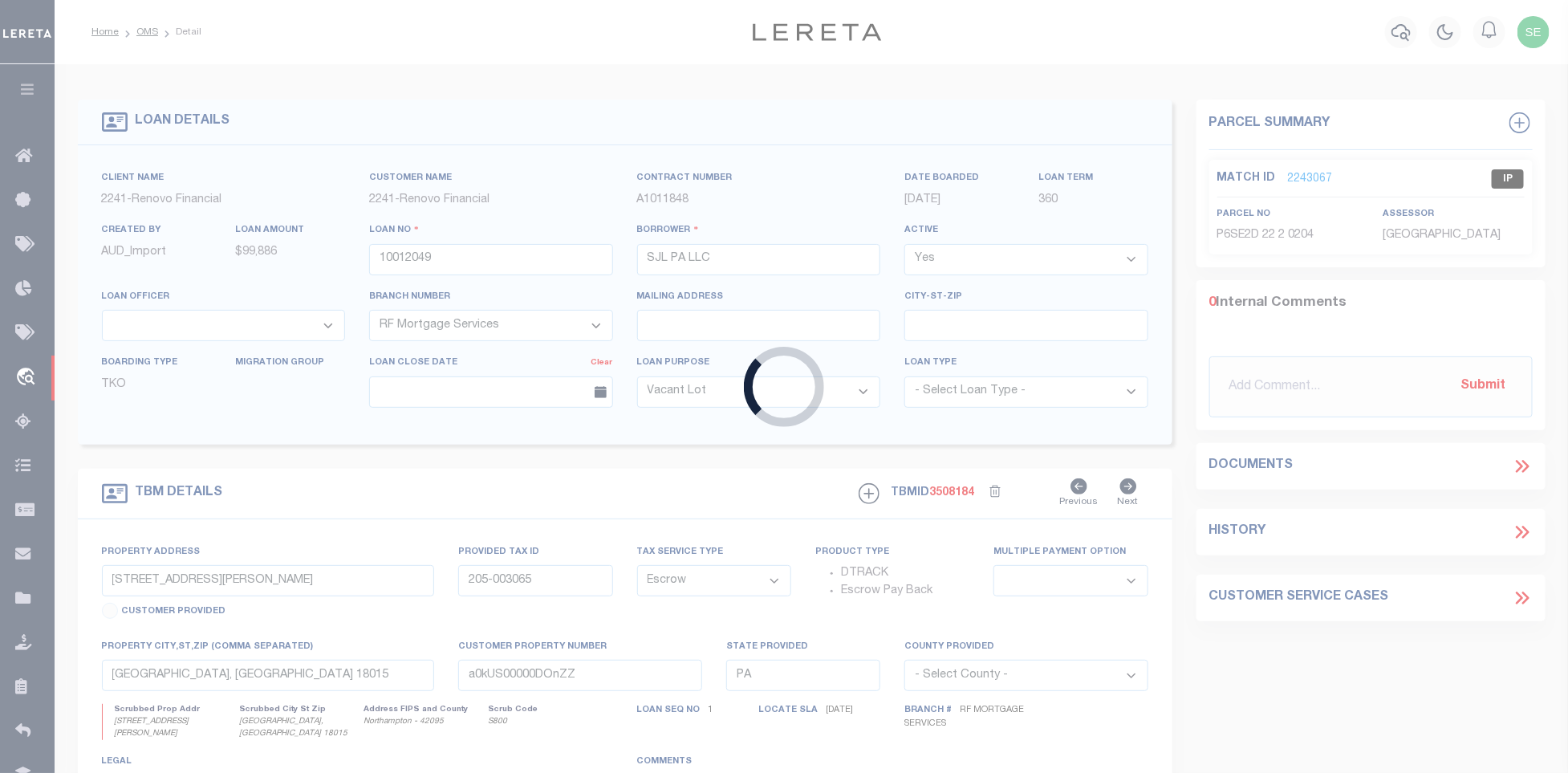
select select "NonEscrow"
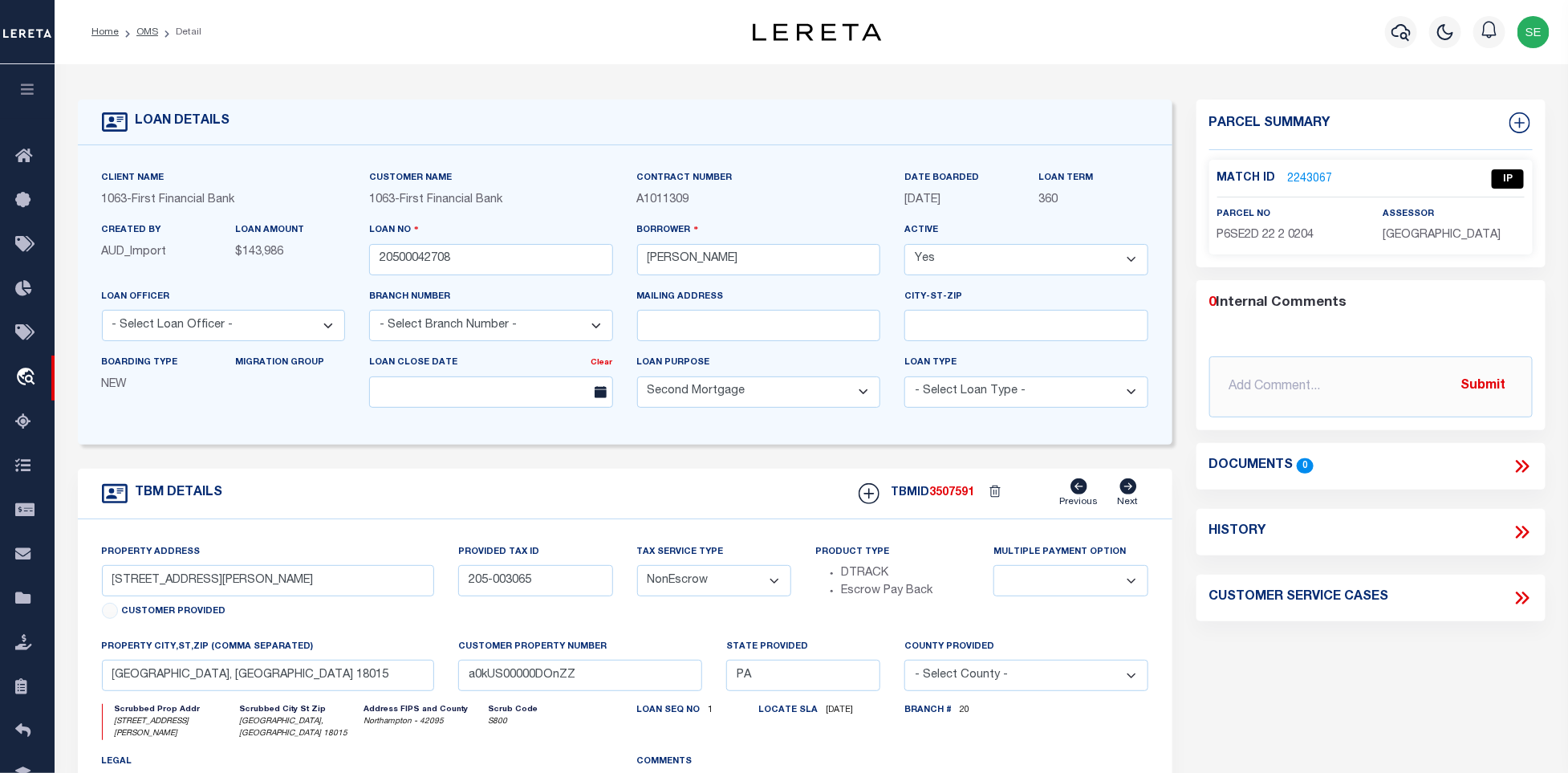
type input "MULTIPLE PROPERTIES"
select select
select select "793"
select select "506"
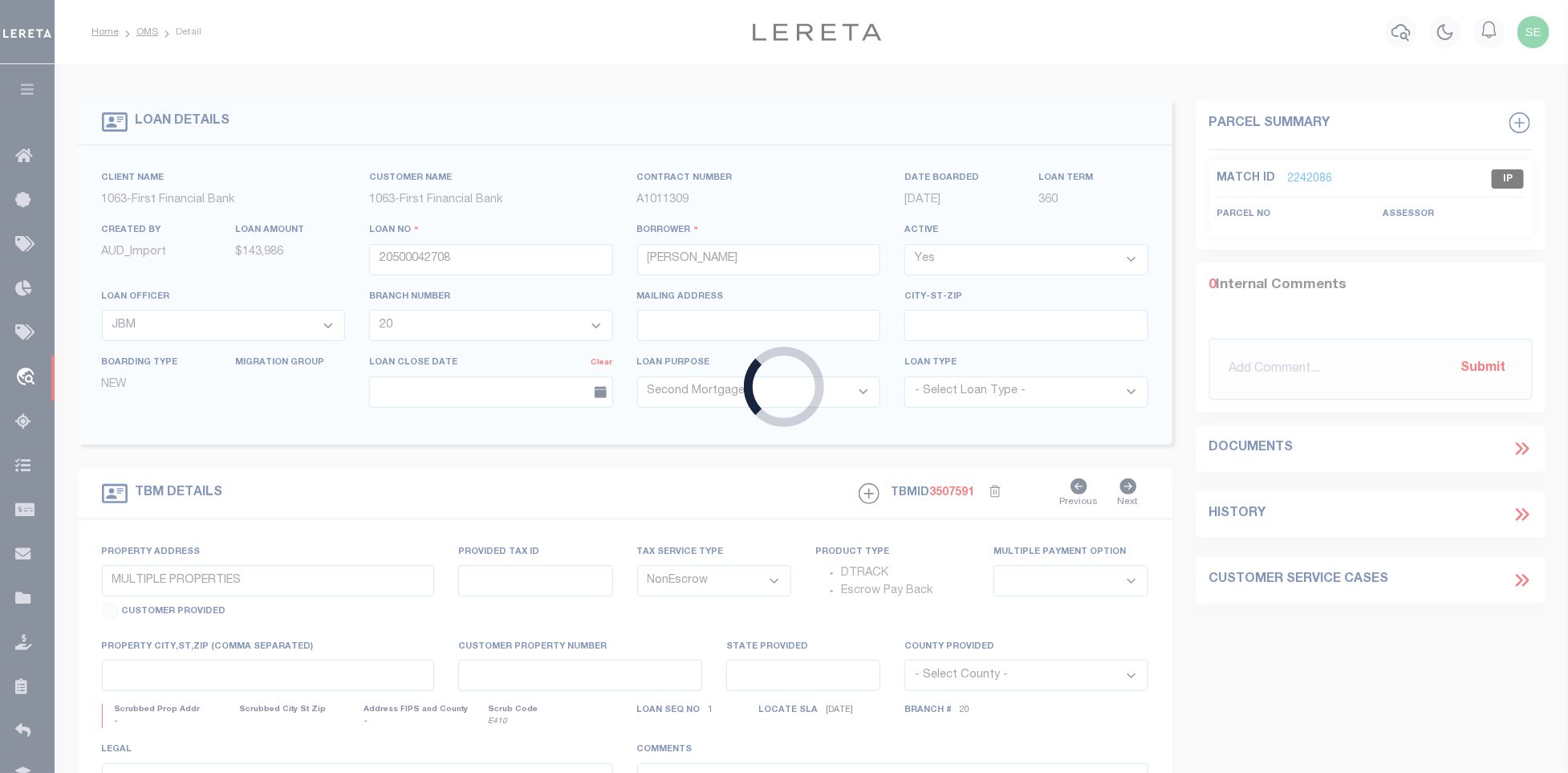
type input "10011895"
type input "[PERSON_NAME] (BUSINESS)"
select select
select select "400"
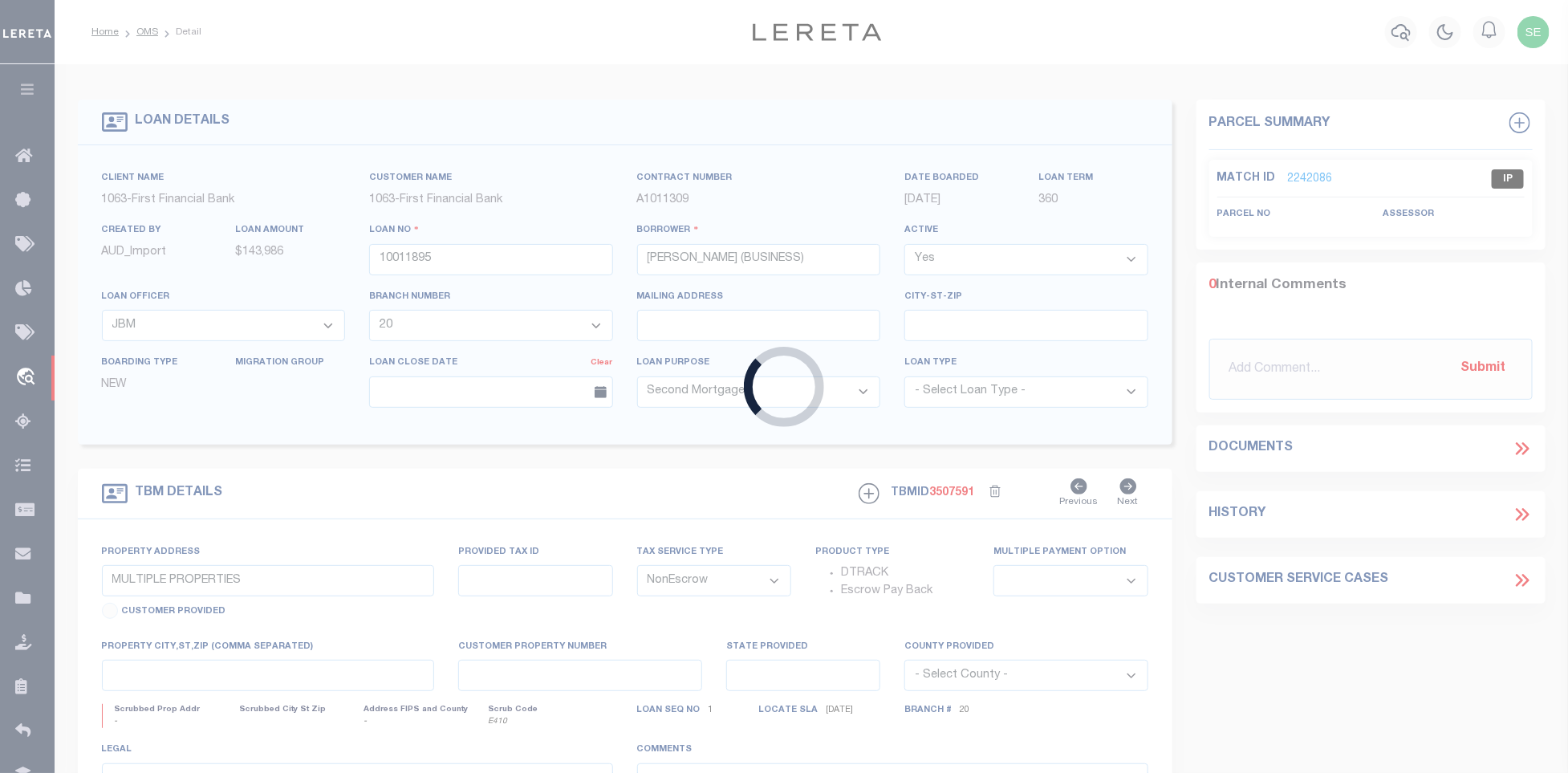
select select "Escrow"
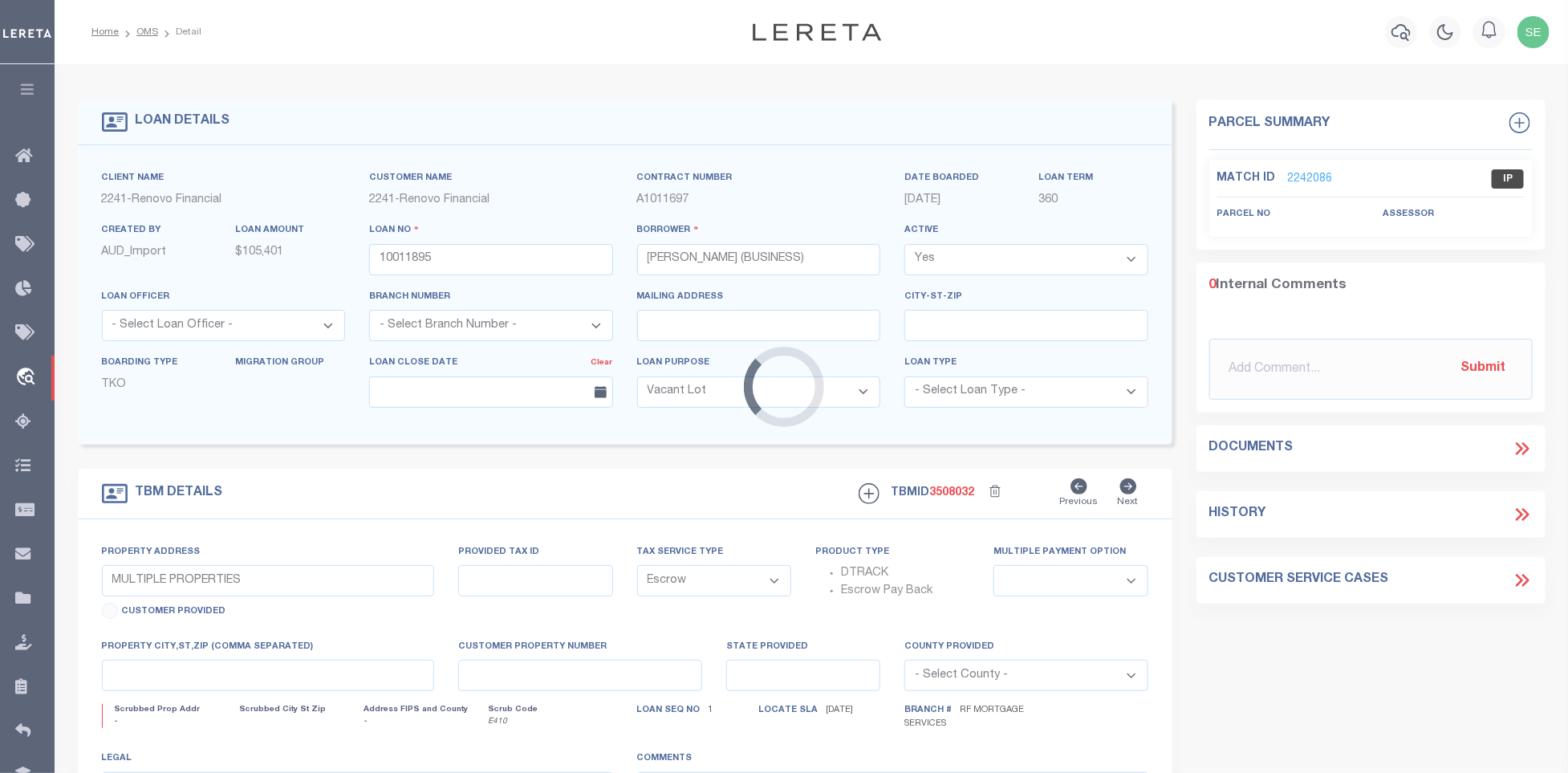
type input "[STREET_ADDRESS][PERSON_NAME]"
type input "73-I9NE1 -031-007-000"
select select
type input "[PERSON_NAME] BARRE, [GEOGRAPHIC_DATA] 18702"
type input "a0kUS00000DOiur"
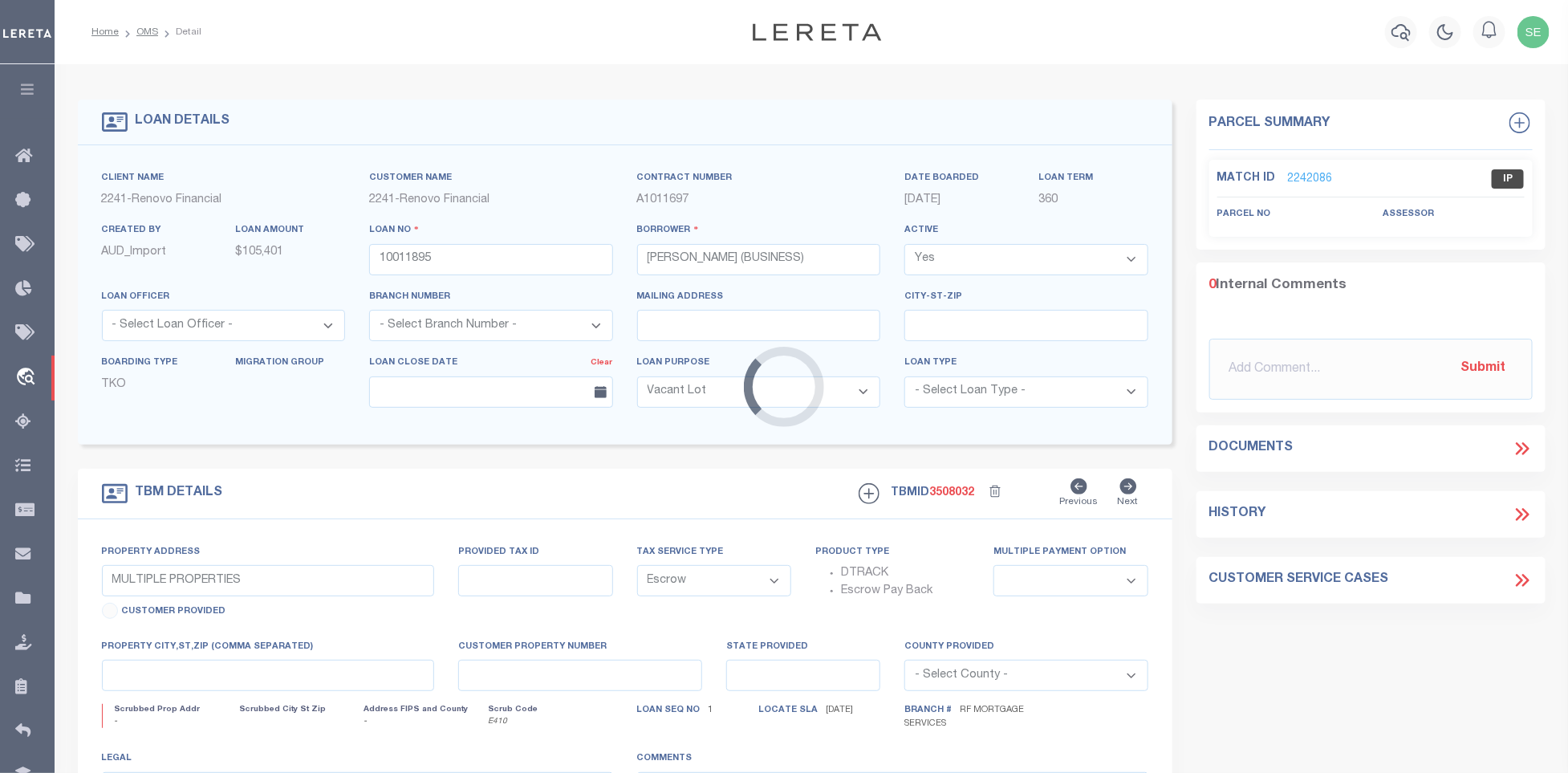
type input "PA"
select select
click at [1315, 174] on div "Loading..." at bounding box center [784, 386] width 1568 height 773
select select "164194"
select select "25067"
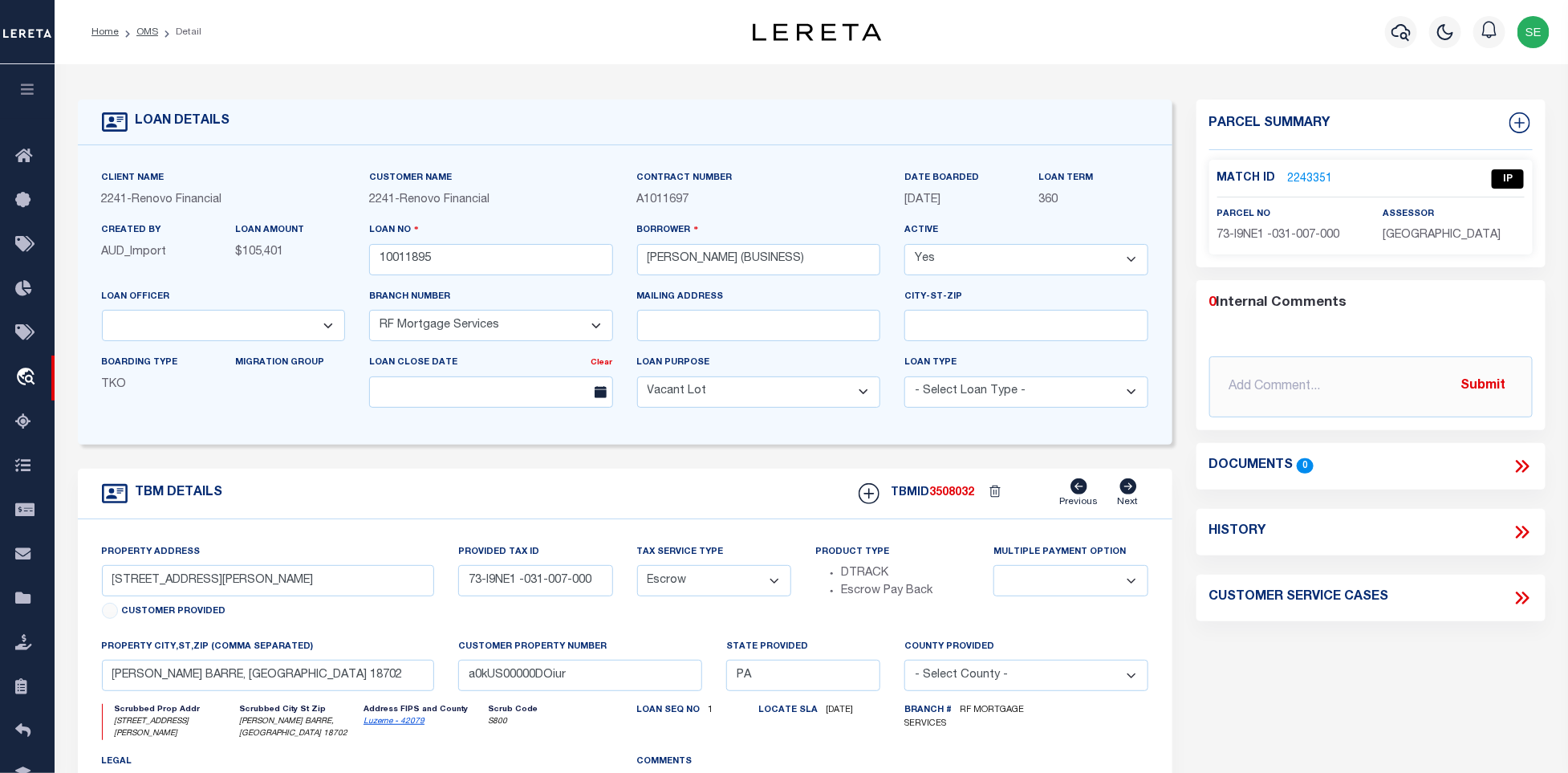
click at [1304, 177] on link "2243351" at bounding box center [1310, 179] width 45 height 17
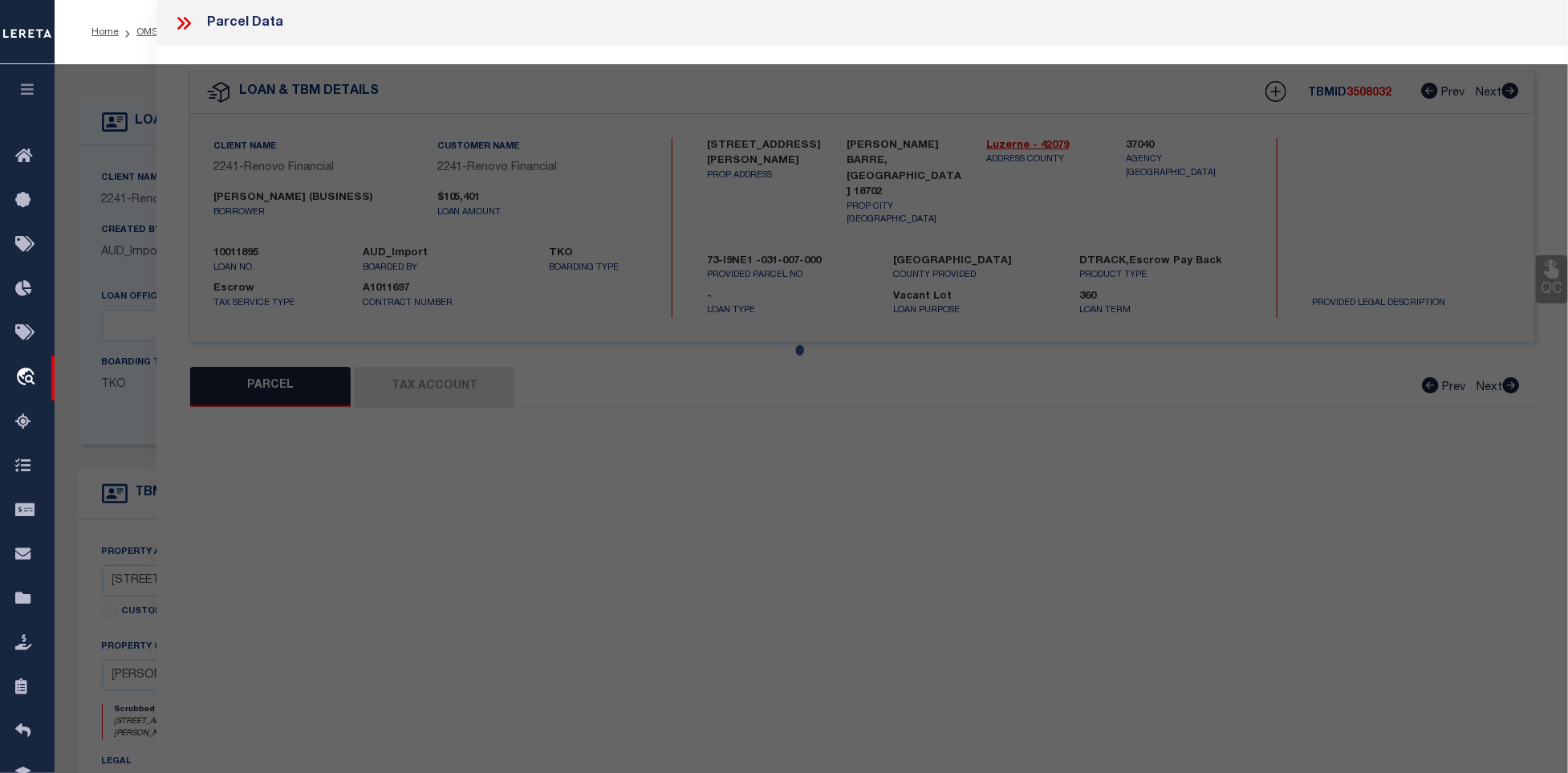
select select "AS"
select select
checkbox input "false"
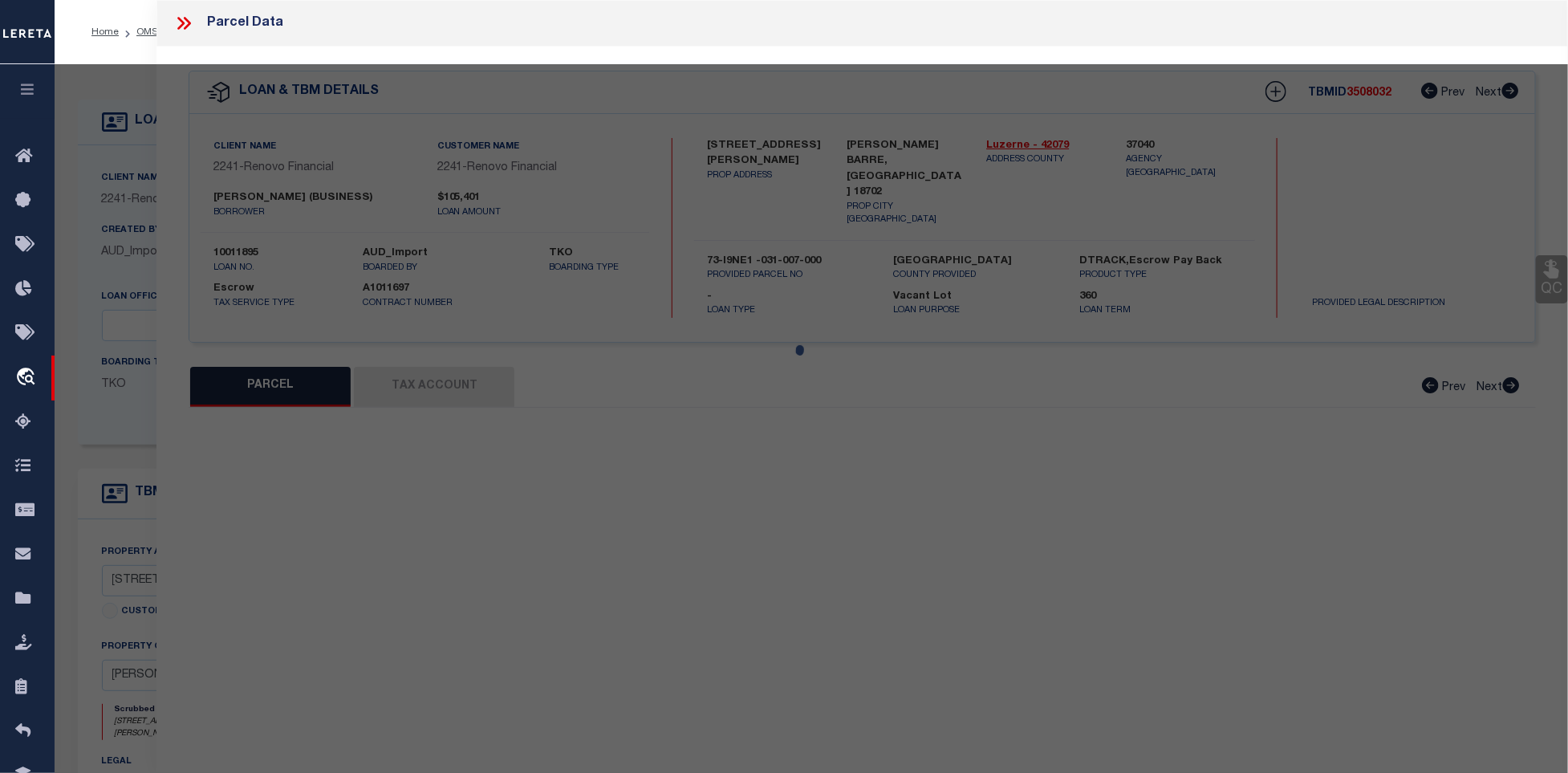
select select "IP"
type input "[PERSON_NAME]"
select select "AGW"
select select "ADD"
type input "[PERSON_NAME] BARRE, [GEOGRAPHIC_DATA] 18702"
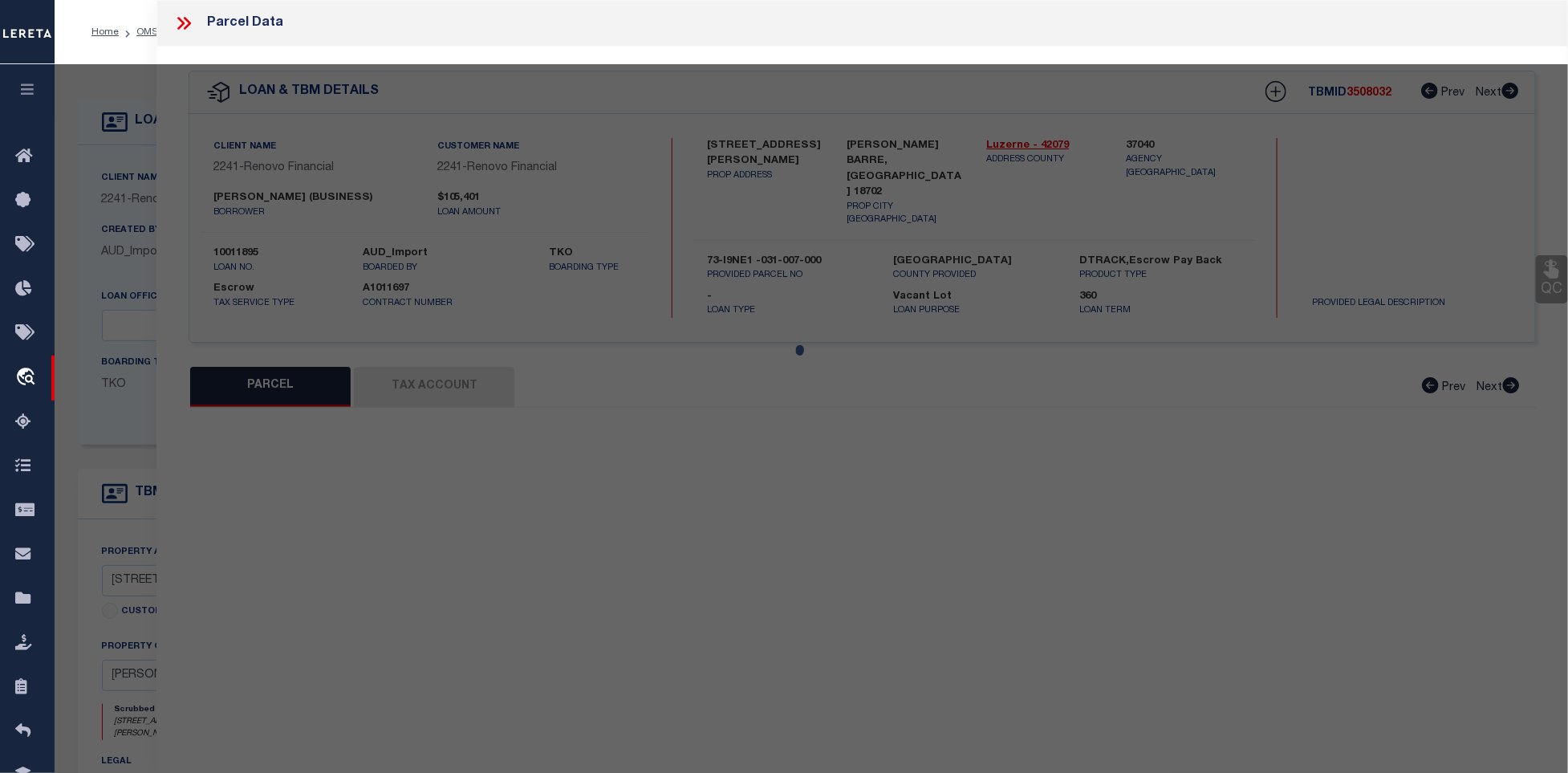
type input "[PERSON_NAME] BARRE, [GEOGRAPHIC_DATA] 18702"
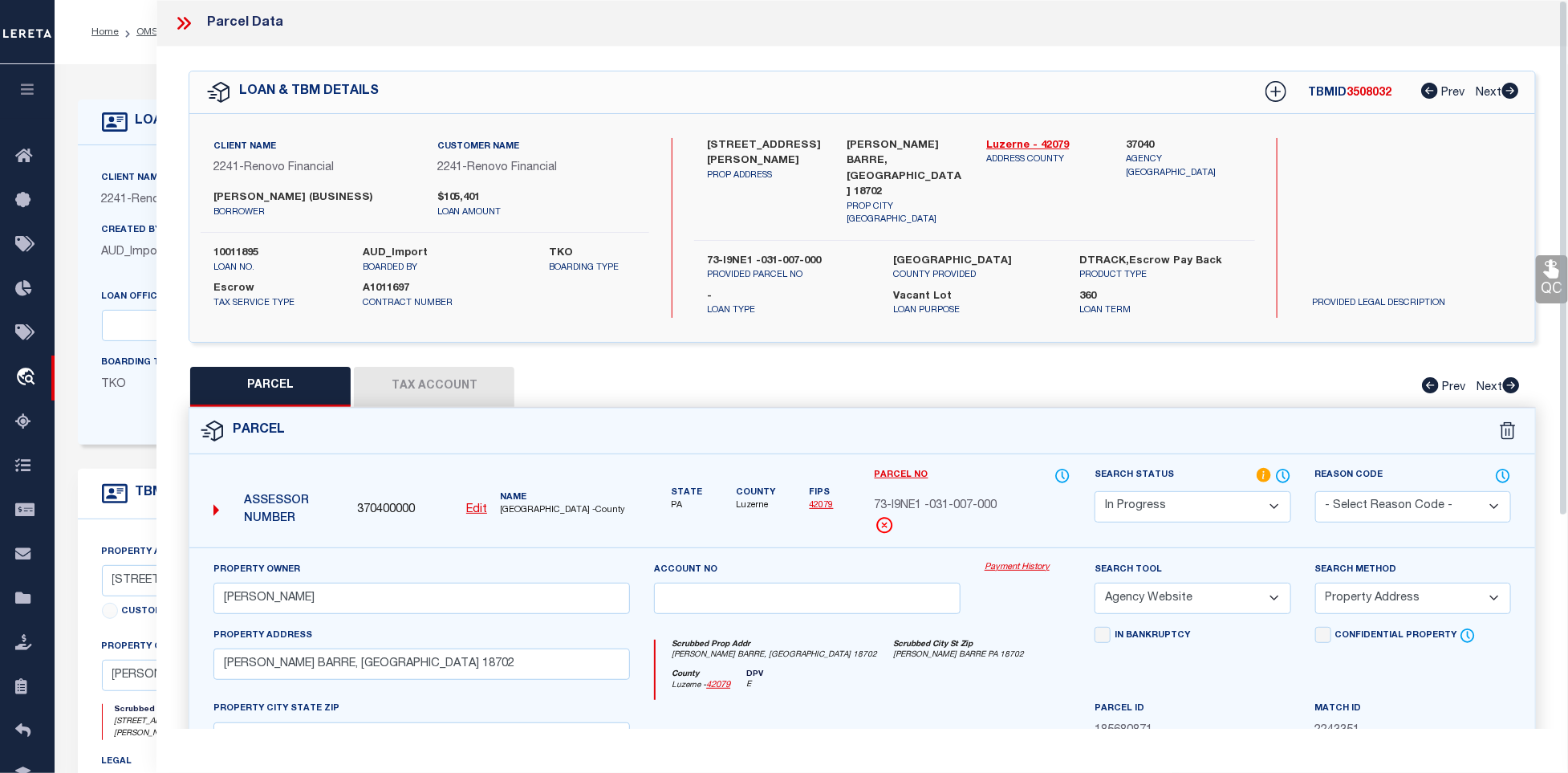
click at [419, 379] on button "Tax Account" at bounding box center [434, 386] width 161 height 40
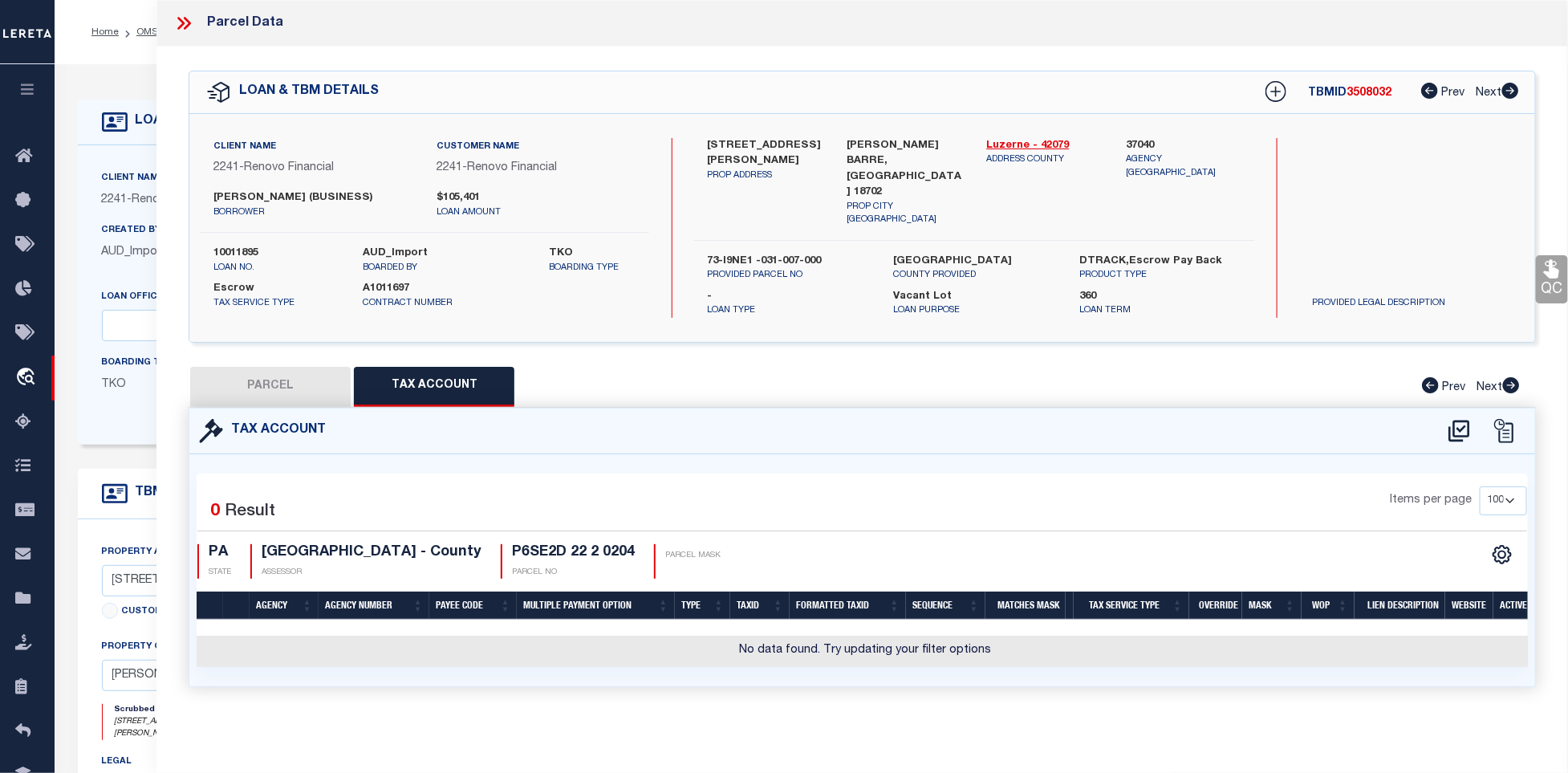
select select "100"
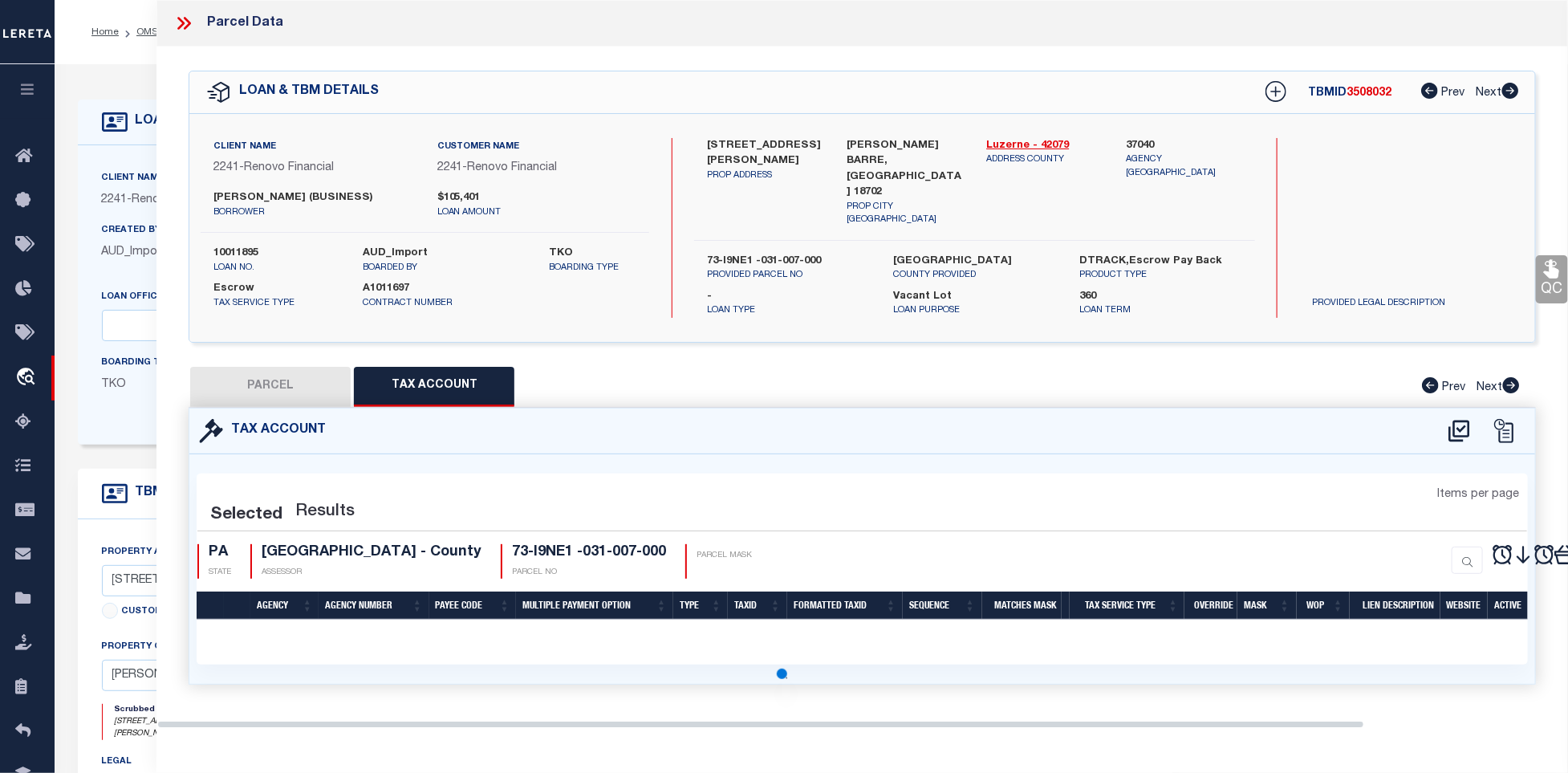
select select "100"
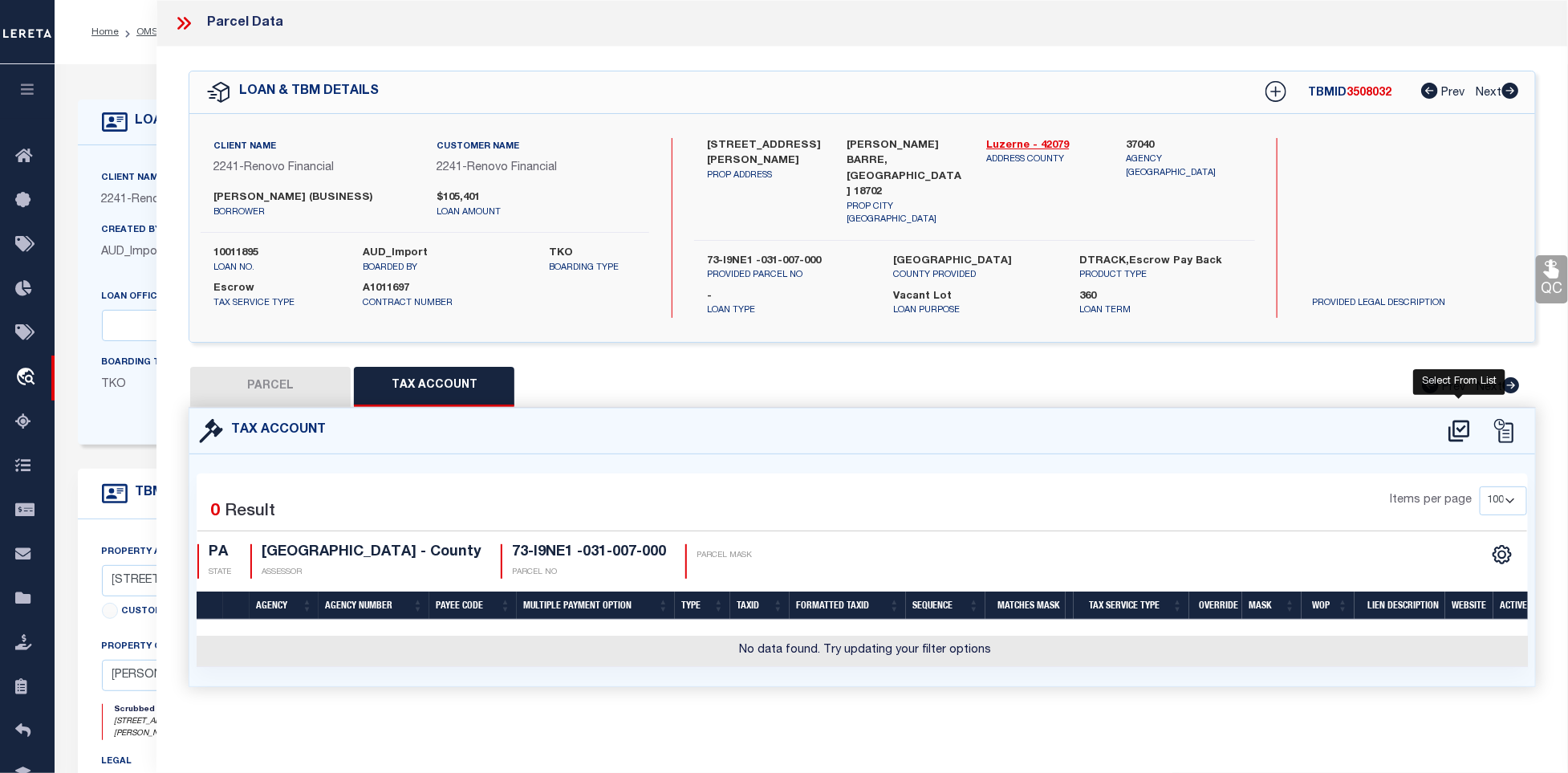
click at [1455, 423] on icon at bounding box center [1459, 432] width 27 height 26
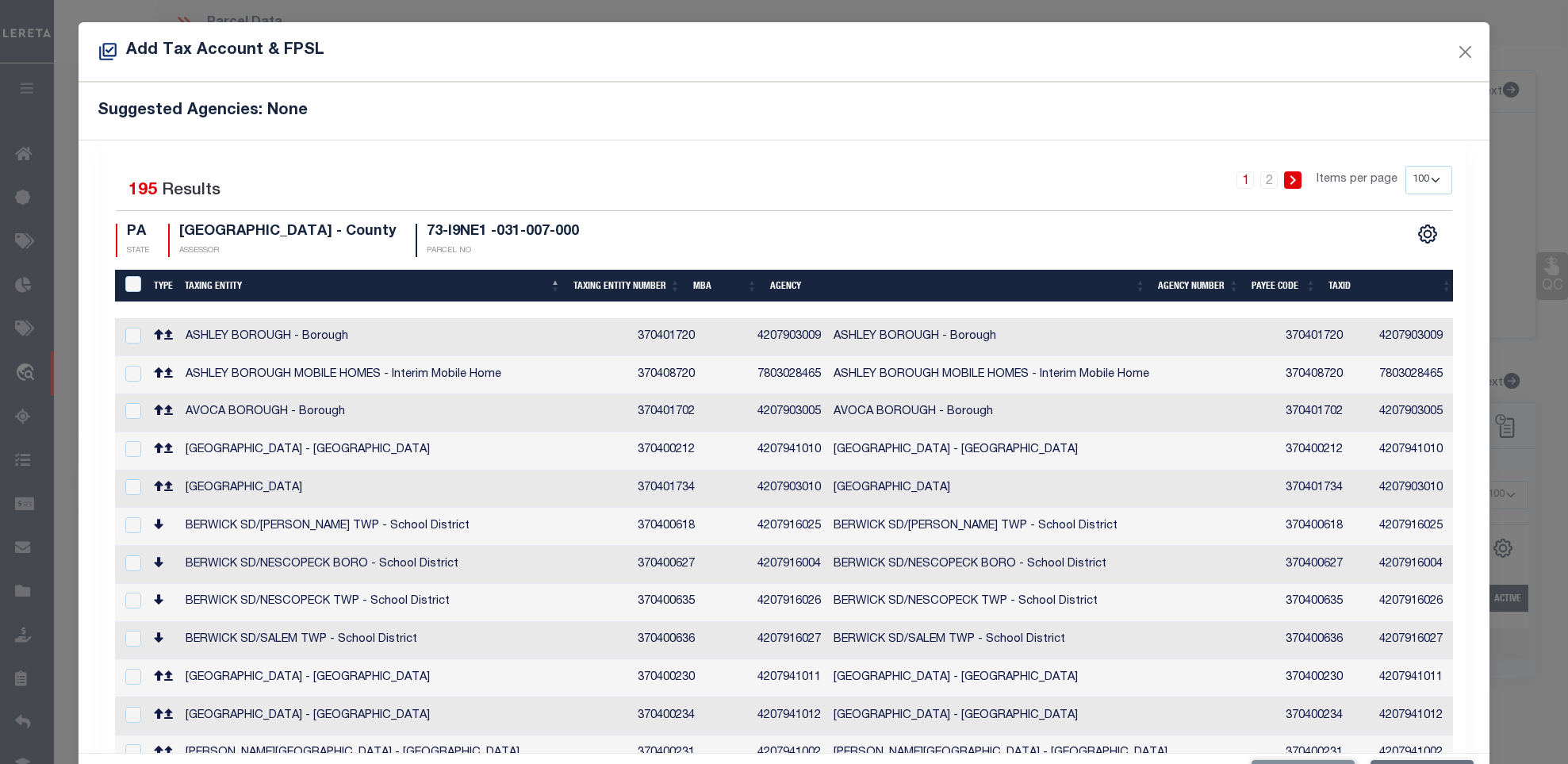
click at [1405, 187] on select "10 25 50 100 200" at bounding box center [1429, 180] width 46 height 29
select select "200"
click at [1405, 167] on select "10 25 50 100 200" at bounding box center [1429, 180] width 46 height 29
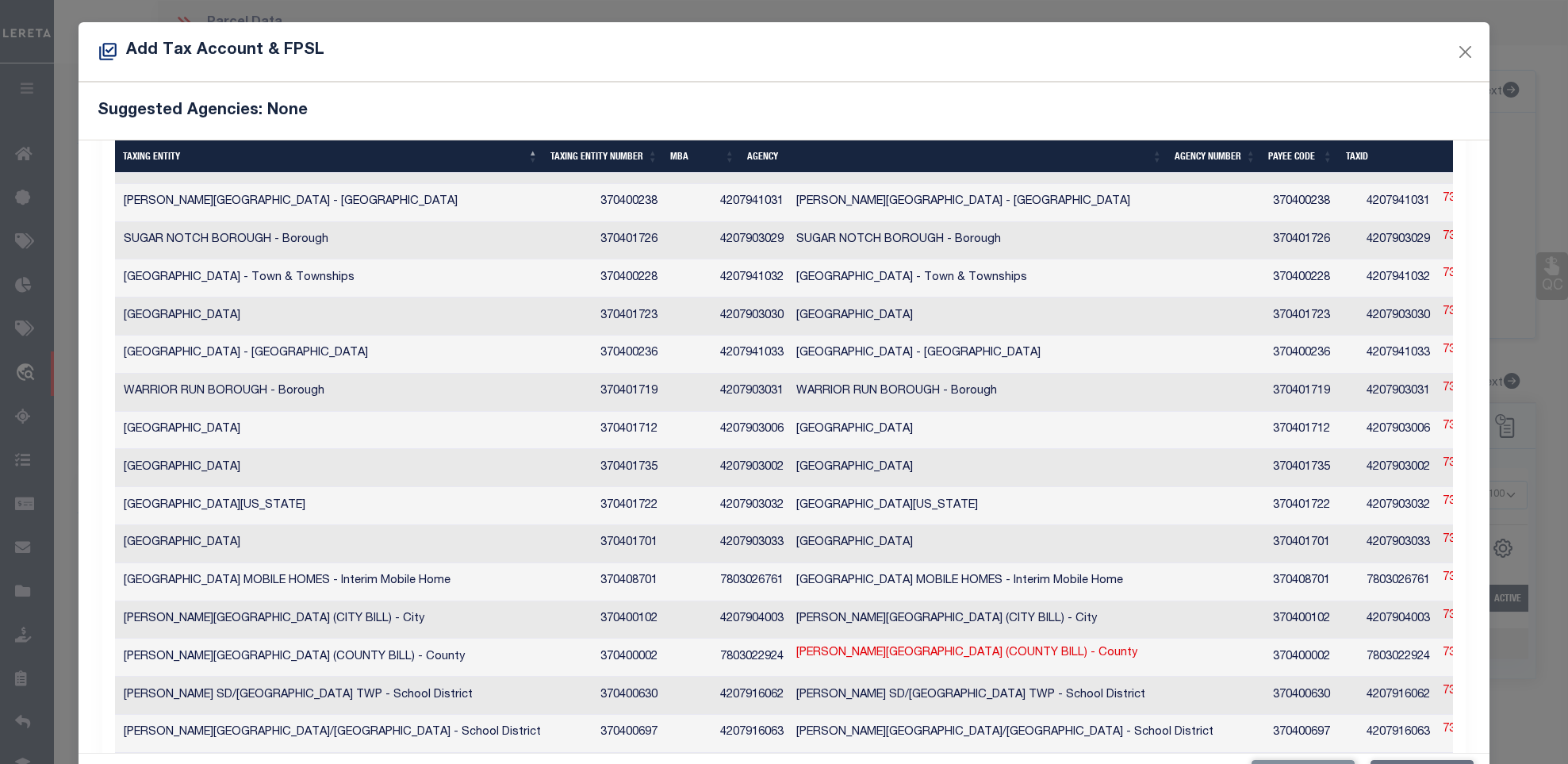
scroll to position [0, 98]
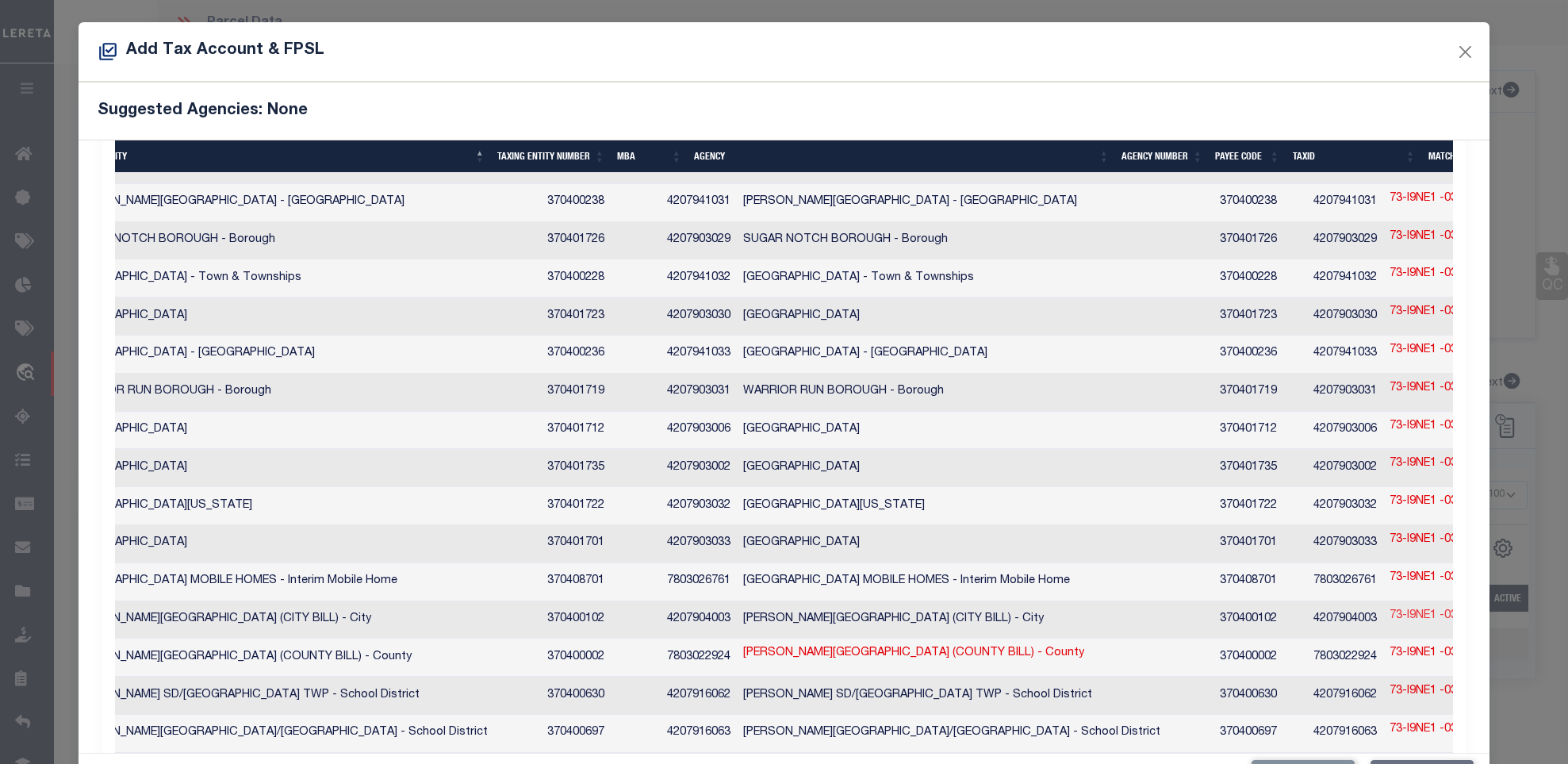
click at [1390, 608] on link "73-I9NE1 -031-007-000" at bounding box center [1450, 616] width 121 height 18
type input "73-I9NE1 -031-007-000"
type textarea "73$$$$$$$$"
checkbox input "true"
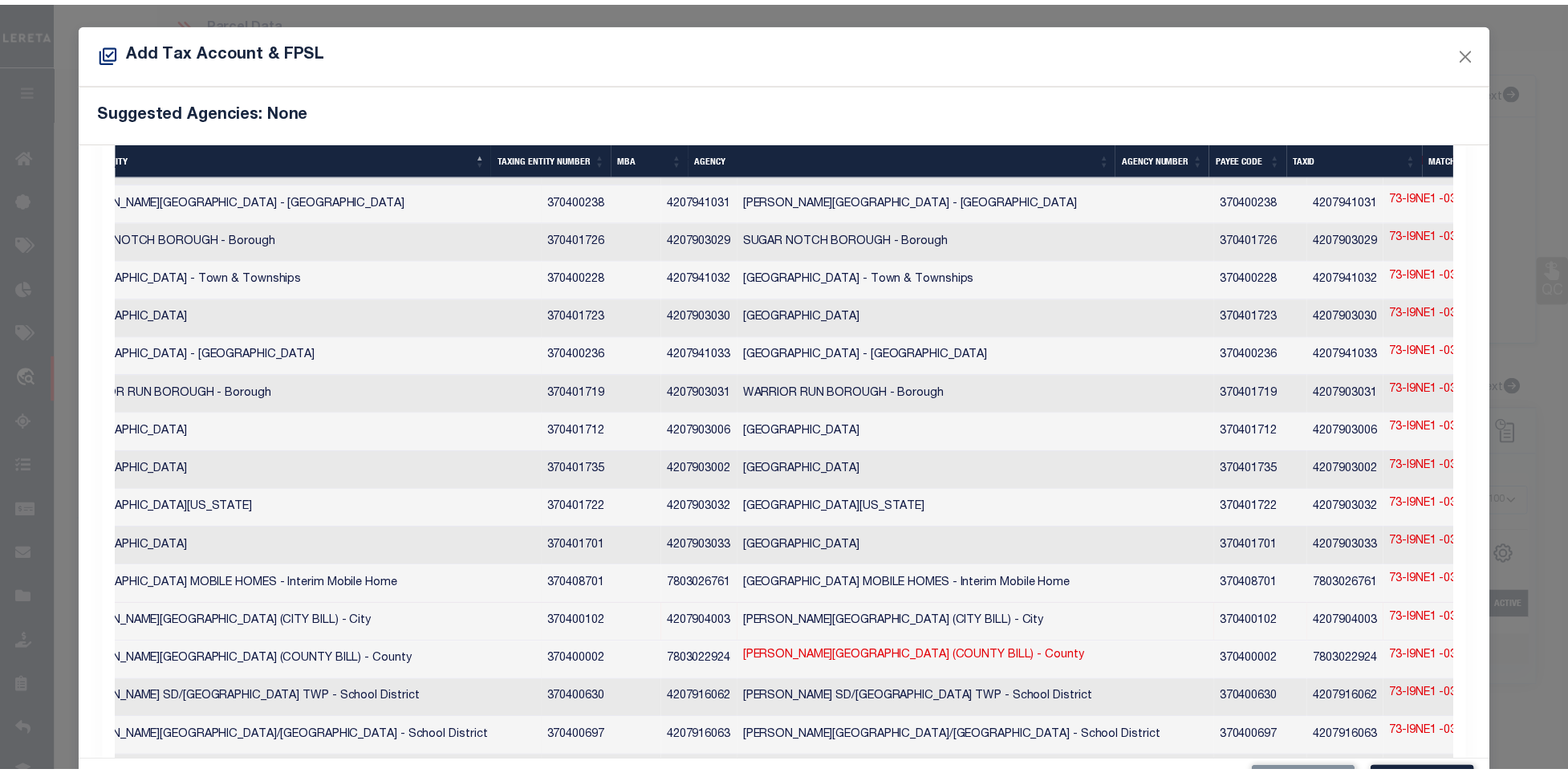
scroll to position [5998, 0]
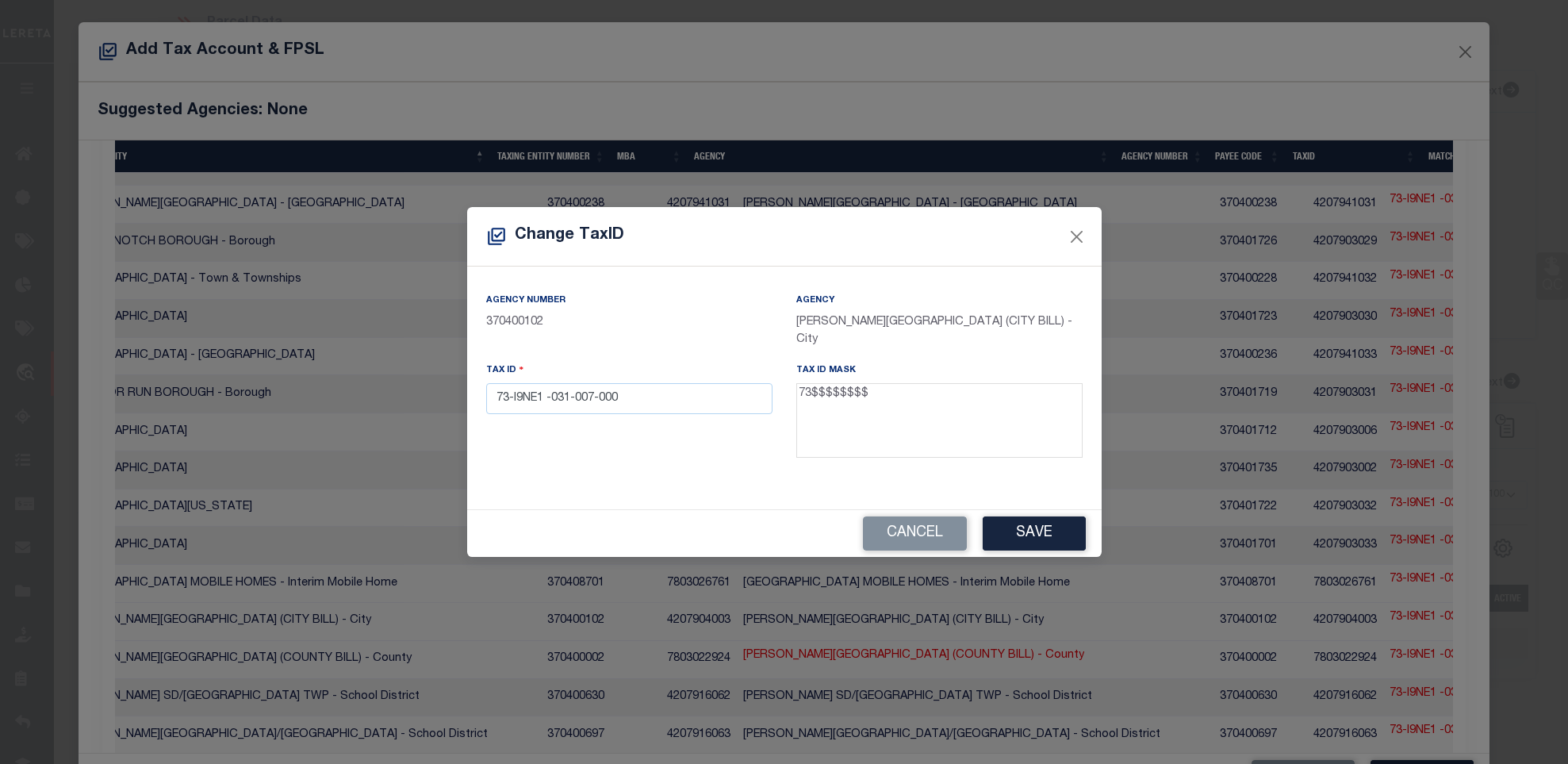
click at [822, 396] on textarea "73$$$$$$$$" at bounding box center [939, 420] width 286 height 75
click at [822, 394] on textarea "73$$$$$$$$" at bounding box center [939, 420] width 286 height 75
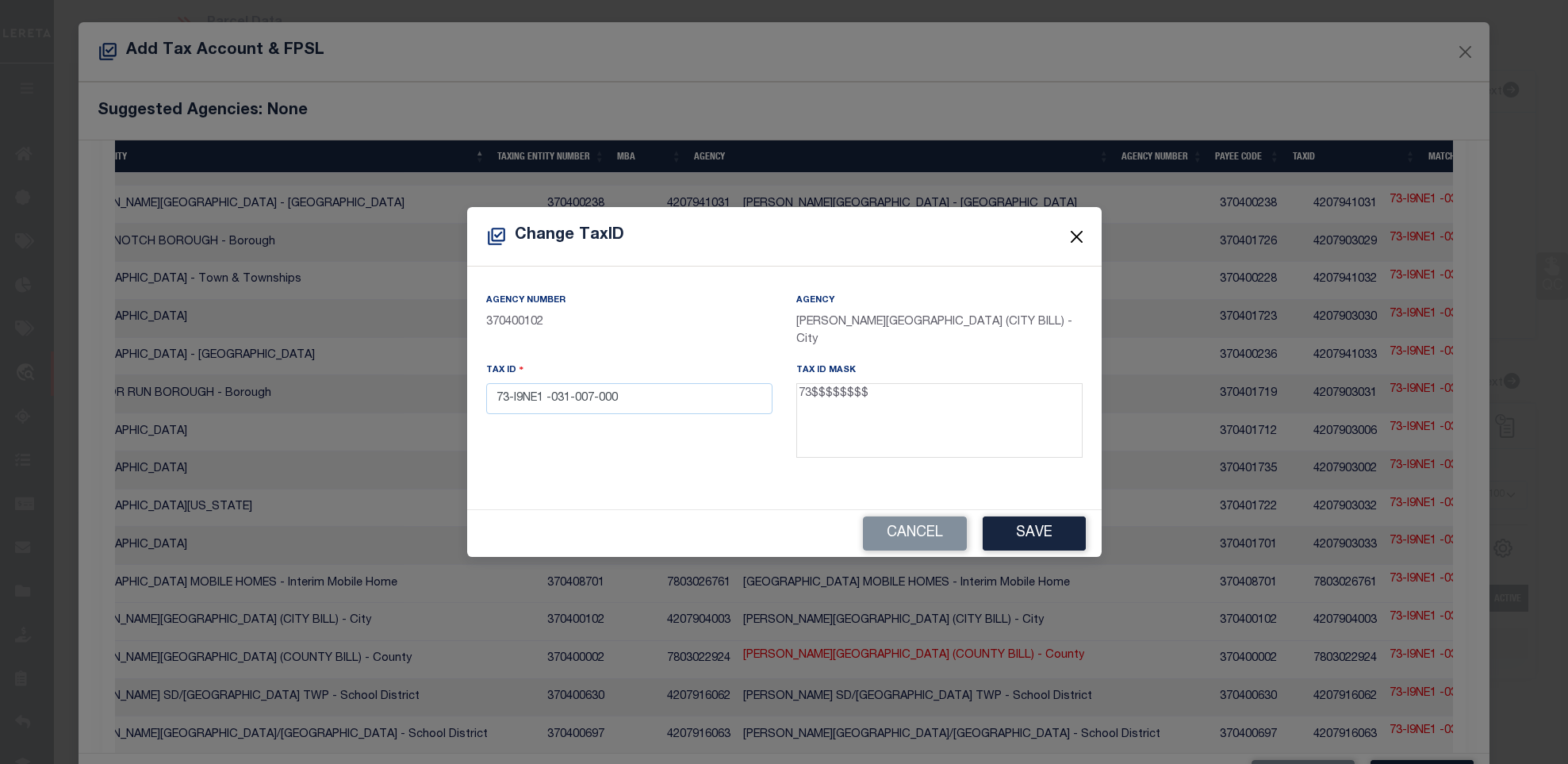
drag, startPoint x: 1074, startPoint y: 244, endPoint x: 1119, endPoint y: 321, distance: 89.2
click at [1074, 244] on button "Close" at bounding box center [1077, 236] width 21 height 21
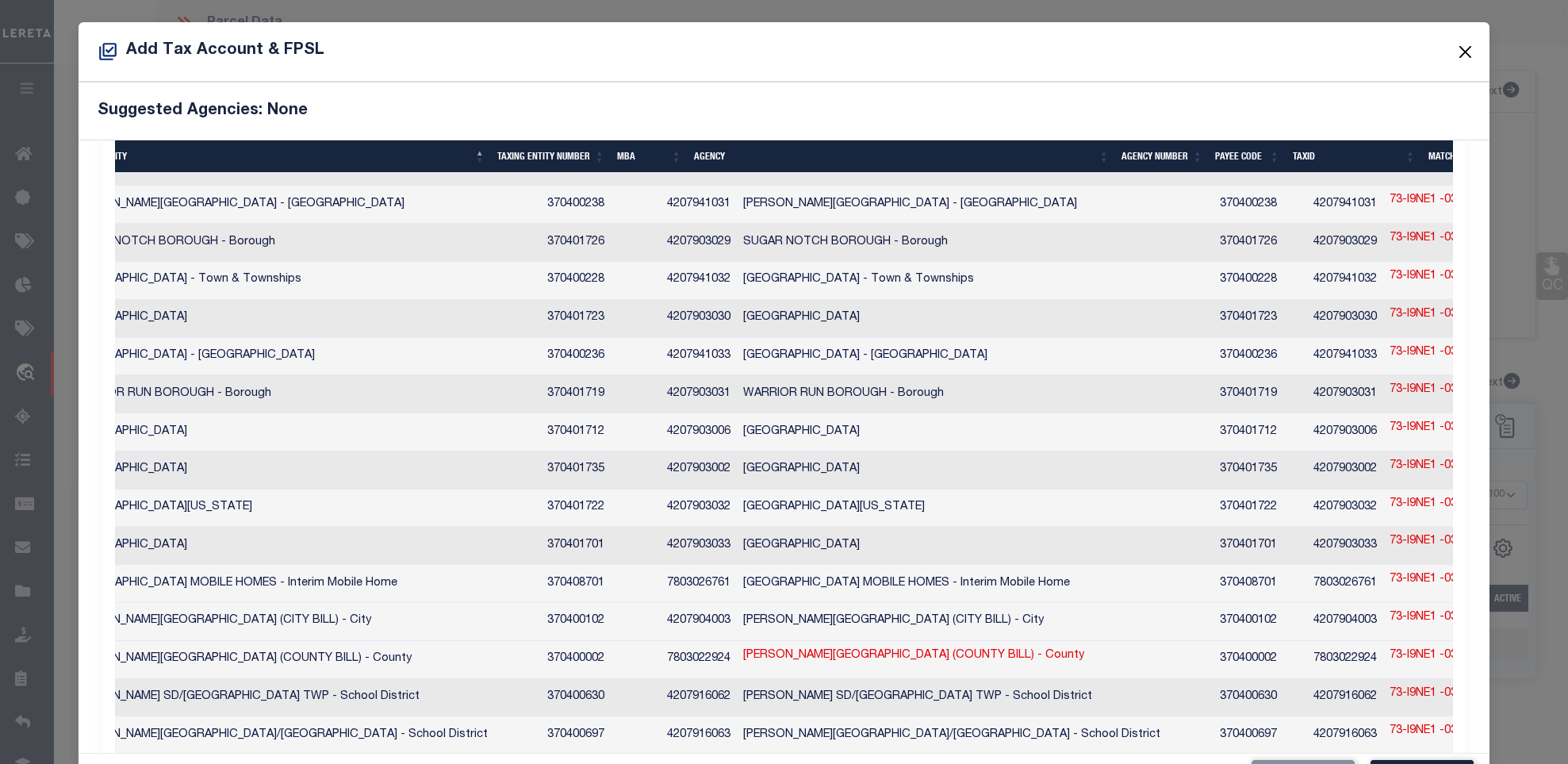
click at [1455, 60] on button "Close" at bounding box center [1465, 51] width 21 height 21
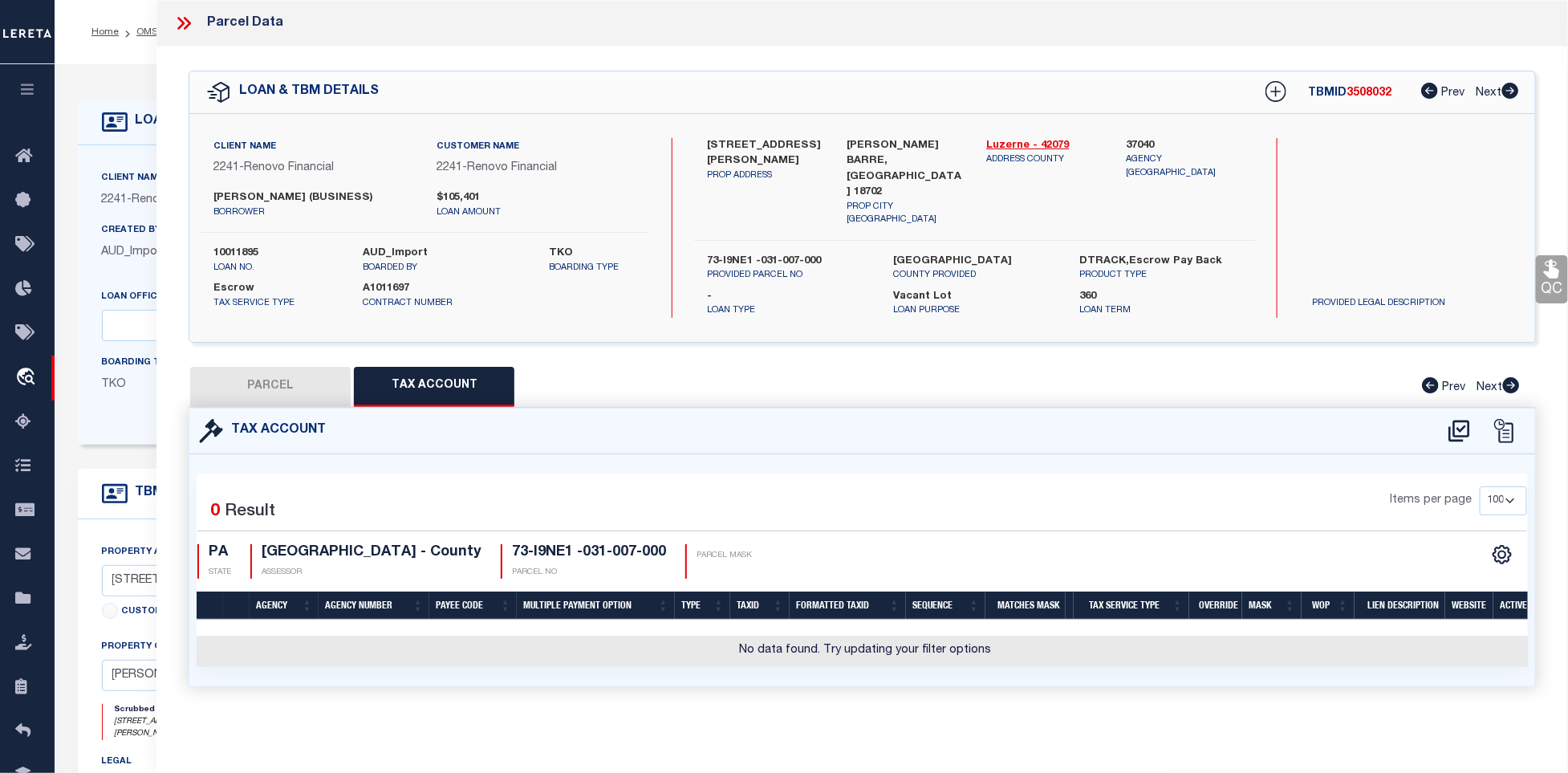
click at [184, 19] on icon at bounding box center [184, 24] width 21 height 21
